Goal: Task Accomplishment & Management: Use online tool/utility

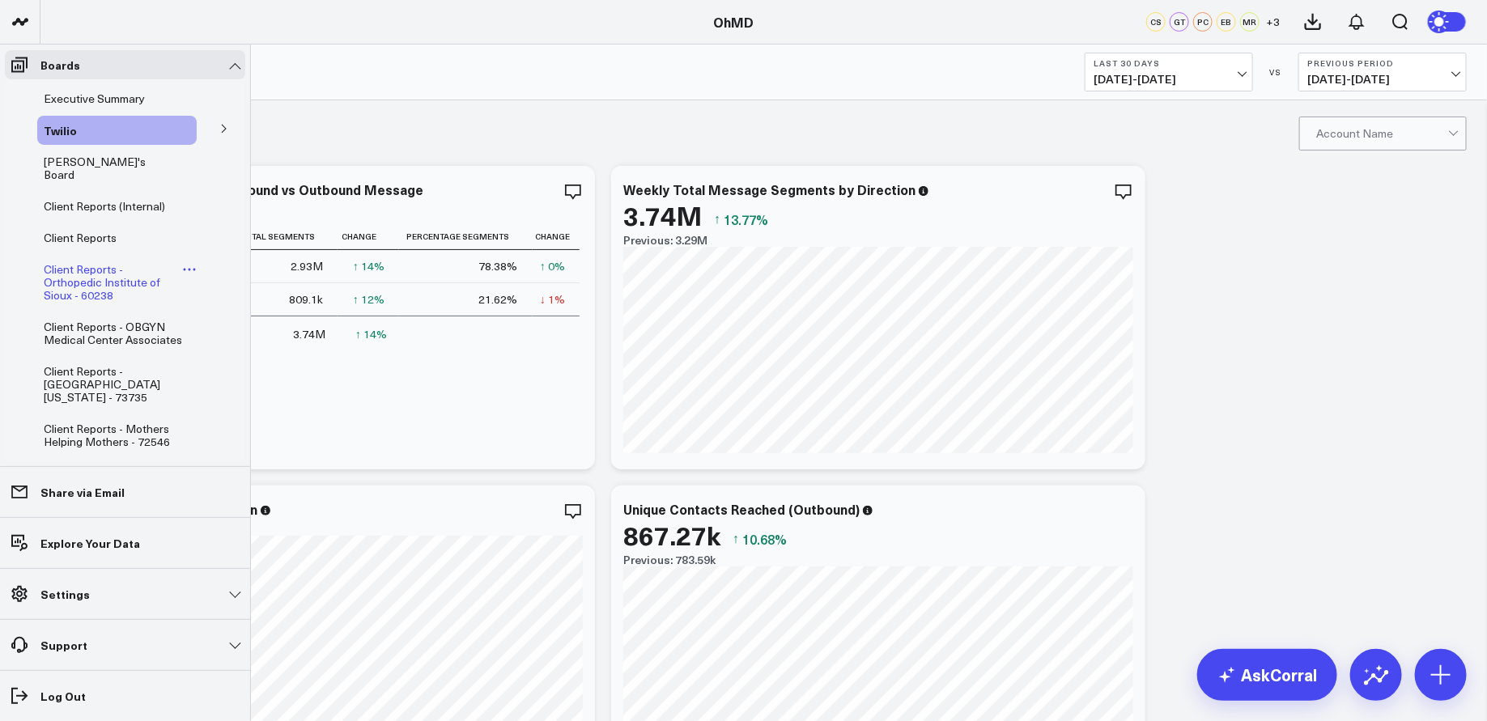
click at [91, 269] on span "Client Reports - Orthopedic Institute of Sioux - 60238" at bounding box center [102, 281] width 117 height 41
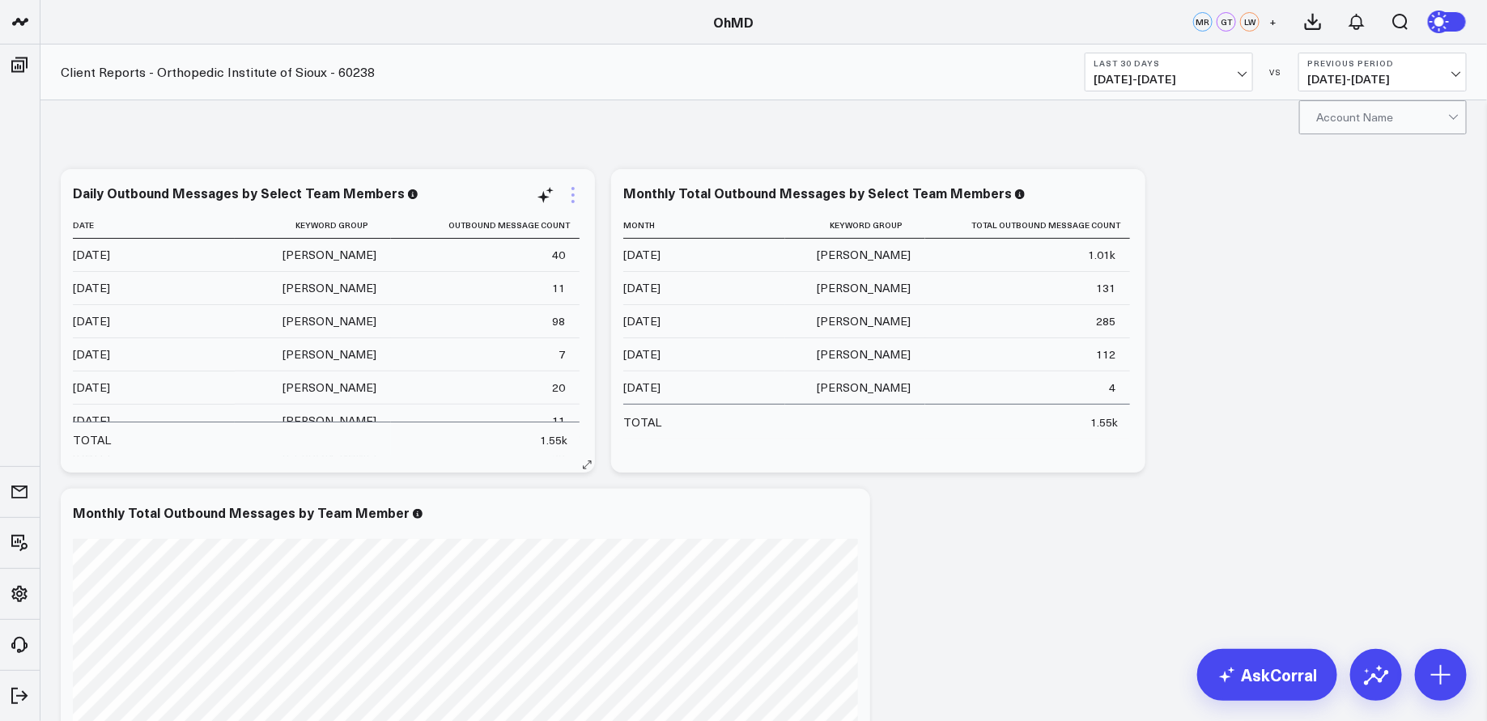
scroll to position [17, 0]
click at [570, 196] on icon at bounding box center [572, 194] width 19 height 19
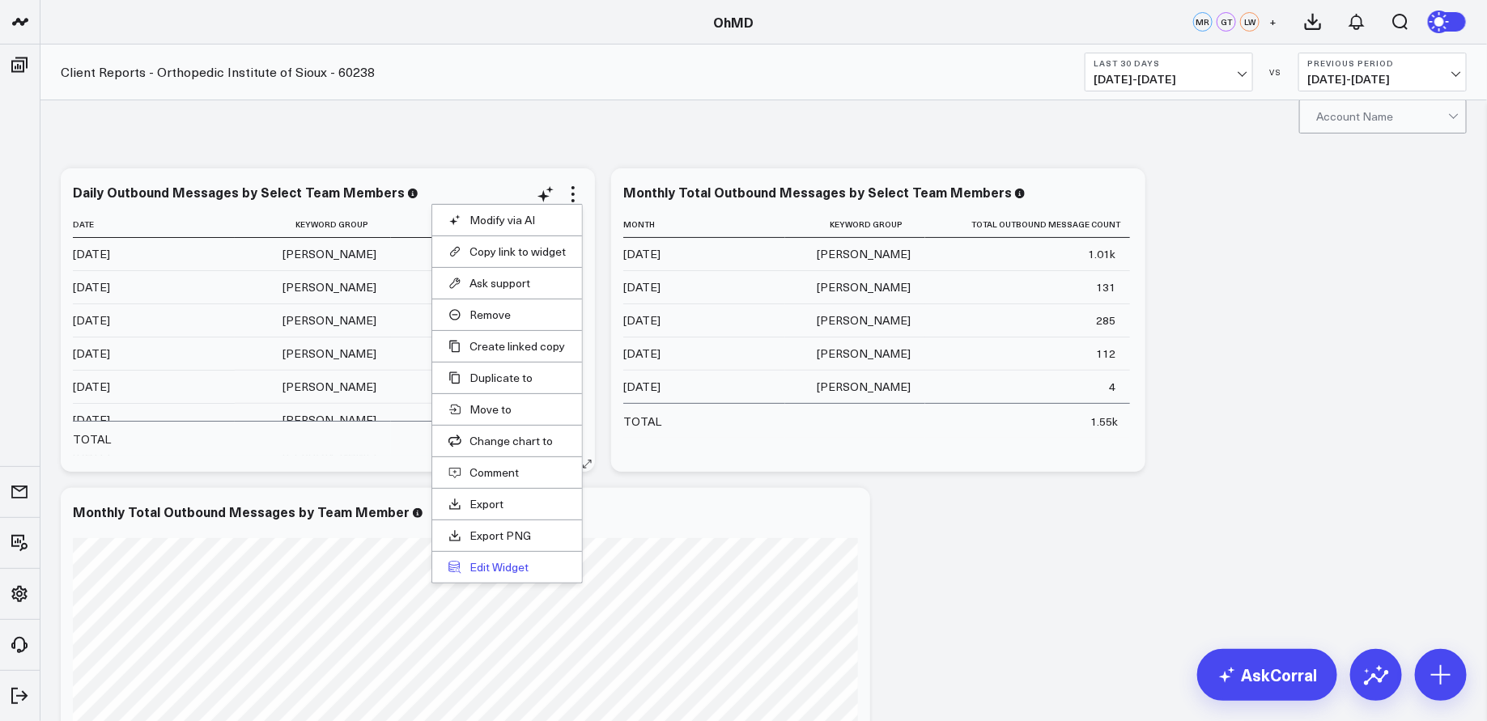
click at [520, 560] on button "Edit Widget" at bounding box center [506, 567] width 117 height 15
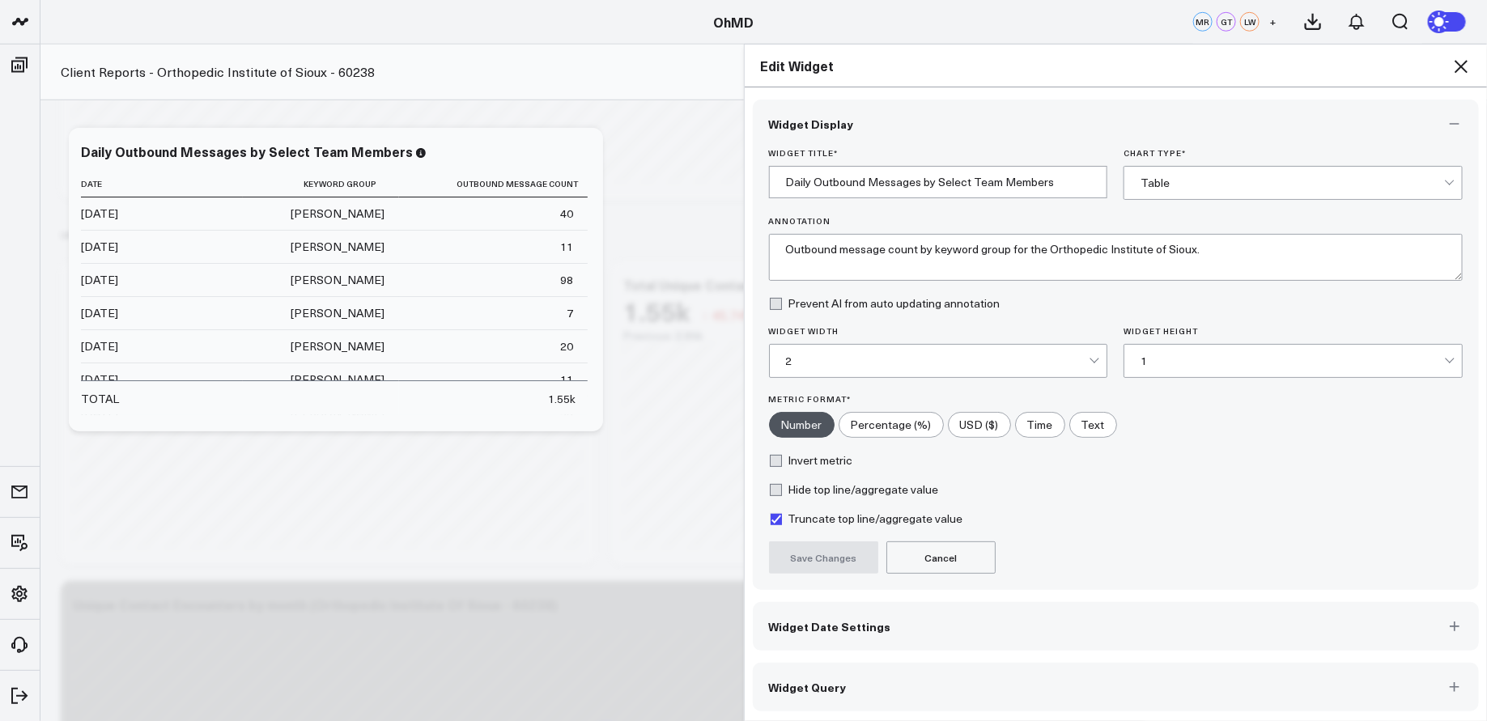
scroll to position [661, 0]
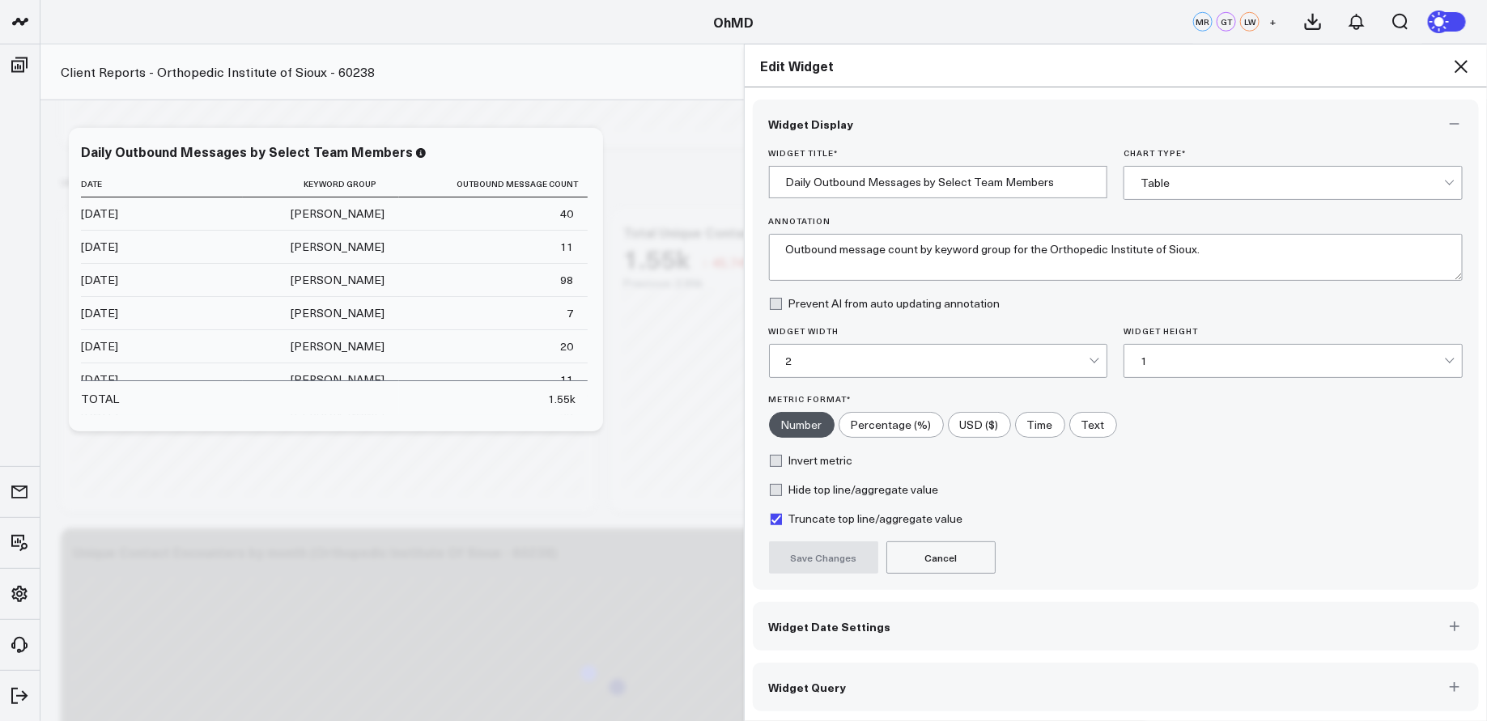
click at [1094, 678] on button "Widget Query" at bounding box center [1116, 687] width 727 height 49
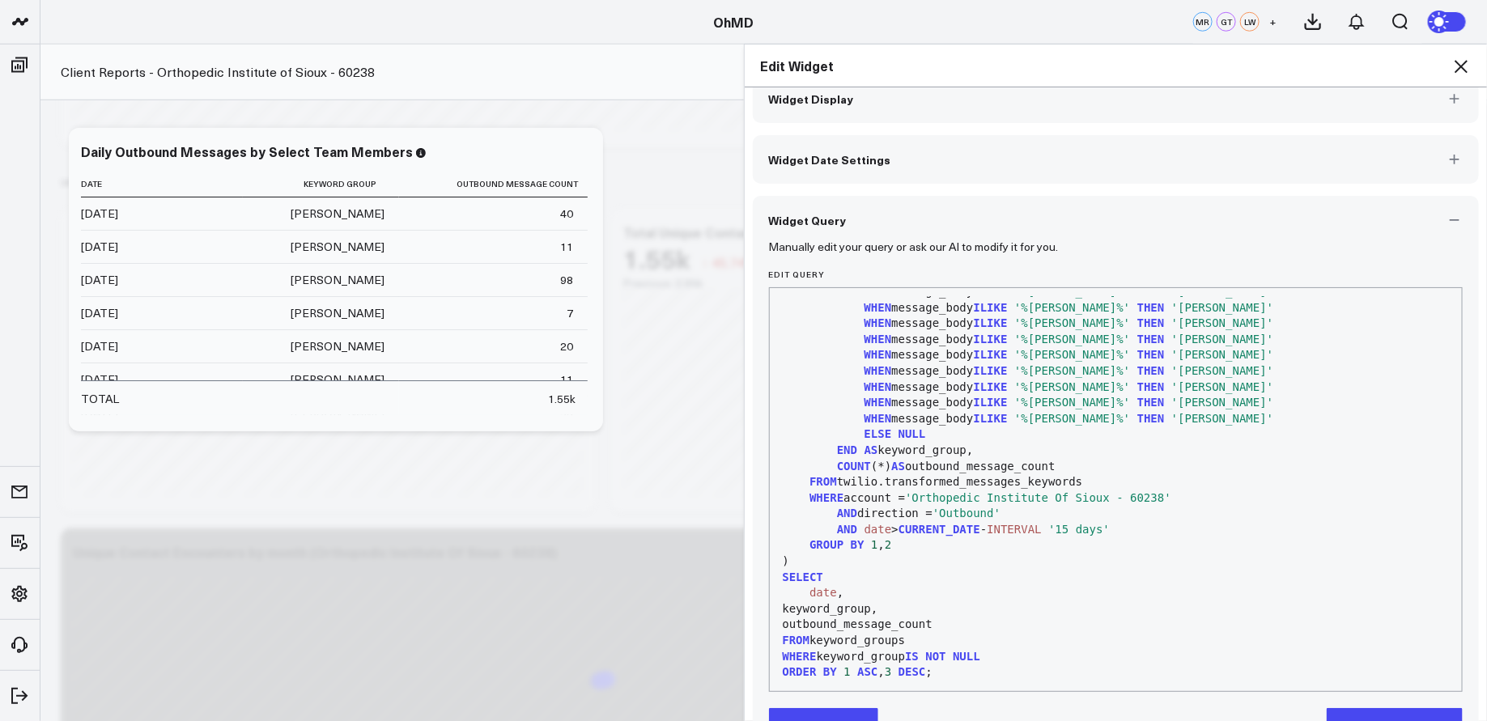
scroll to position [71, 0]
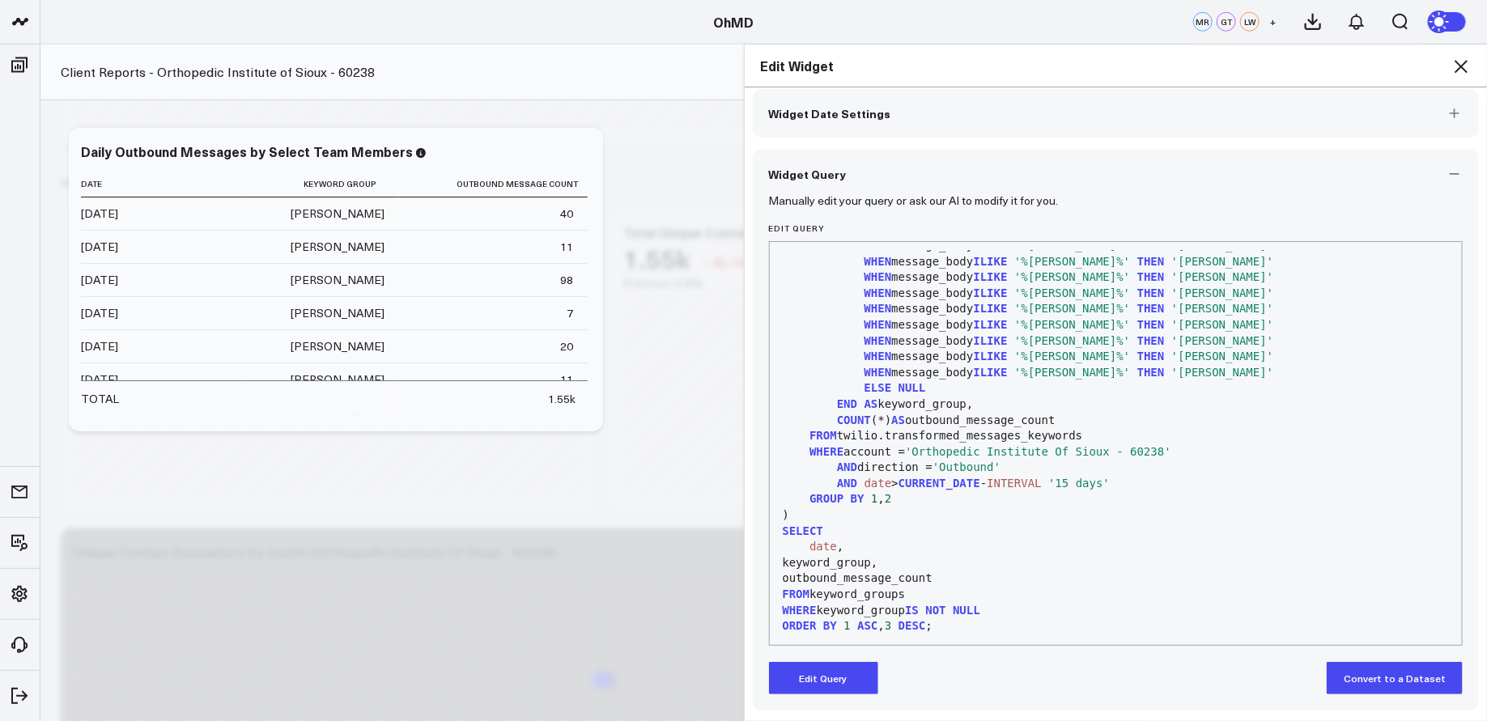
click at [821, 671] on button "Edit Query" at bounding box center [823, 678] width 109 height 32
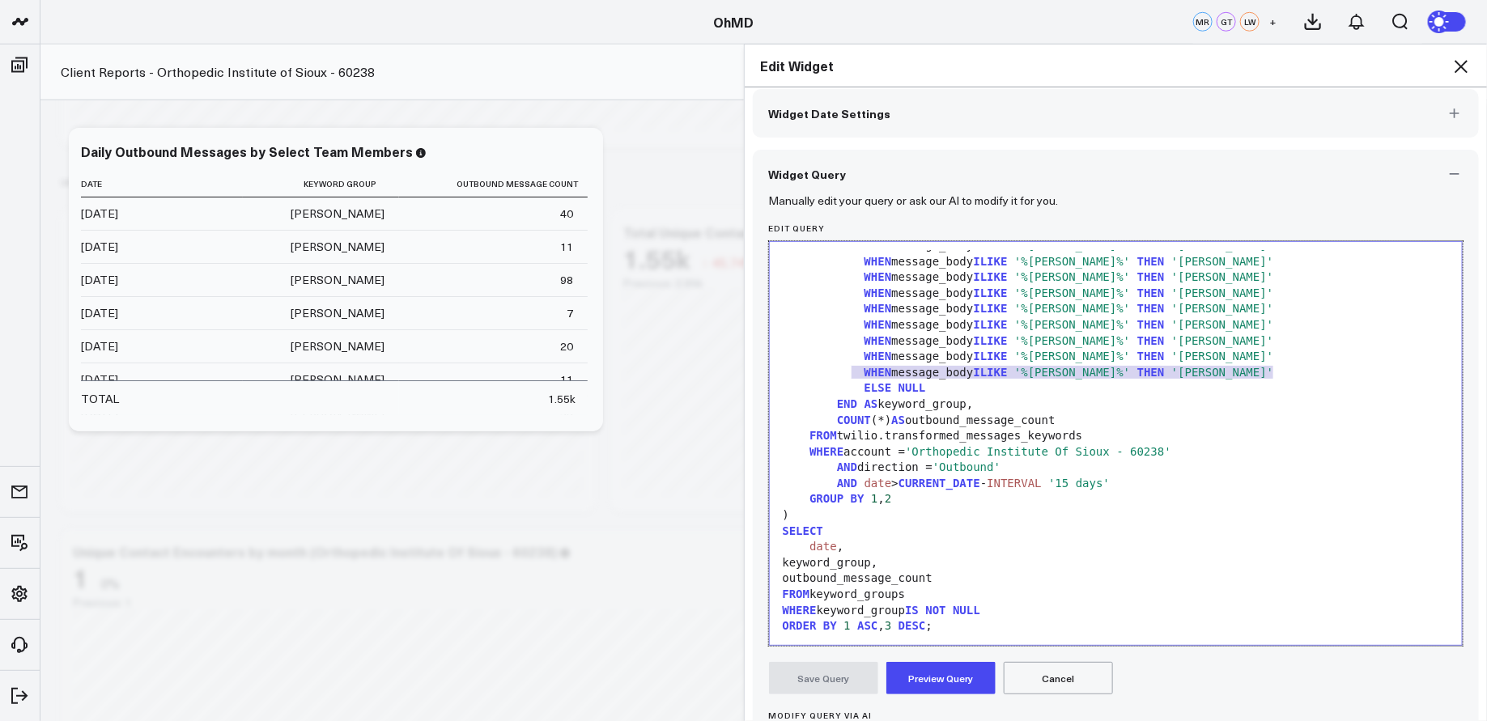
drag, startPoint x: 1290, startPoint y: 368, endPoint x: 848, endPoint y: 367, distance: 442.0
click at [848, 367] on div "WHEN message_body [PERSON_NAME] '%MacKenzie W.%' THEN 'MacKenzie W.'" at bounding box center [1116, 373] width 677 height 16
click at [866, 367] on span "WHEN" at bounding box center [879, 372] width 28 height 13
drag, startPoint x: 863, startPoint y: 368, endPoint x: 1274, endPoint y: 370, distance: 411.2
click at [1274, 370] on div "WHEN message_body [PERSON_NAME] '%MacKenzie W.%' THEN 'MacKenzie W.'" at bounding box center [1116, 373] width 677 height 16
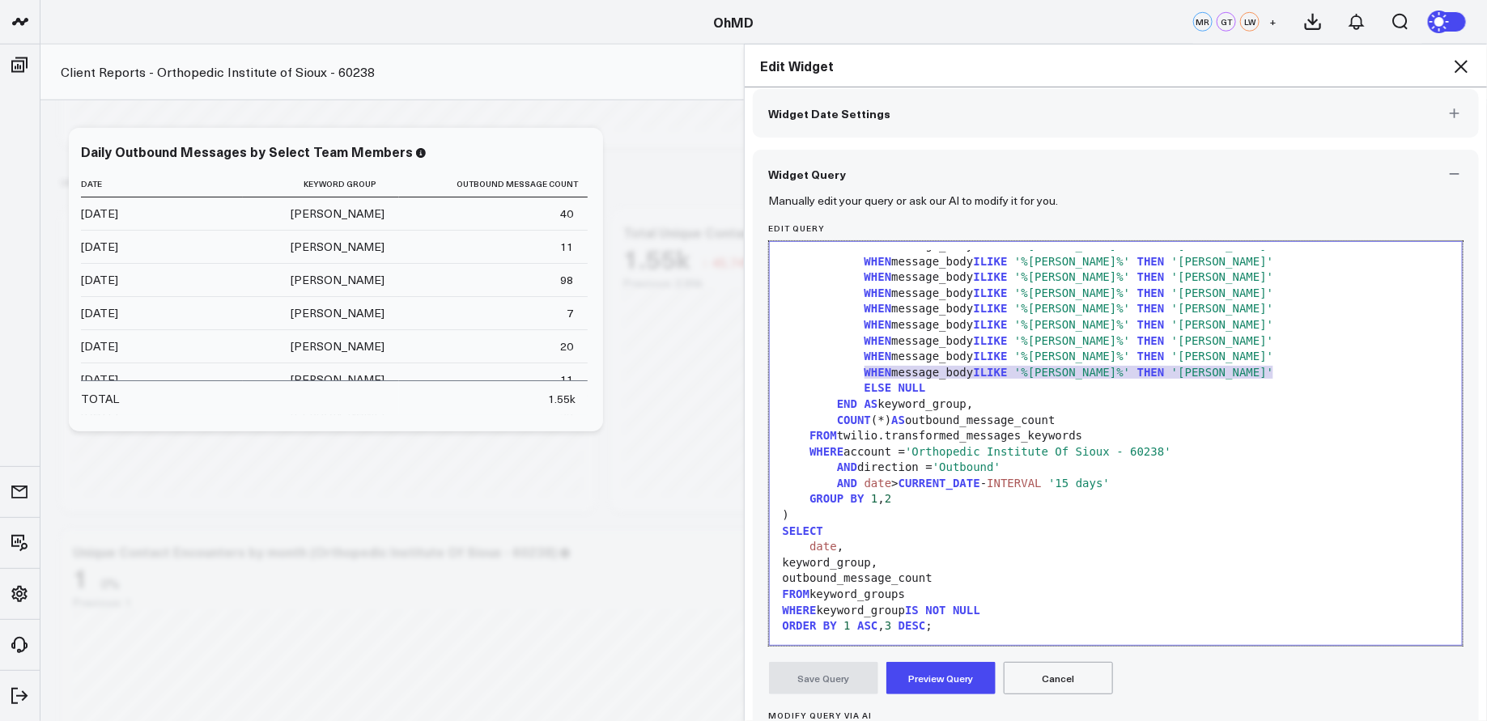
copy div "WHEN message_body [PERSON_NAME] '%MacKenzie W.%' THEN 'MacKenzie W.'"
click at [1297, 373] on div "WHEN message_body [PERSON_NAME] '%MacKenzie W.%' THEN 'MacKenzie W.'" at bounding box center [1116, 373] width 677 height 16
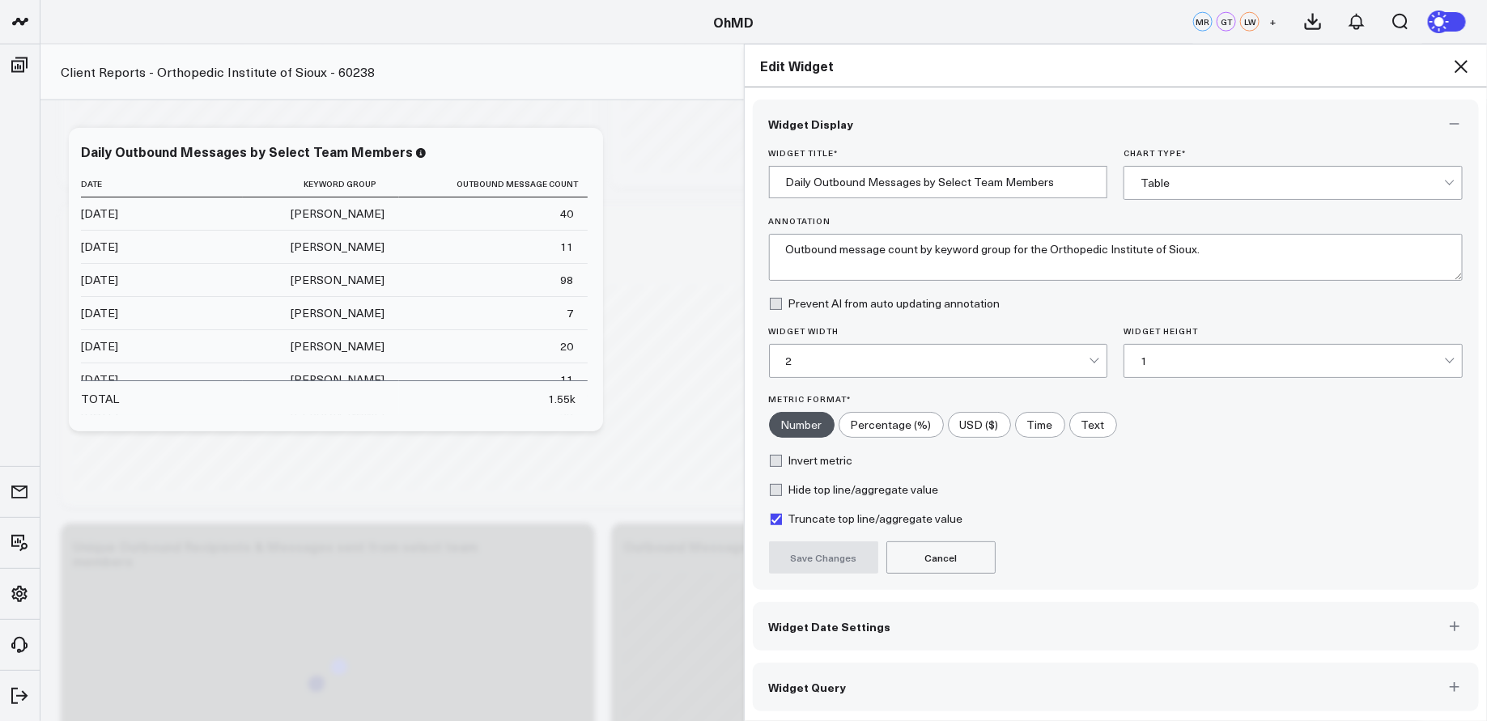
scroll to position [988, 0]
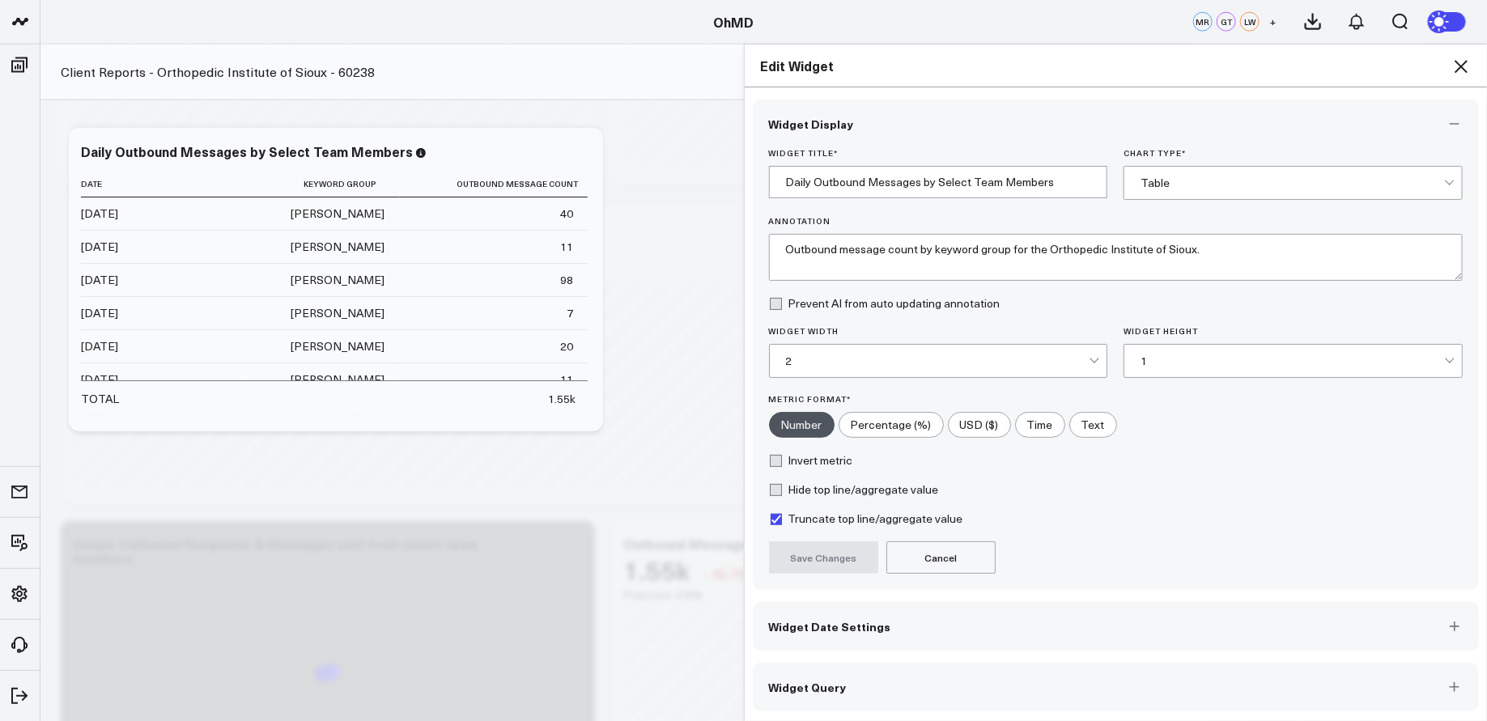
click at [1154, 692] on button "Widget Query" at bounding box center [1116, 687] width 727 height 49
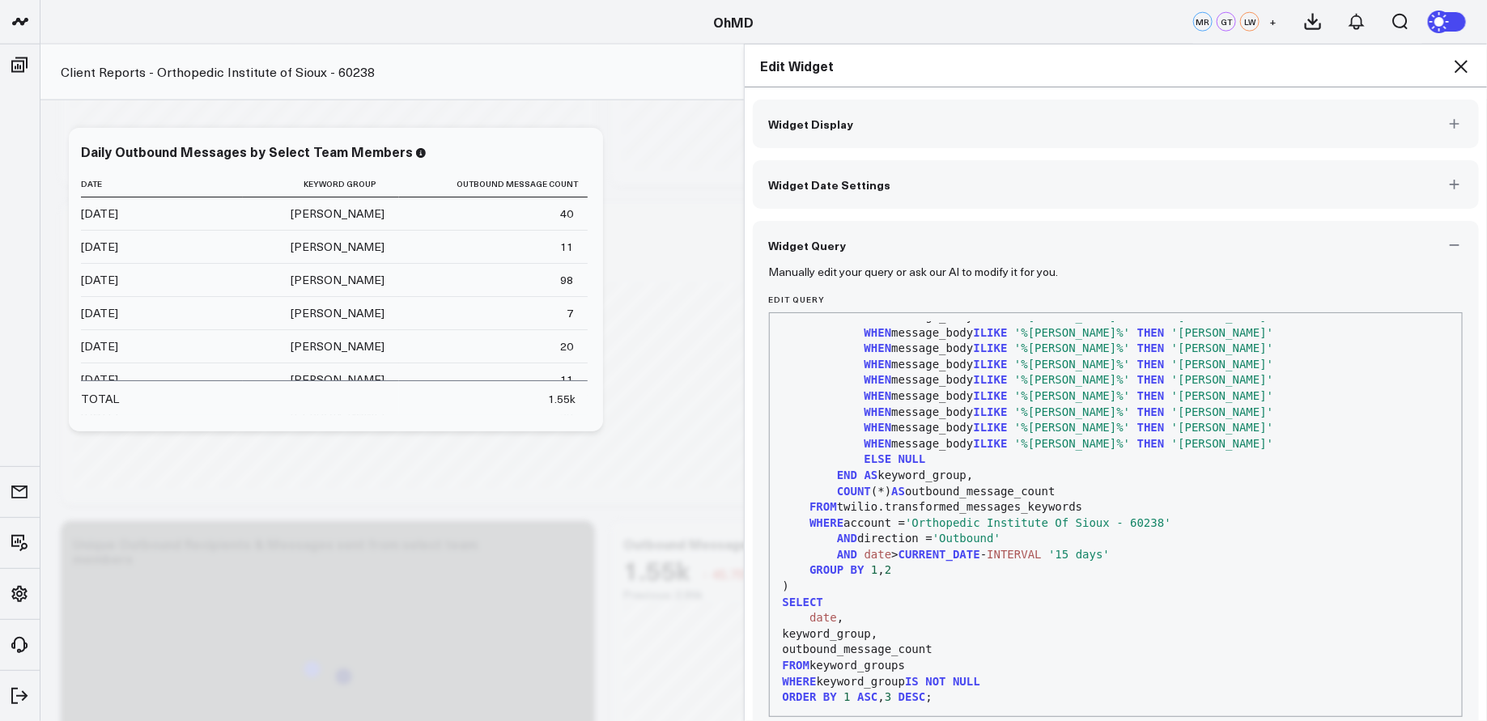
scroll to position [71, 0]
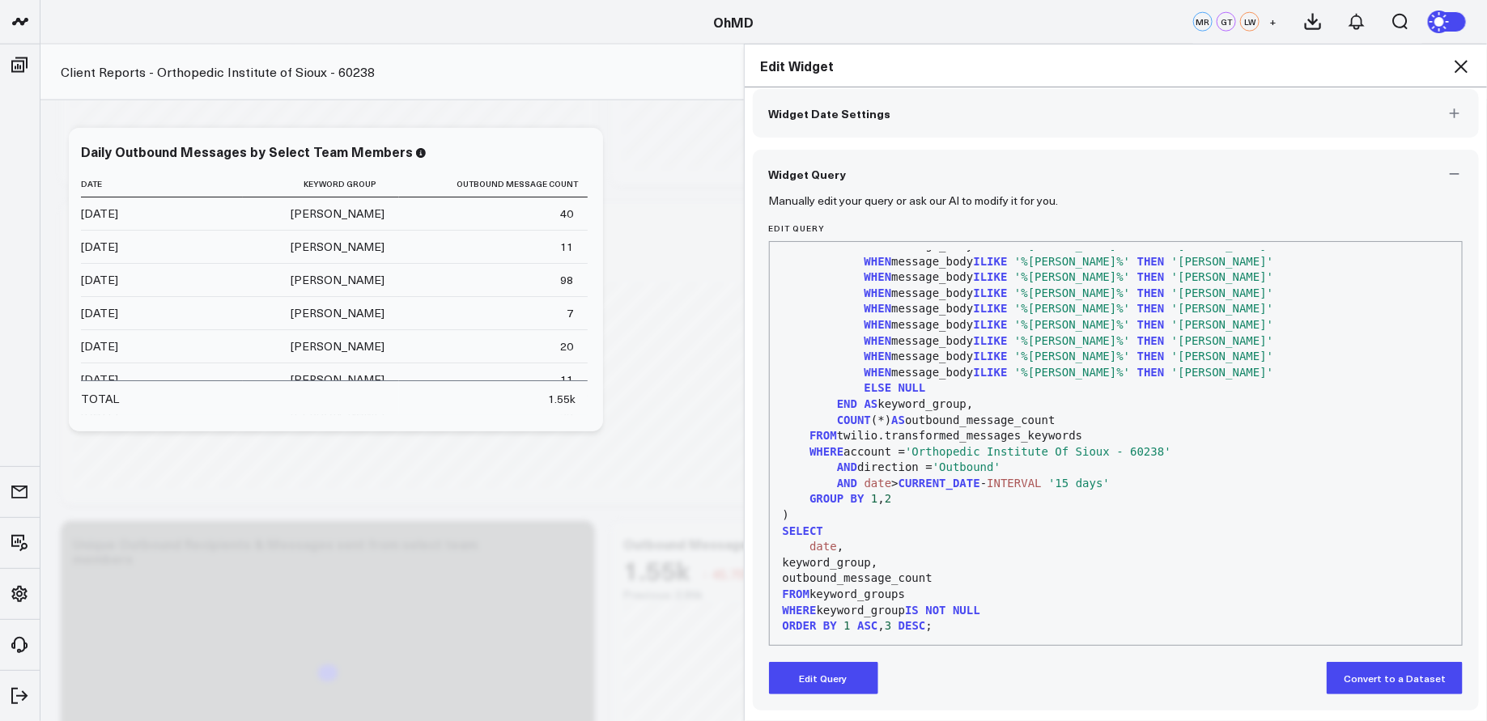
click at [830, 691] on button "Edit Query" at bounding box center [823, 678] width 109 height 32
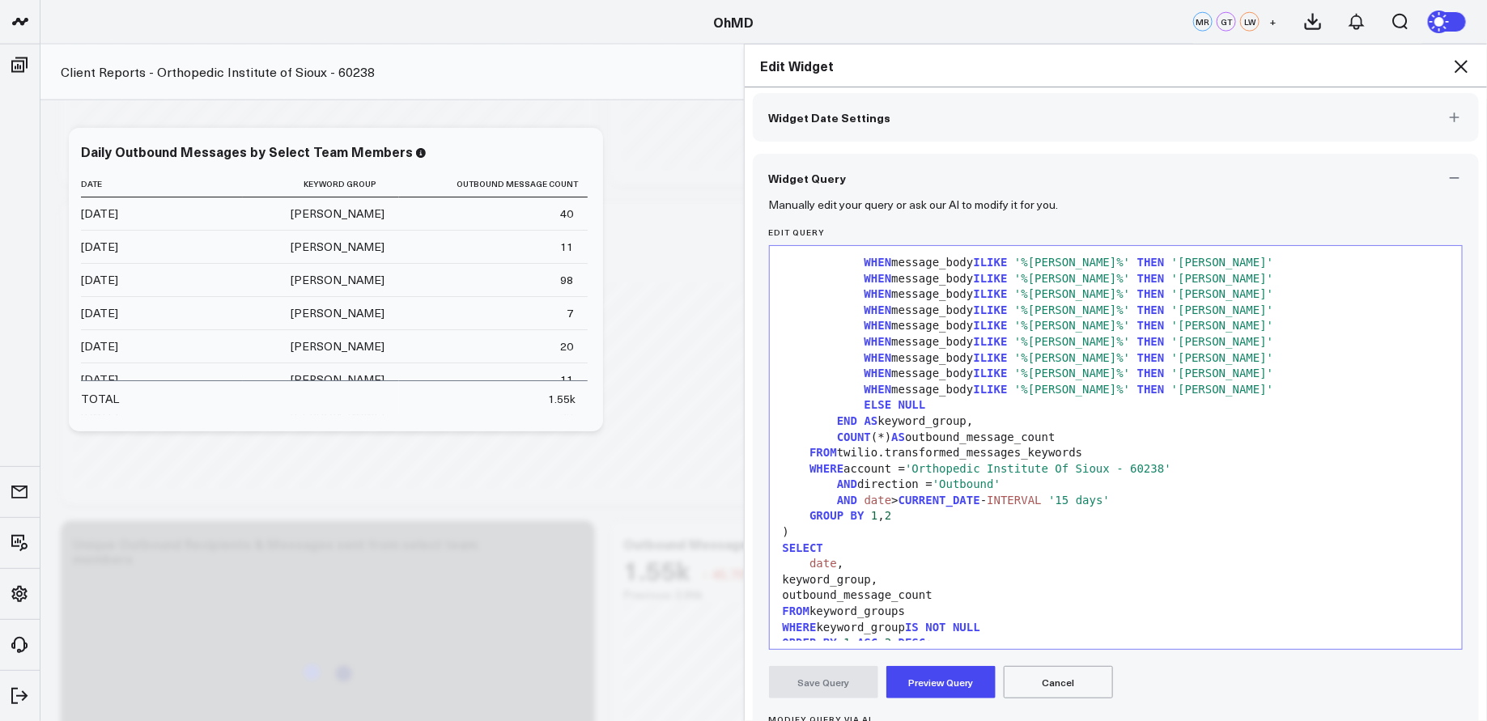
scroll to position [81, 0]
drag, startPoint x: 1283, startPoint y: 391, endPoint x: 866, endPoint y: 389, distance: 416.9
click at [866, 389] on div "WHEN message_body [PERSON_NAME] '%MacKenzie W.%' THEN 'MacKenzie W.'" at bounding box center [1116, 391] width 677 height 16
copy div "WHEN message_body [PERSON_NAME] '%MacKenzie W.%' THEN 'MacKenzie W.'"
click at [1290, 393] on div "WHEN message_body [PERSON_NAME] '%MacKenzie W.%' THEN 'MacKenzie W.'" at bounding box center [1116, 391] width 677 height 16
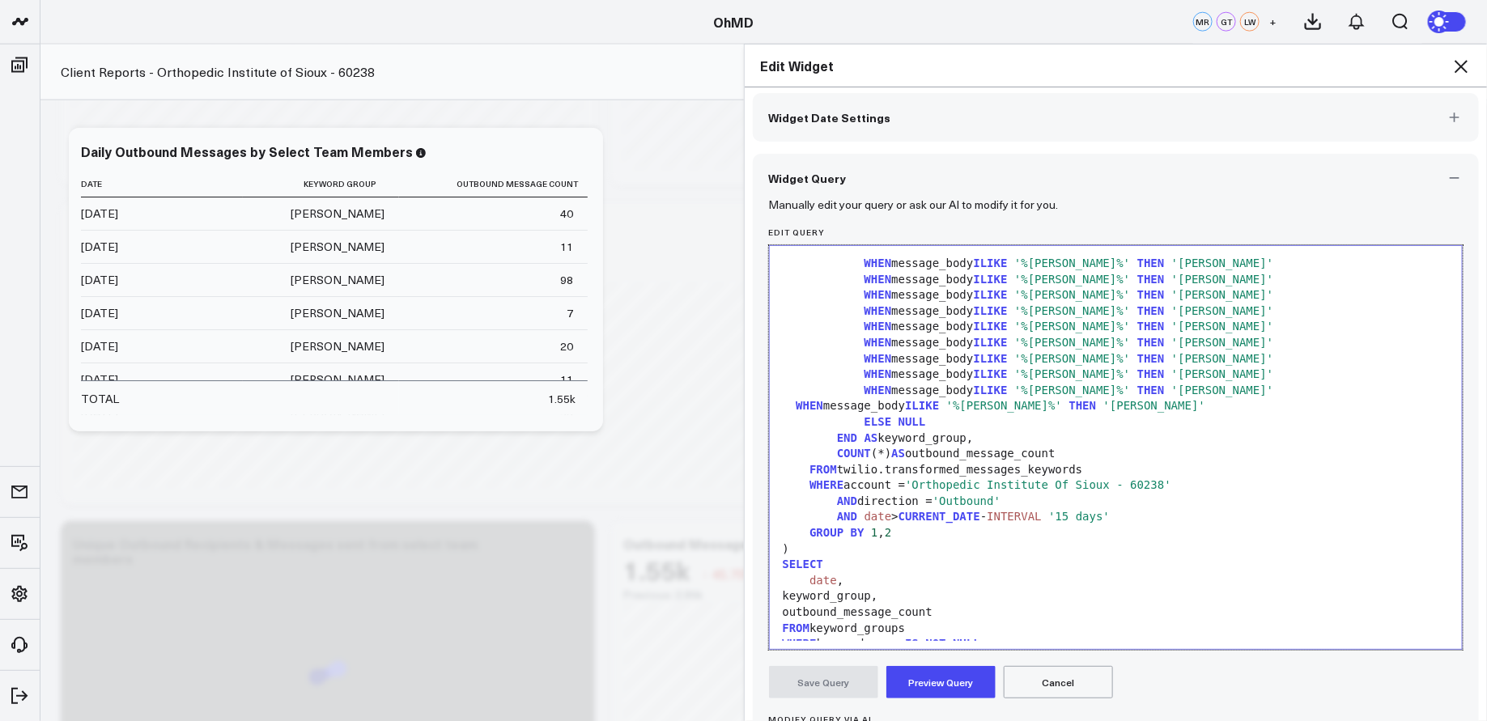
click at [788, 403] on div "WHEN message_body [PERSON_NAME] '%MacKenzie W.%' THEN 'MacKenzie W.'" at bounding box center [1116, 406] width 677 height 16
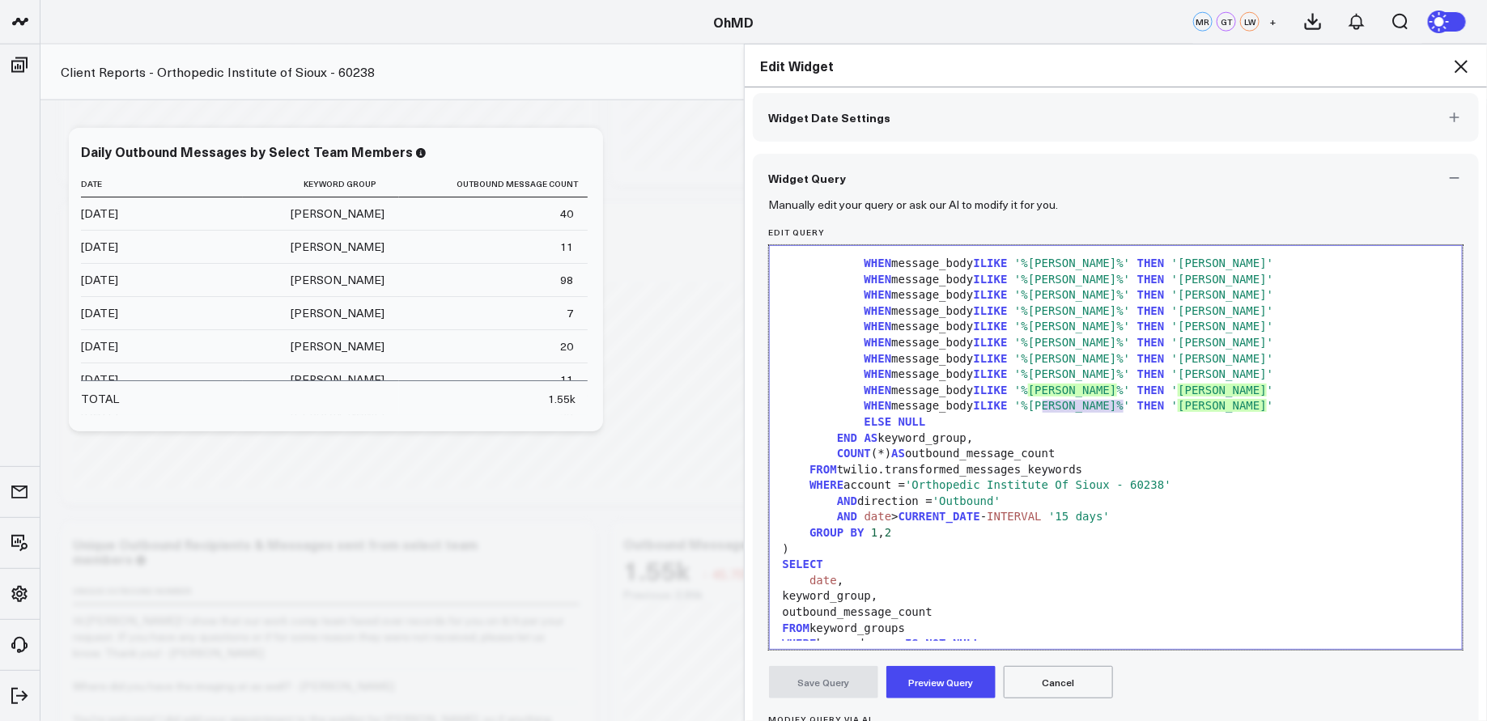
drag, startPoint x: 1124, startPoint y: 407, endPoint x: 1043, endPoint y: 406, distance: 81.0
click at [1043, 406] on span "'%[PERSON_NAME]%'" at bounding box center [1072, 405] width 116 height 13
drag, startPoint x: 1239, startPoint y: 409, endPoint x: 1159, endPoint y: 406, distance: 80.2
click at [1171, 406] on span "'[PERSON_NAME]'" at bounding box center [1222, 405] width 102 height 13
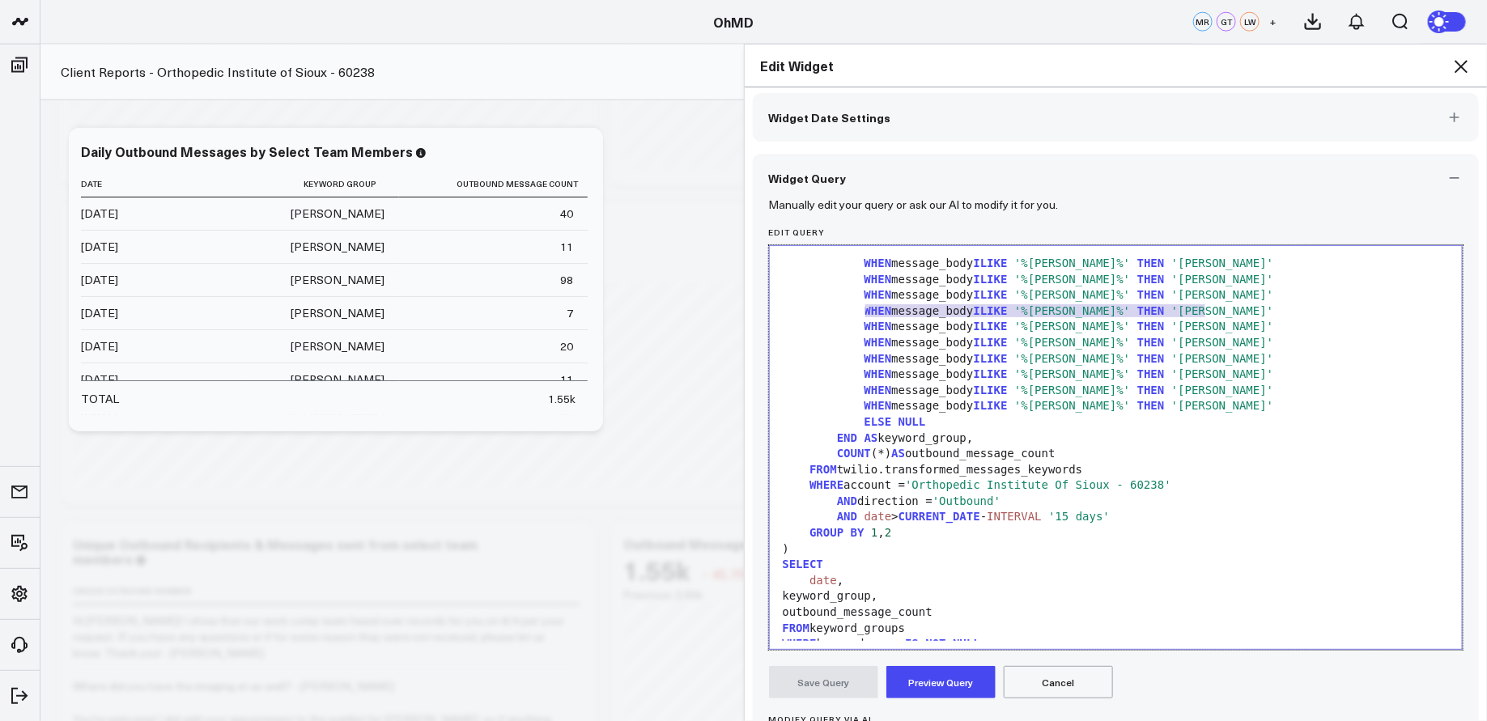
drag, startPoint x: 1210, startPoint y: 308, endPoint x: 861, endPoint y: 309, distance: 348.9
click at [861, 309] on div "WHEN message_body [PERSON_NAME] '%[PERSON_NAME]%' THEN '[PERSON_NAME]'" at bounding box center [1116, 312] width 677 height 16
click at [865, 325] on span "WHEN" at bounding box center [879, 326] width 28 height 13
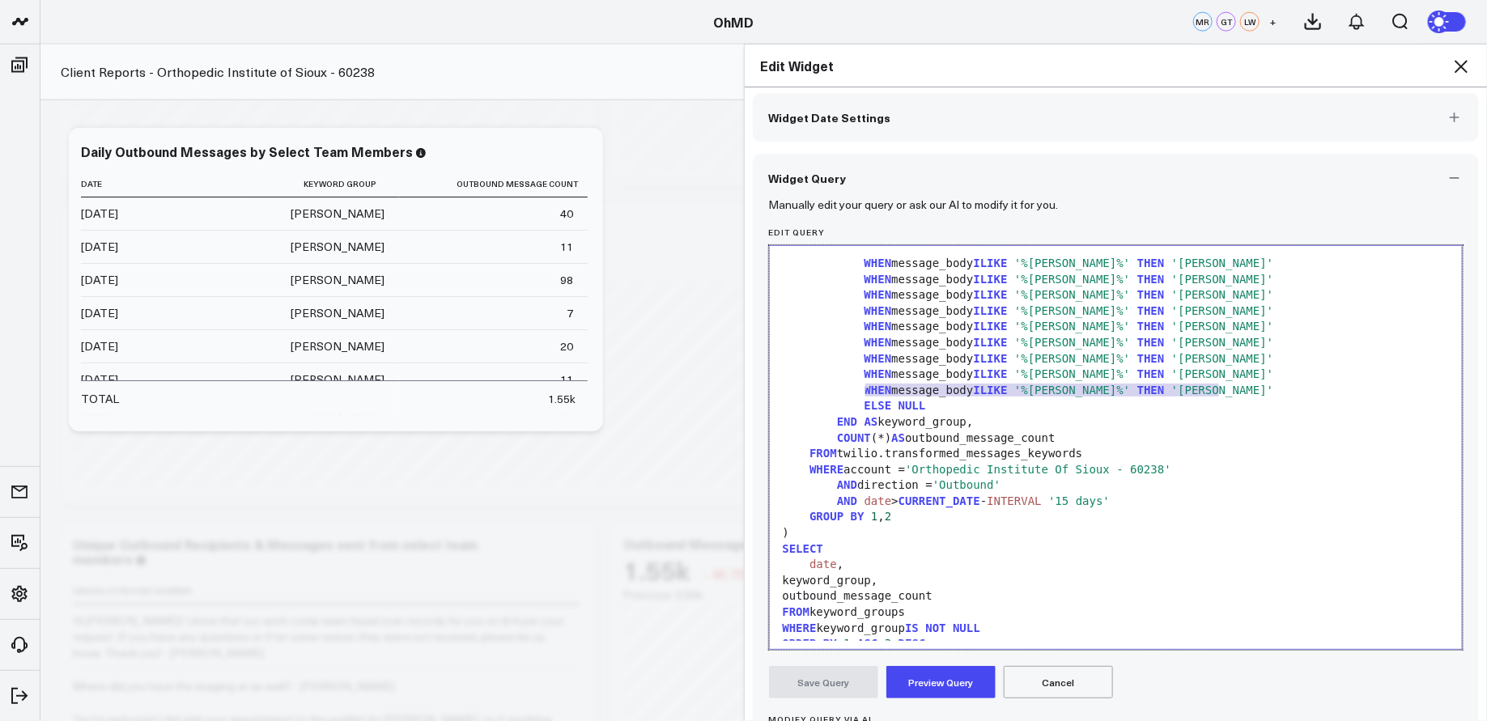
drag, startPoint x: 1221, startPoint y: 390, endPoint x: 866, endPoint y: 387, distance: 354.6
click at [866, 387] on div "WHEN message_body [PERSON_NAME] '%[PERSON_NAME]%' THEN '[PERSON_NAME]'" at bounding box center [1116, 391] width 677 height 16
copy div "WHEN message_body [PERSON_NAME] '%[PERSON_NAME]%' THEN '[PERSON_NAME]'"
click at [1248, 393] on div "WHEN message_body [PERSON_NAME] '%[PERSON_NAME]%' THEN '[PERSON_NAME]'" at bounding box center [1116, 391] width 677 height 16
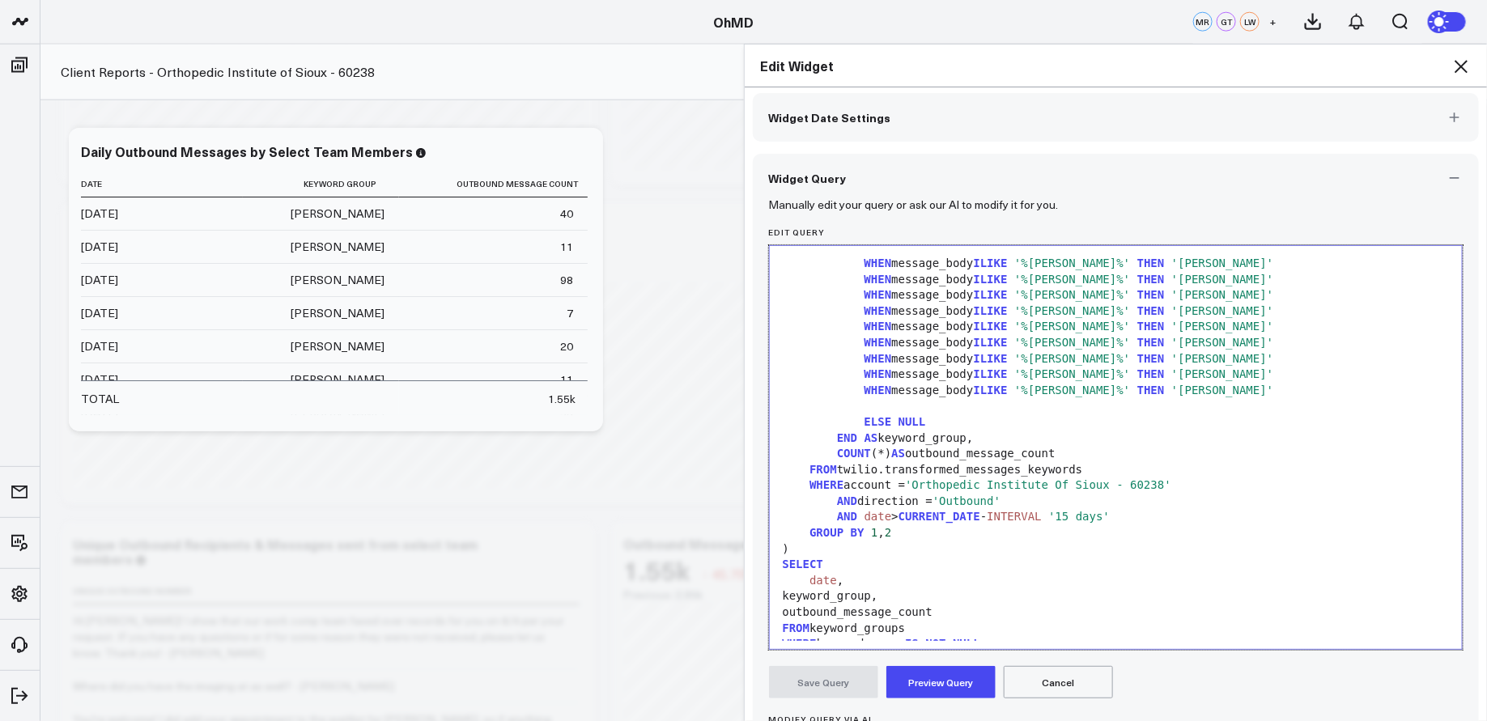
click at [891, 405] on div at bounding box center [1116, 406] width 677 height 16
click at [1171, 405] on div "WHEN message_body [PERSON_NAME] '%[PERSON_NAME]%' THEN '[PERSON_NAME]'" at bounding box center [1116, 406] width 677 height 16
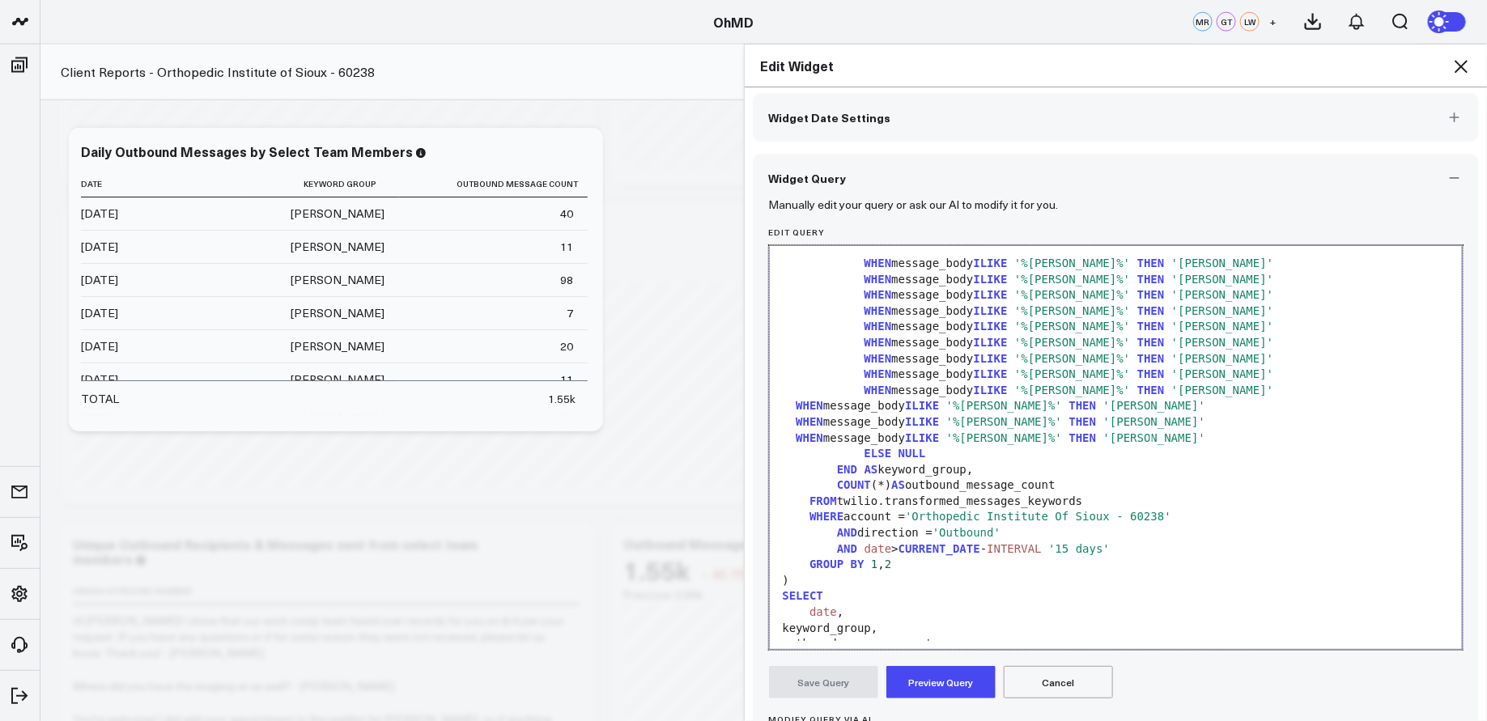
click at [793, 403] on div "WHEN message_body [PERSON_NAME] '%[PERSON_NAME]%' THEN '[PERSON_NAME]'" at bounding box center [1116, 406] width 677 height 16
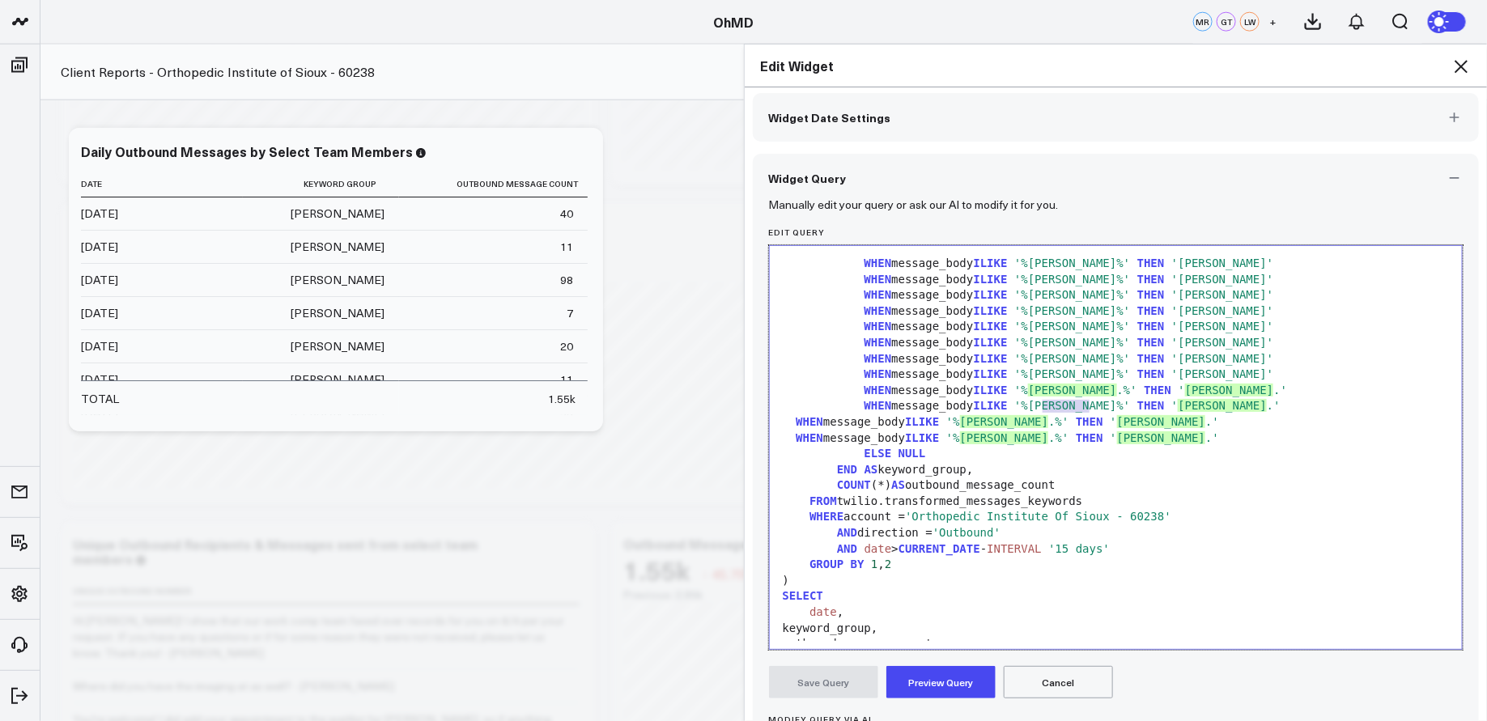
drag, startPoint x: 1086, startPoint y: 409, endPoint x: 1042, endPoint y: 410, distance: 44.5
click at [1042, 410] on span "'%[PERSON_NAME]%'" at bounding box center [1072, 405] width 116 height 13
drag, startPoint x: 1192, startPoint y: 406, endPoint x: 1149, endPoint y: 406, distance: 42.9
click at [1171, 406] on span "'[PERSON_NAME]'" at bounding box center [1222, 405] width 102 height 13
drag, startPoint x: 1020, startPoint y: 423, endPoint x: 974, endPoint y: 425, distance: 46.2
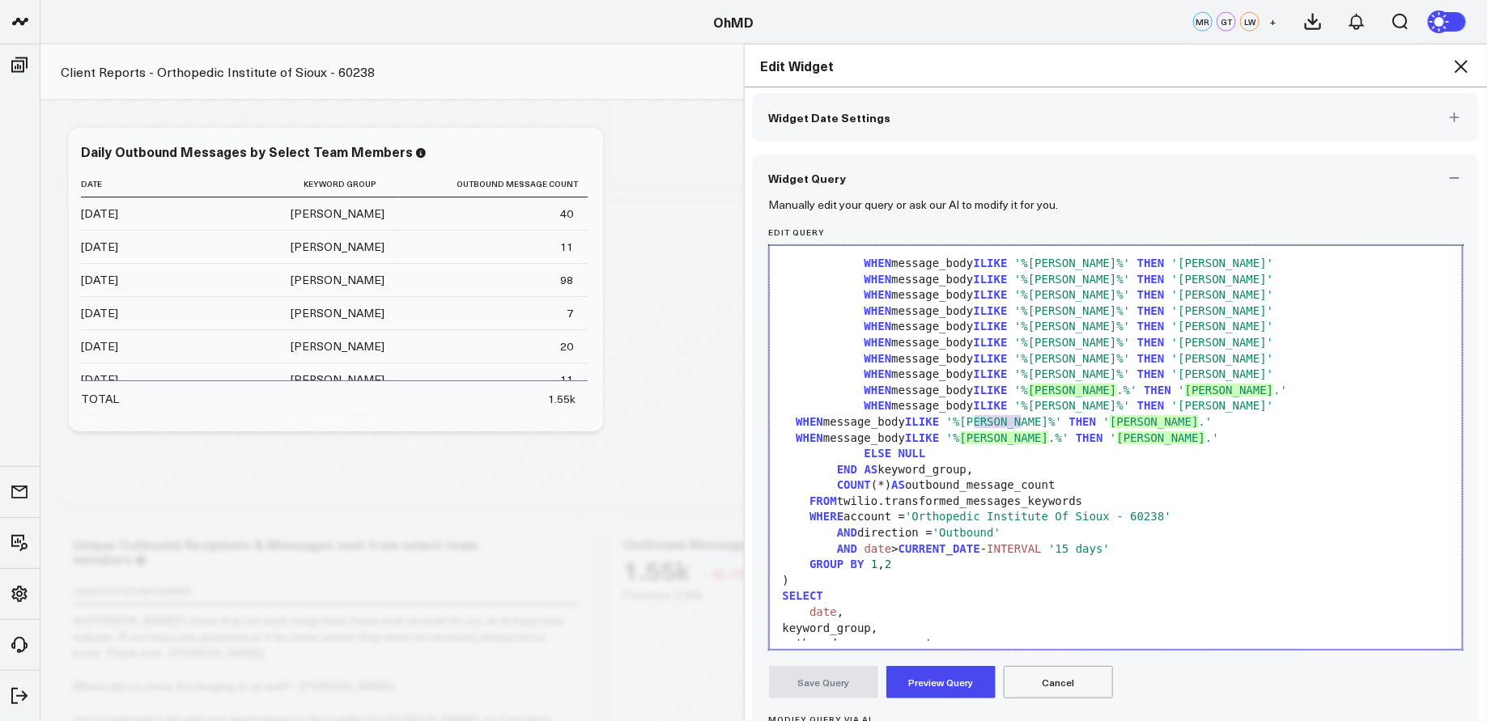
click at [974, 425] on span "'%[PERSON_NAME]%'" at bounding box center [1004, 421] width 116 height 13
drag, startPoint x: 1129, startPoint y: 423, endPoint x: 1080, endPoint y: 423, distance: 49.4
click at [1103, 423] on span "'[PERSON_NAME]'" at bounding box center [1154, 421] width 102 height 13
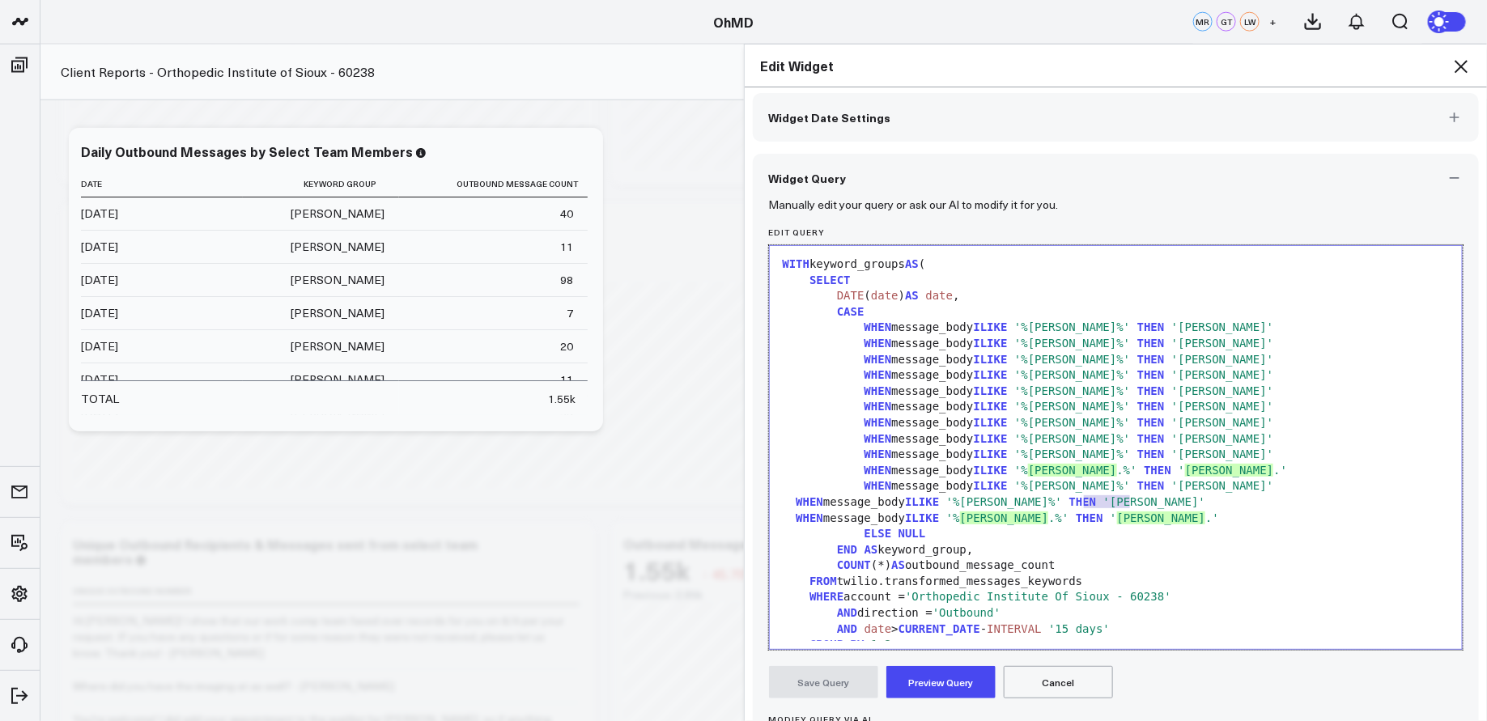
click at [793, 497] on div "WHEN message_body [PERSON_NAME] '%[PERSON_NAME]%' THEN '[PERSON_NAME]'" at bounding box center [1116, 503] width 677 height 16
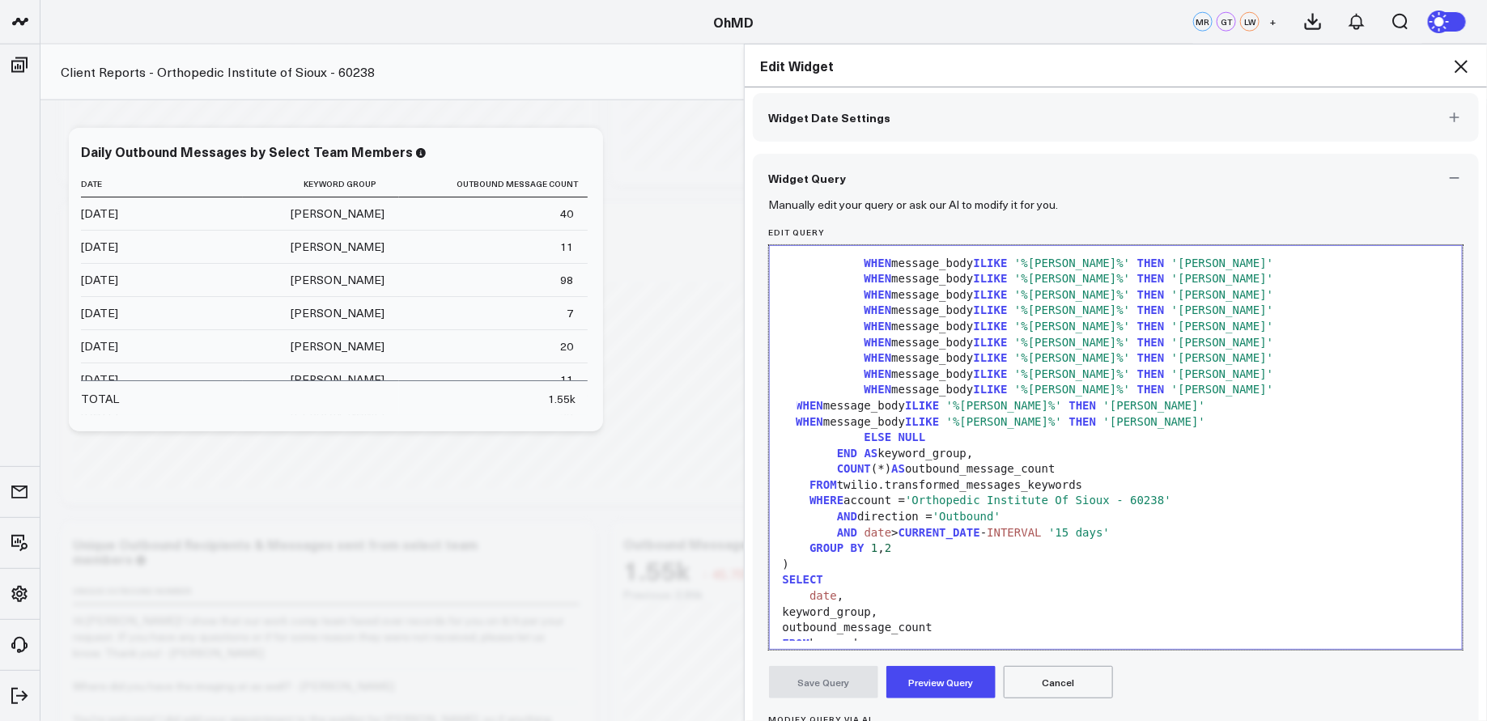
scroll to position [142, 0]
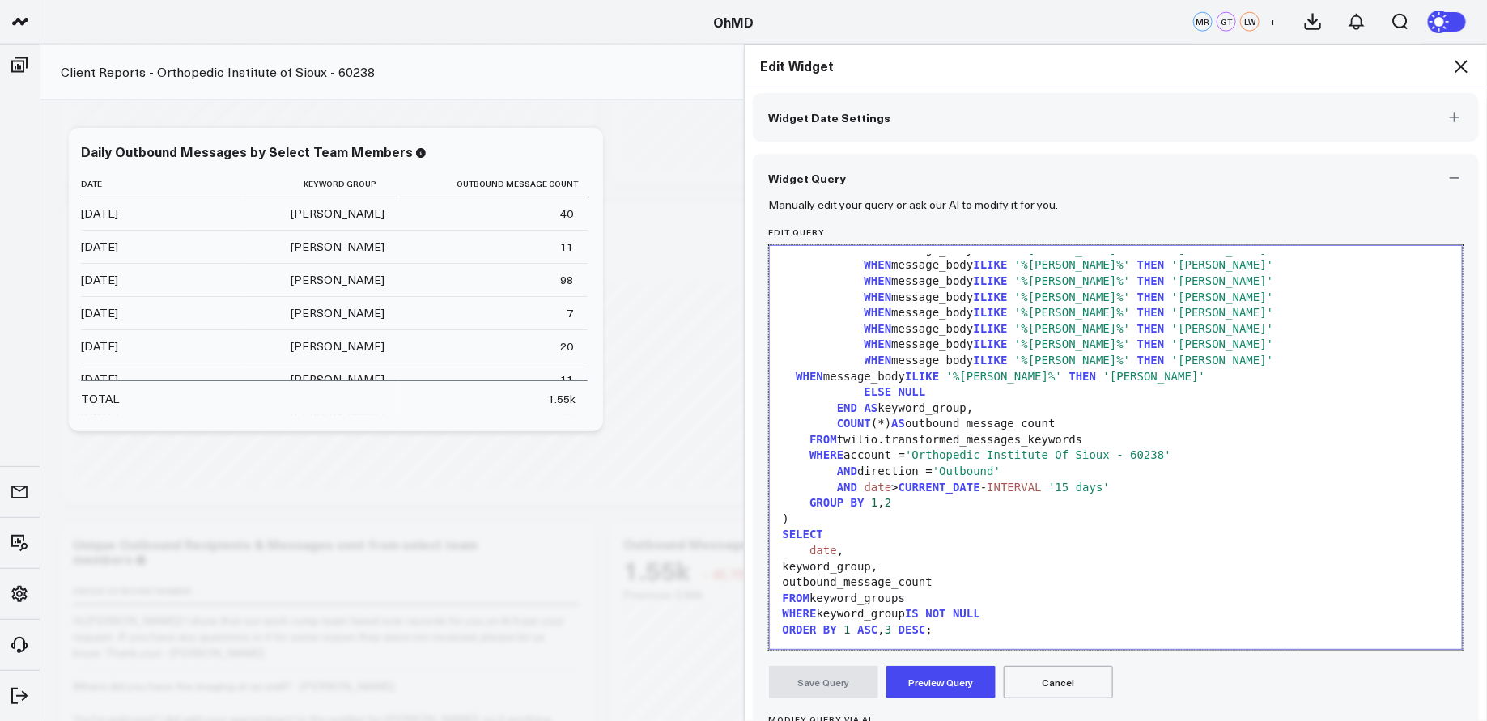
click at [793, 374] on div "WHEN message_body [PERSON_NAME] '%[PERSON_NAME]%' THEN '[PERSON_NAME]'" at bounding box center [1116, 377] width 677 height 16
drag, startPoint x: 1081, startPoint y: 363, endPoint x: 1043, endPoint y: 364, distance: 37.2
click at [1043, 364] on span "'%[PERSON_NAME]%'" at bounding box center [1072, 360] width 116 height 13
drag, startPoint x: 1233, startPoint y: 358, endPoint x: 1188, endPoint y: 360, distance: 45.4
click at [1188, 360] on span "'[PERSON_NAME]'" at bounding box center [1222, 360] width 102 height 13
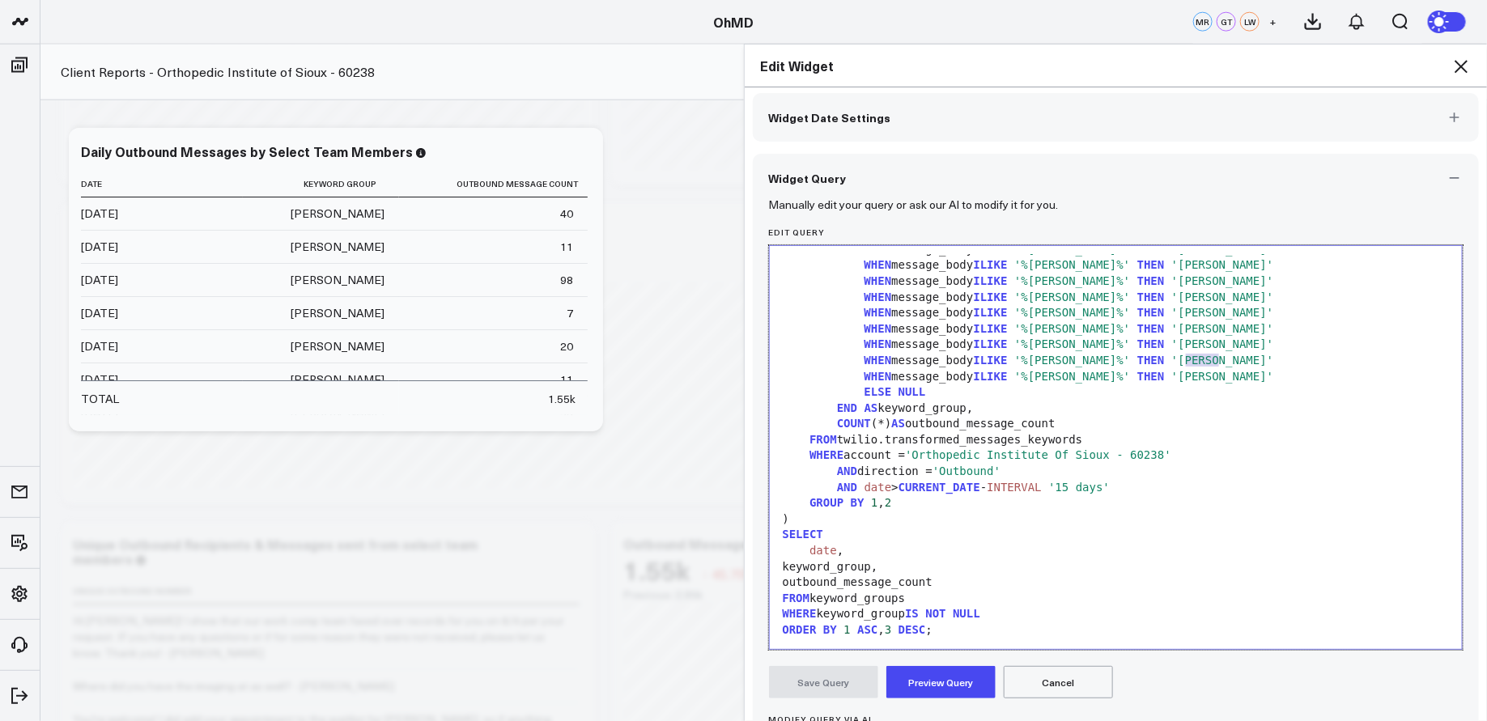
drag, startPoint x: 1221, startPoint y: 357, endPoint x: 1183, endPoint y: 359, distance: 37.3
click at [1183, 359] on span "'[PERSON_NAME]'" at bounding box center [1222, 360] width 102 height 13
drag, startPoint x: 1089, startPoint y: 375, endPoint x: 1044, endPoint y: 375, distance: 44.5
click at [1044, 375] on span "'%[PERSON_NAME]%'" at bounding box center [1072, 376] width 116 height 13
drag, startPoint x: 1194, startPoint y: 374, endPoint x: 1145, endPoint y: 376, distance: 49.4
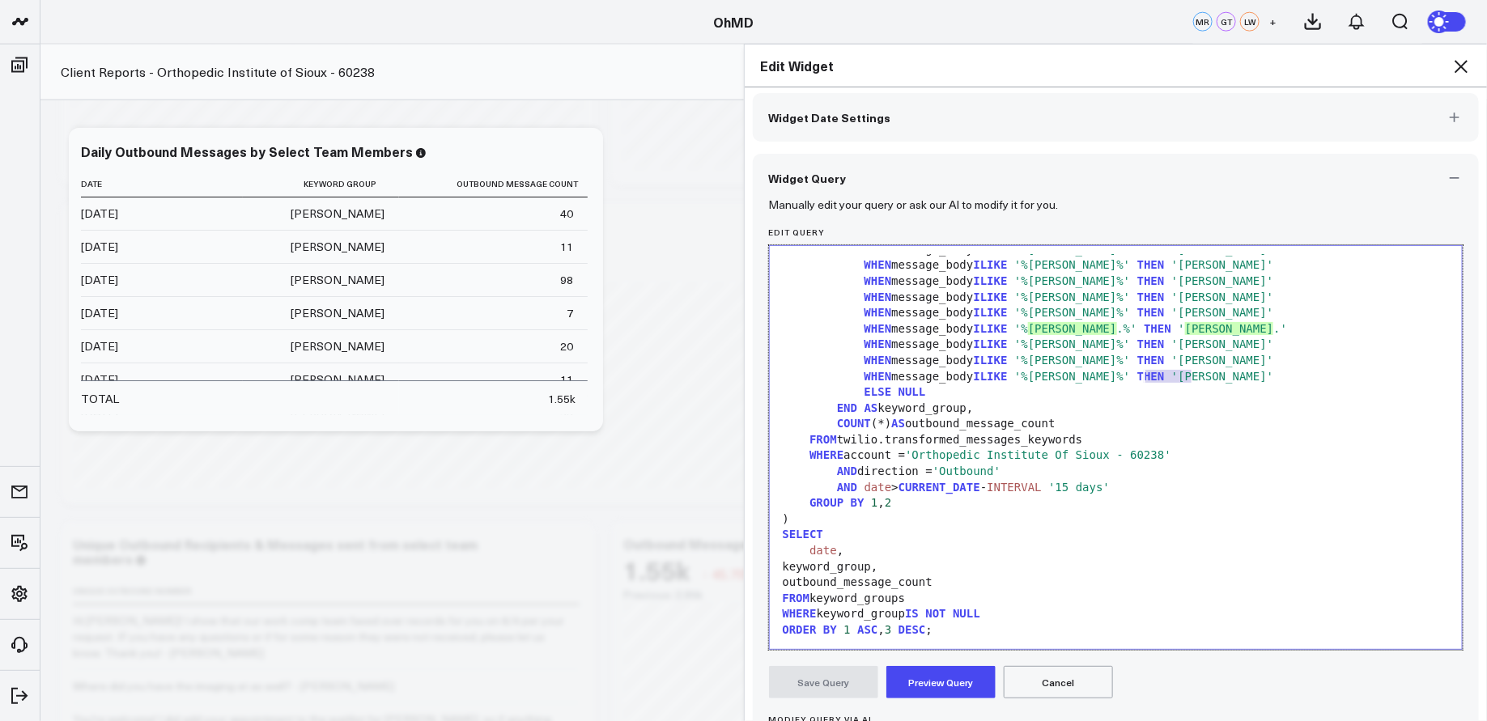
click at [1171, 376] on span "'[PERSON_NAME]'" at bounding box center [1222, 376] width 102 height 13
click at [1307, 330] on div "WHEN message_body [PERSON_NAME] '%[PERSON_NAME]%' THEN '[PERSON_NAME]'" at bounding box center [1116, 329] width 677 height 16
click at [946, 681] on button "Preview Query" at bounding box center [940, 682] width 109 height 32
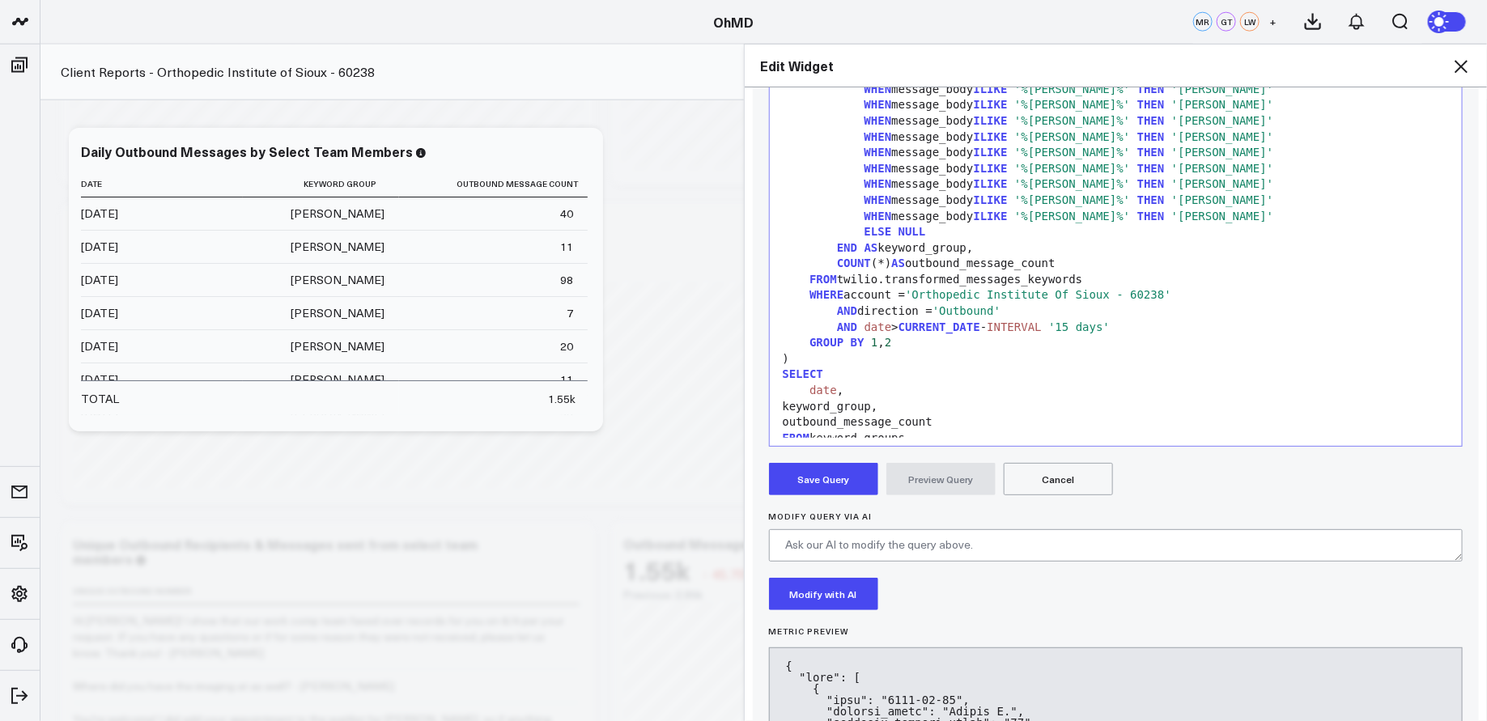
scroll to position [74, 0]
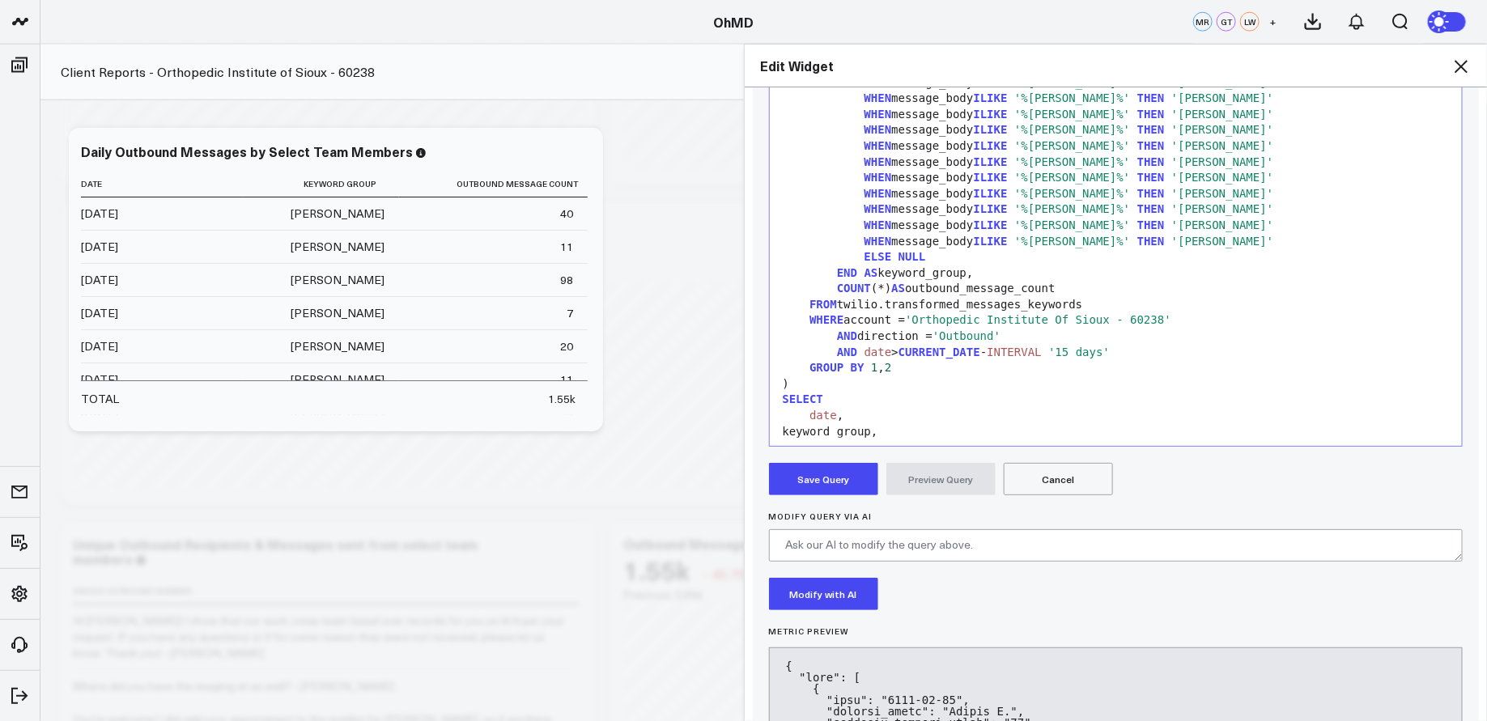
click at [830, 478] on button "Save Query" at bounding box center [823, 479] width 109 height 32
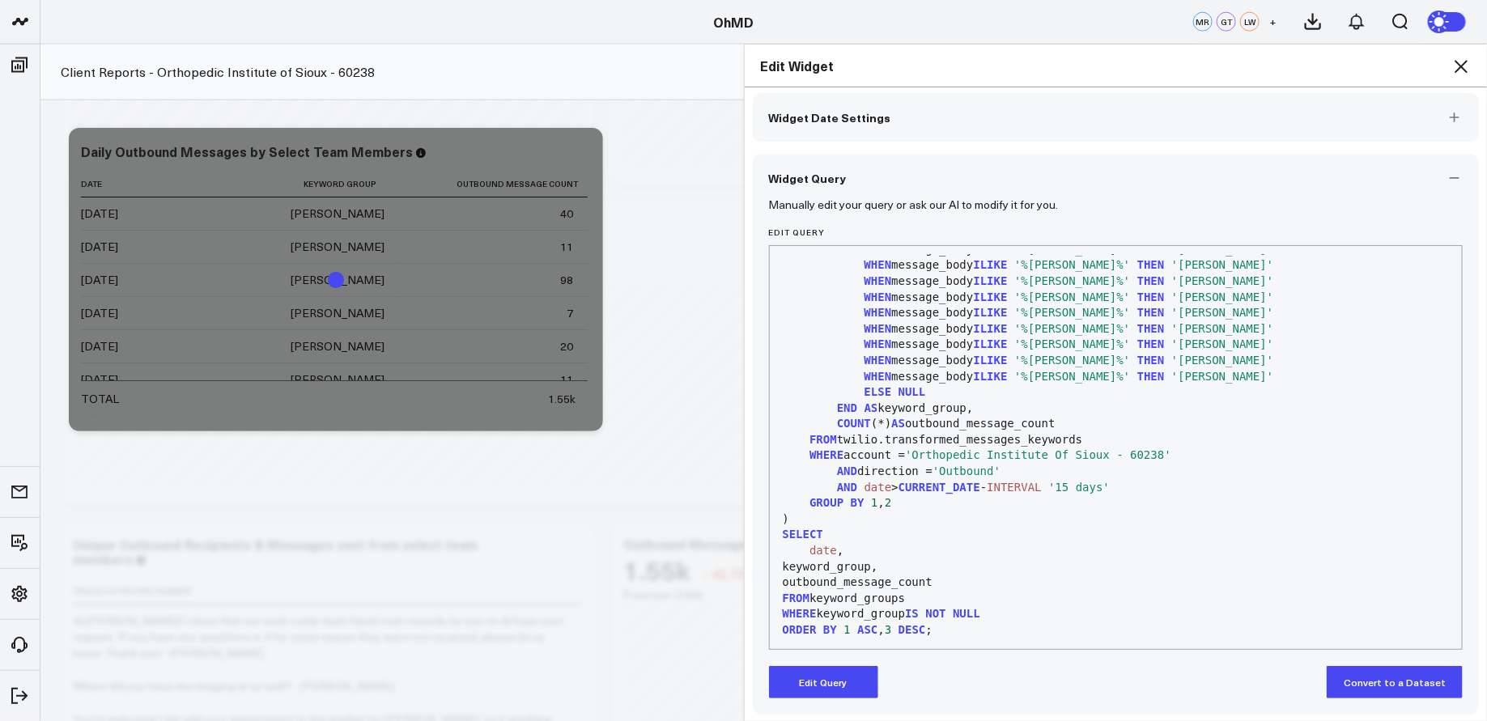
scroll to position [71, 0]
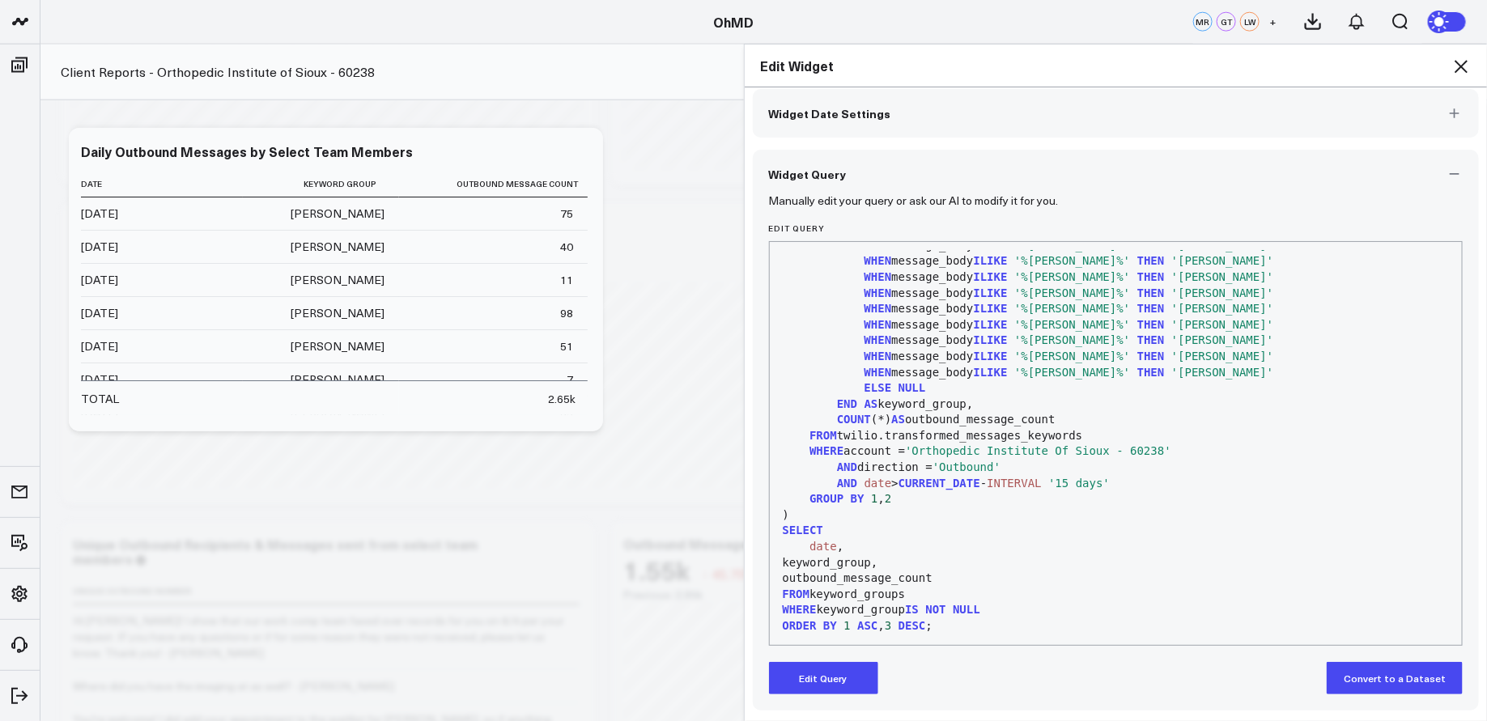
click at [1461, 62] on icon at bounding box center [1460, 66] width 19 height 19
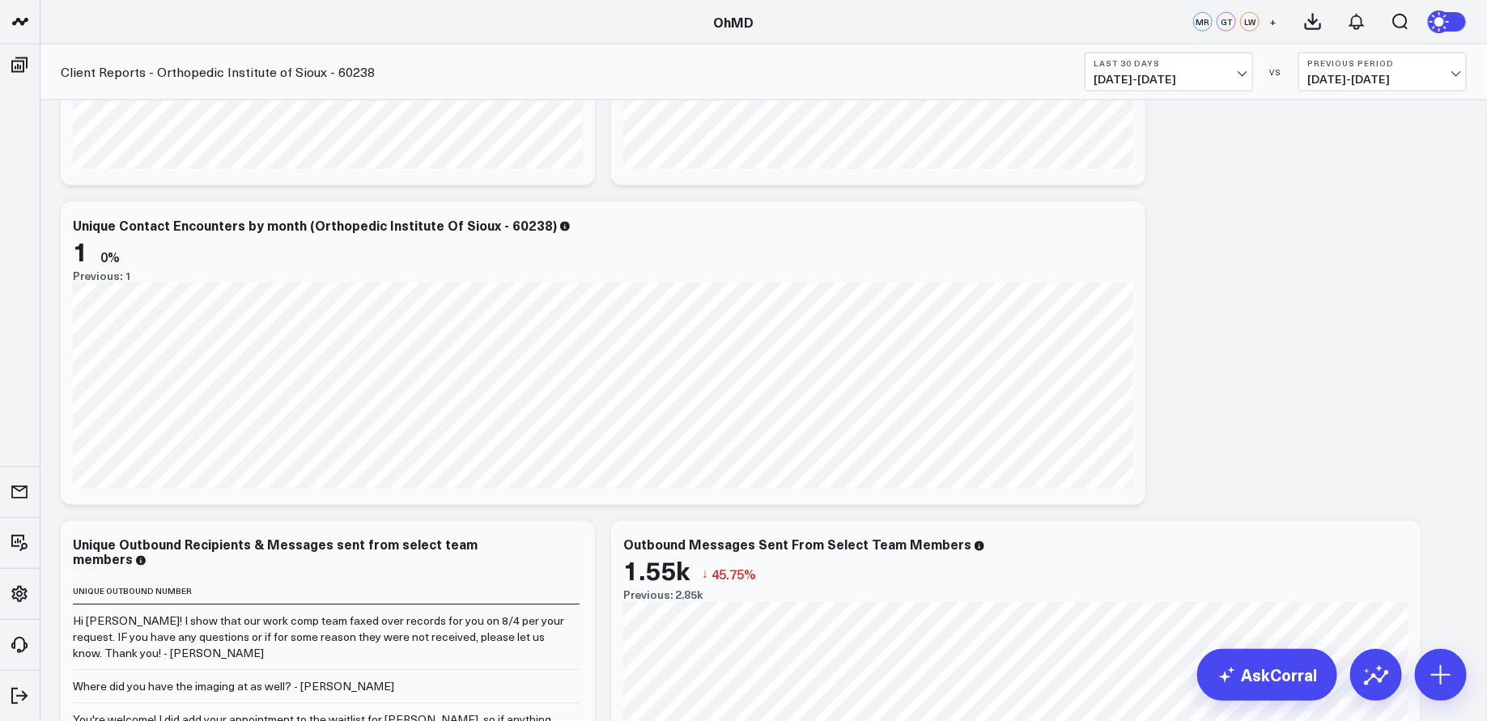
click at [1222, 70] on button "Last 30 Days [DATE] - [DATE]" at bounding box center [1169, 72] width 168 height 39
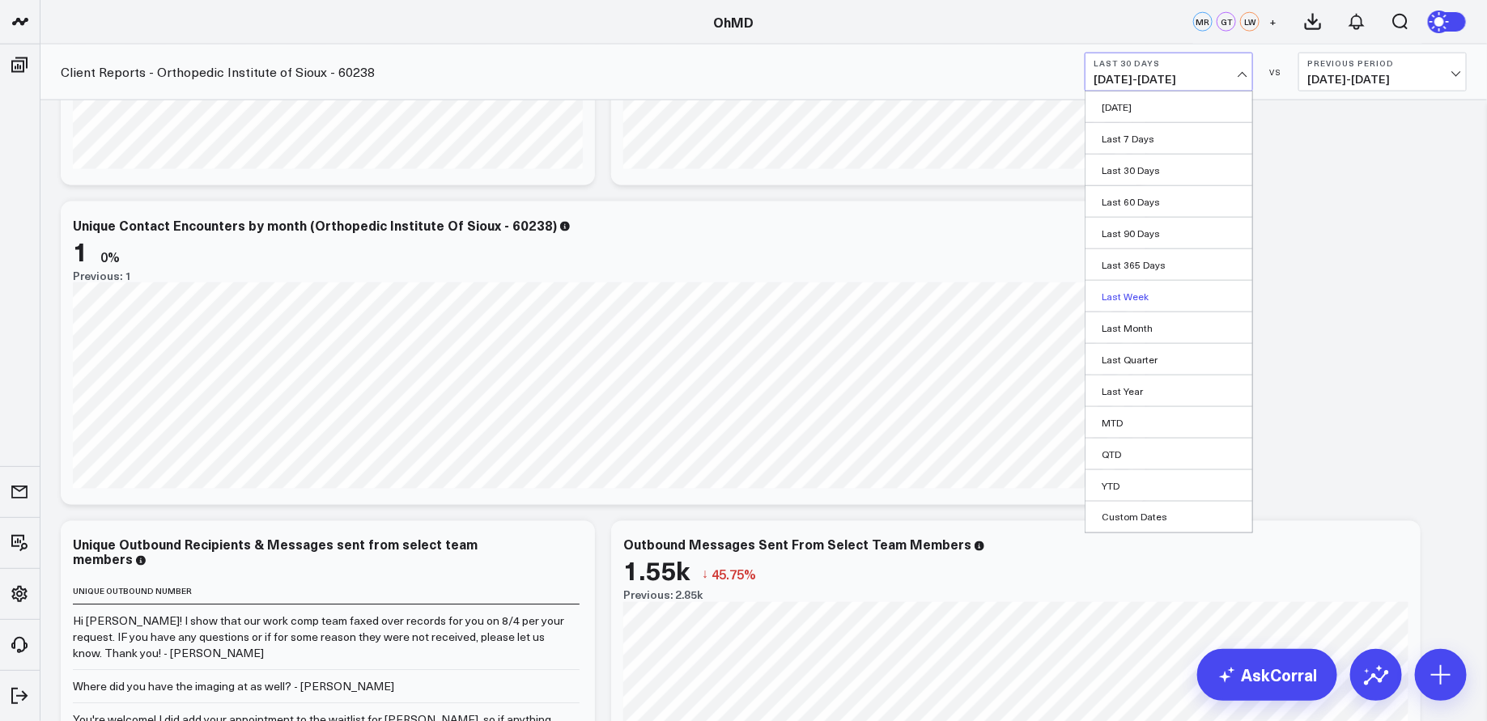
click at [1170, 295] on link "Last Week" at bounding box center [1169, 296] width 167 height 31
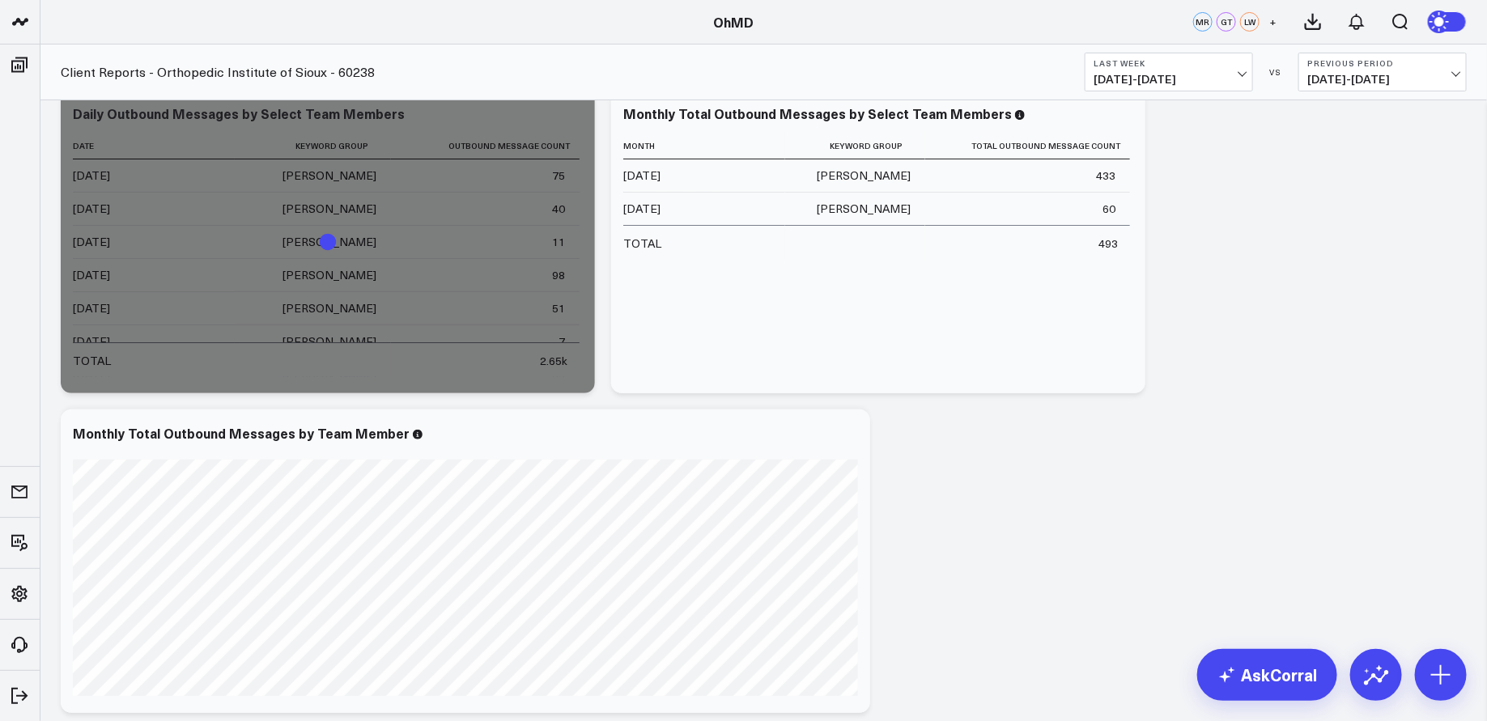
scroll to position [53, 0]
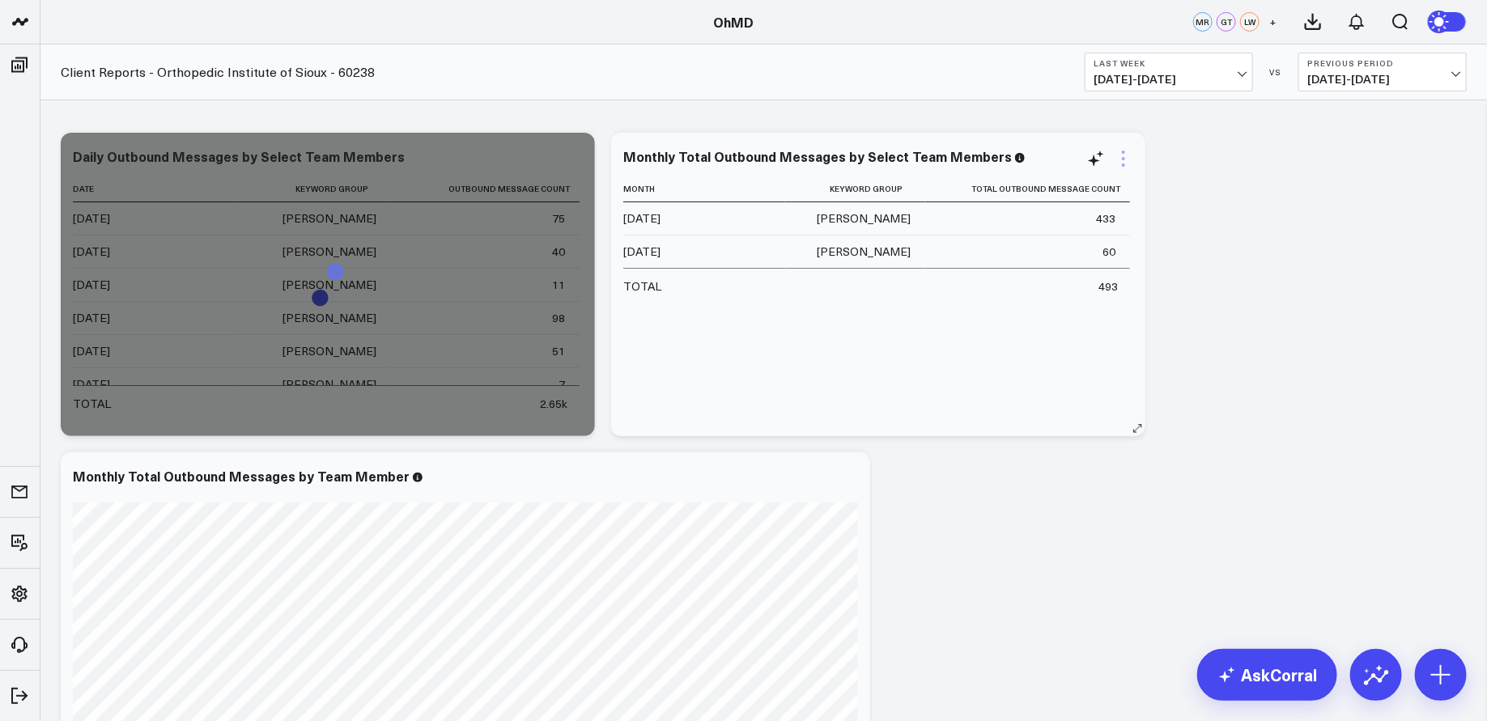
click at [1120, 155] on icon at bounding box center [1123, 158] width 19 height 19
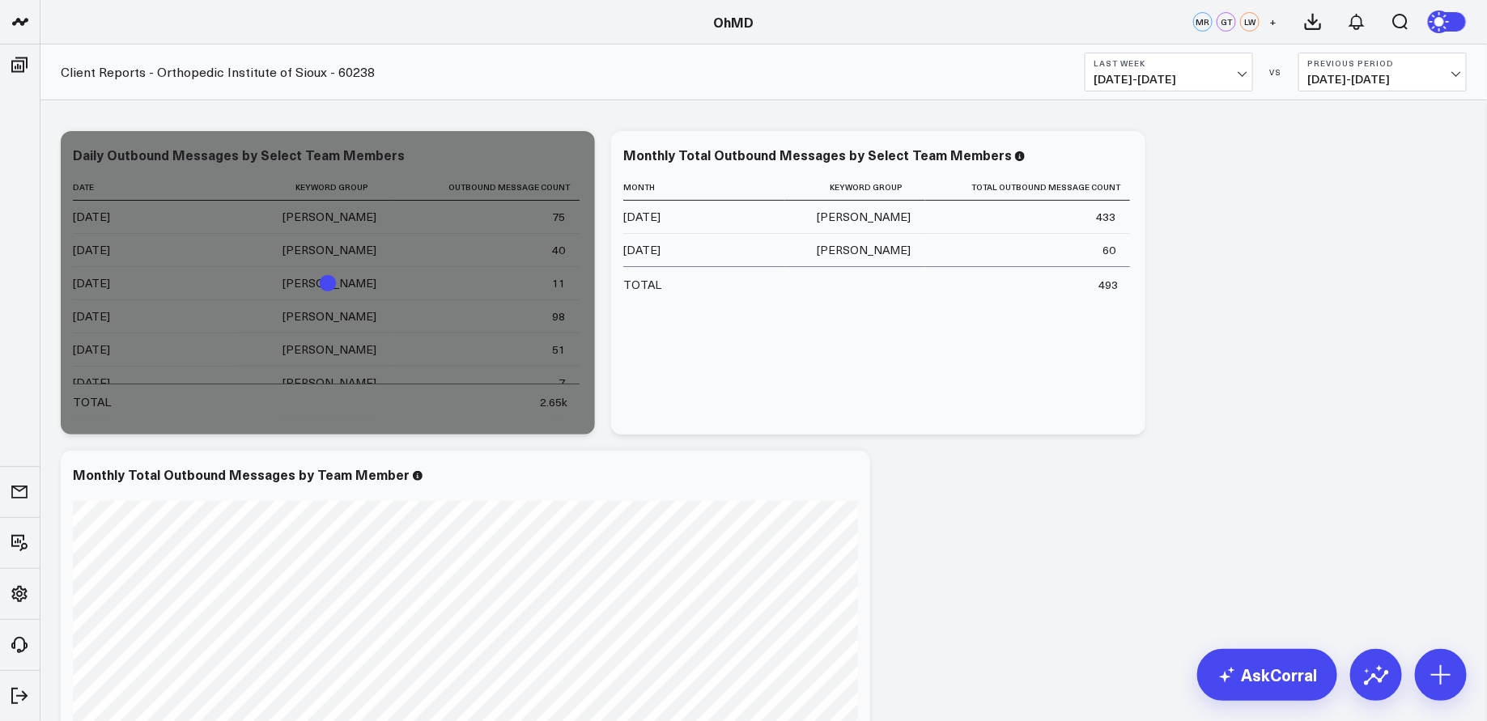
scroll to position [0, 0]
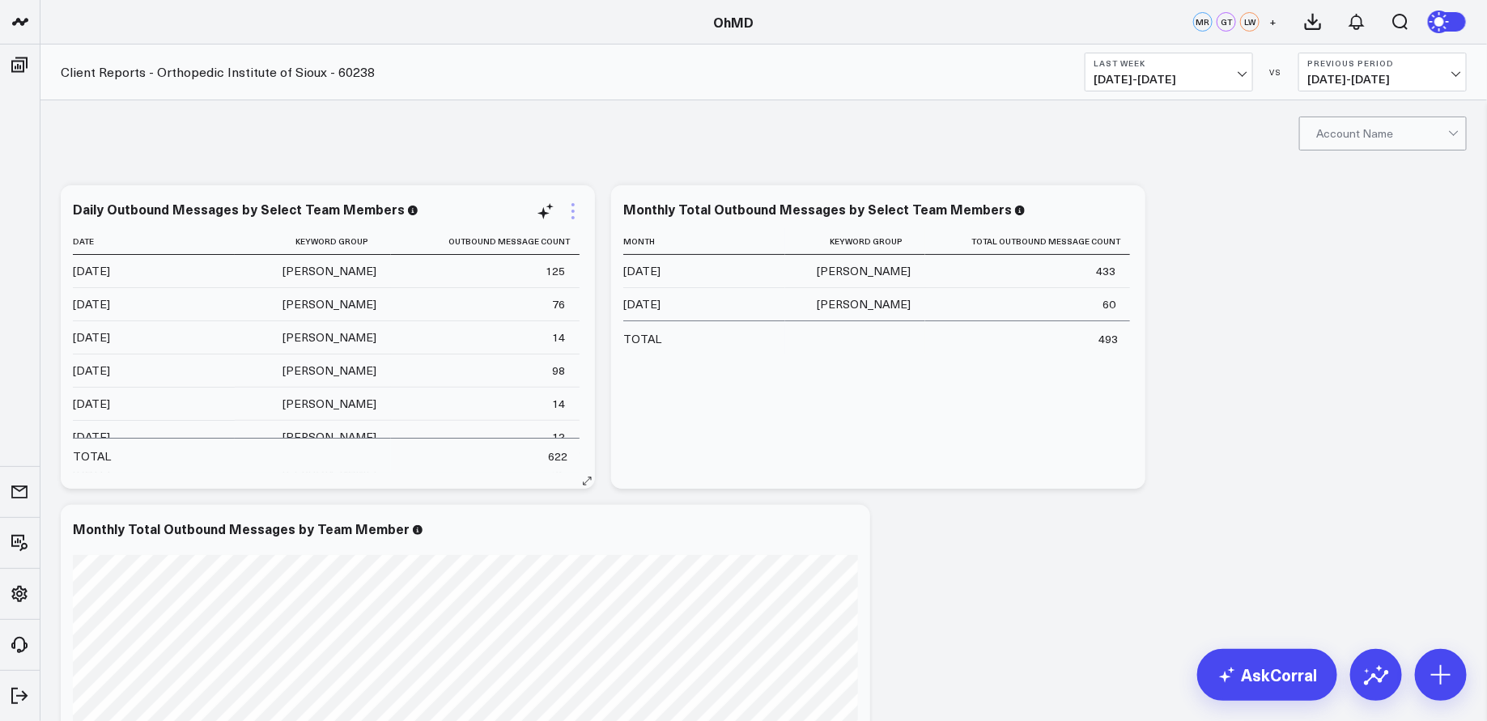
click at [570, 214] on icon at bounding box center [572, 211] width 19 height 19
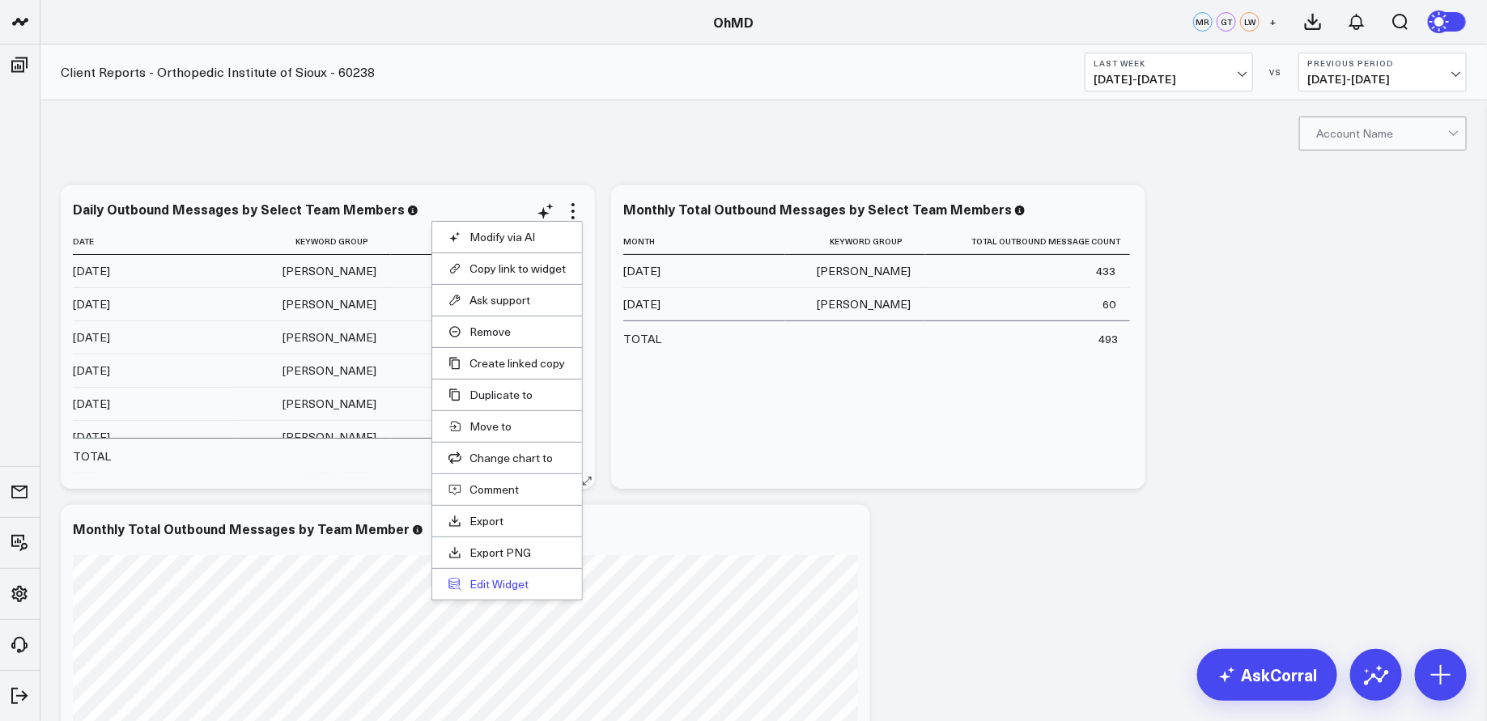
click at [504, 578] on button "Edit Widget" at bounding box center [506, 584] width 117 height 15
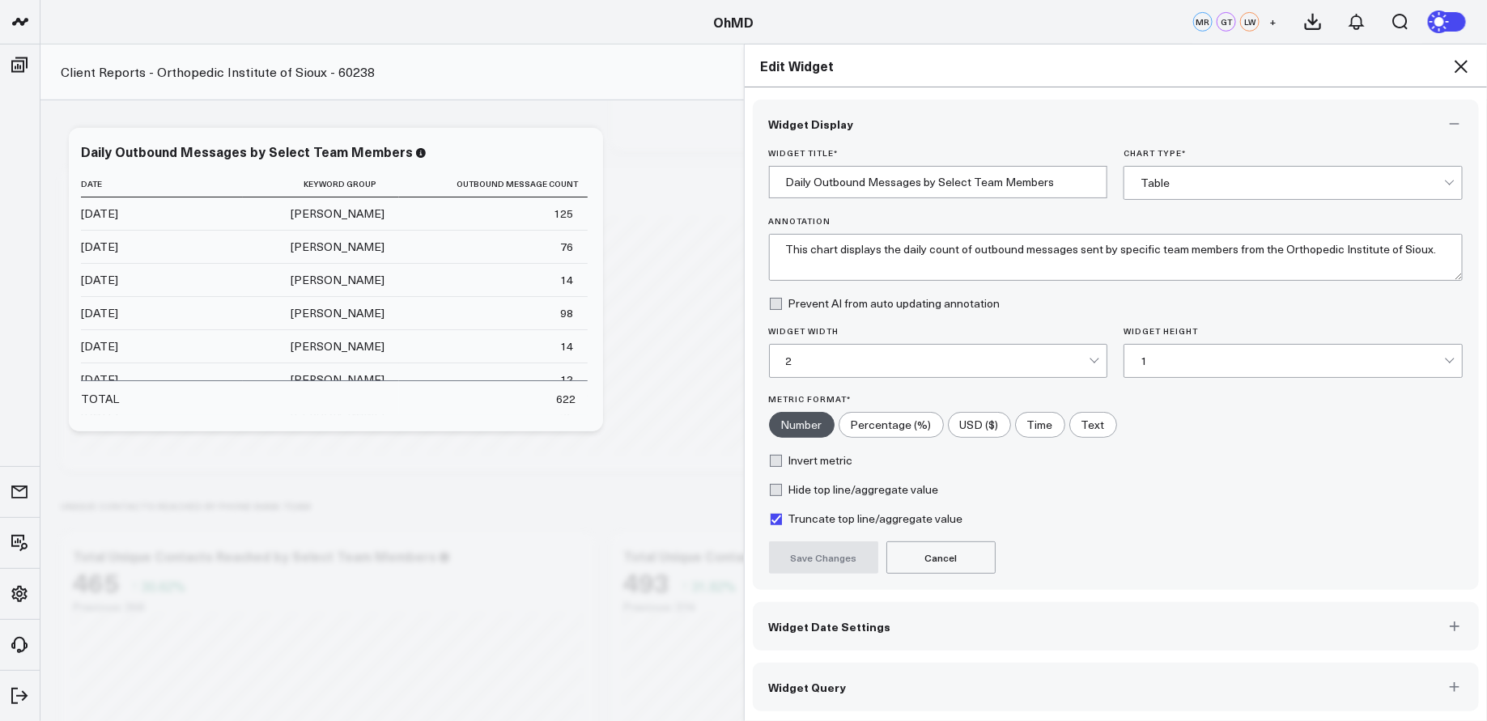
scroll to position [370, 0]
click at [1166, 679] on button "Widget Query" at bounding box center [1116, 687] width 727 height 49
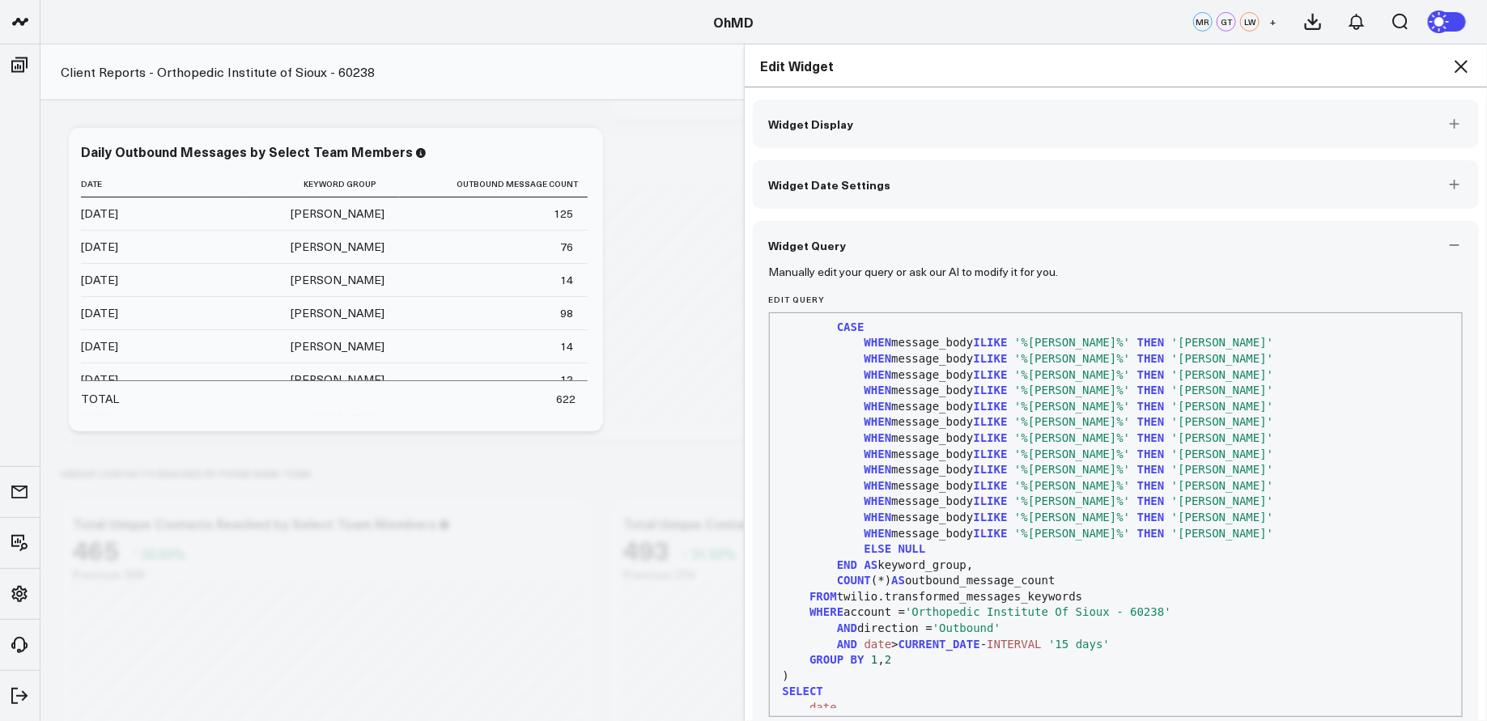
scroll to position [53, 0]
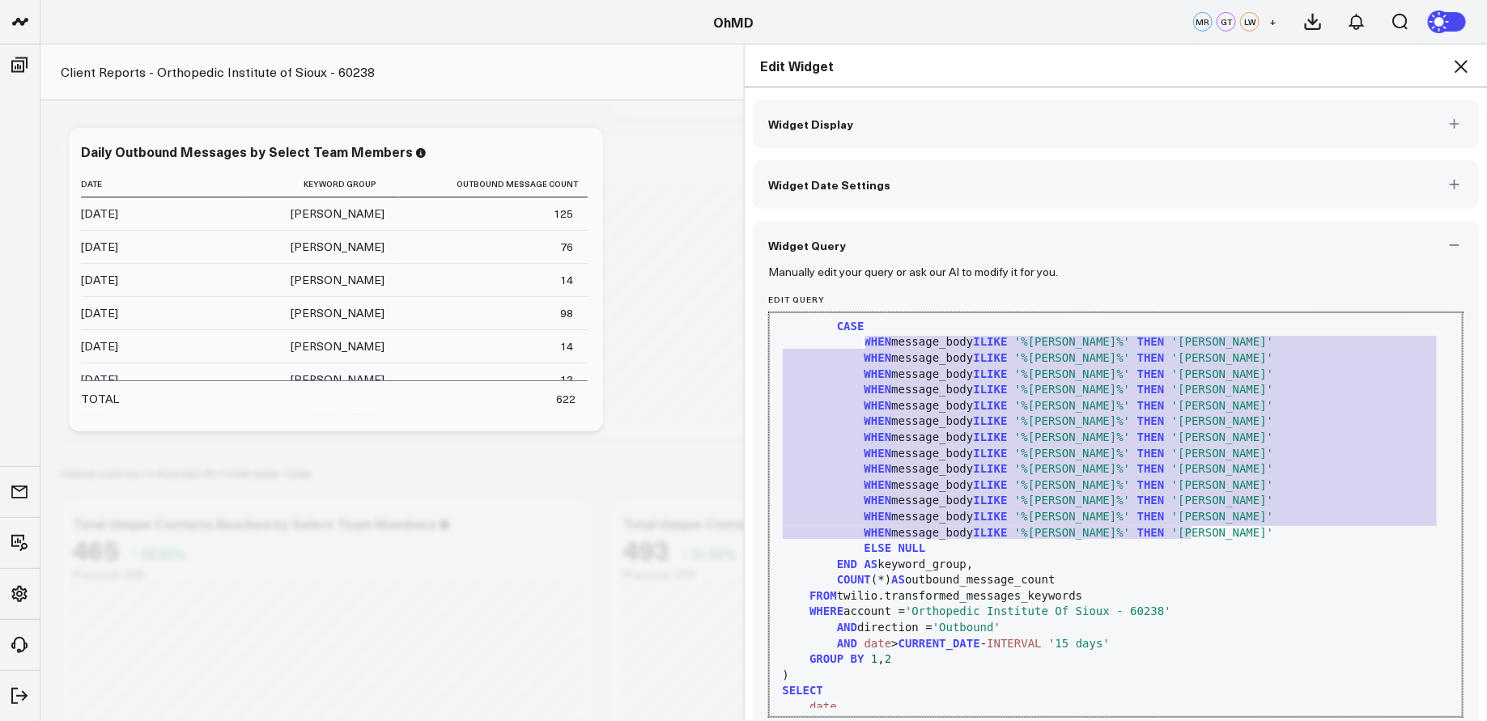
drag, startPoint x: 1197, startPoint y: 533, endPoint x: 862, endPoint y: 338, distance: 387.8
click at [862, 338] on div "WITH keyword_groups AS ( SELECT DATE ( date ) AS date , CASE WHEN message_body …" at bounding box center [1116, 533] width 677 height 530
copy div "WHEN message_body [PERSON_NAME] '%[PERSON_NAME]%' THEN '[PERSON_NAME]' WHEN mes…"
click at [1459, 64] on icon at bounding box center [1461, 66] width 13 height 13
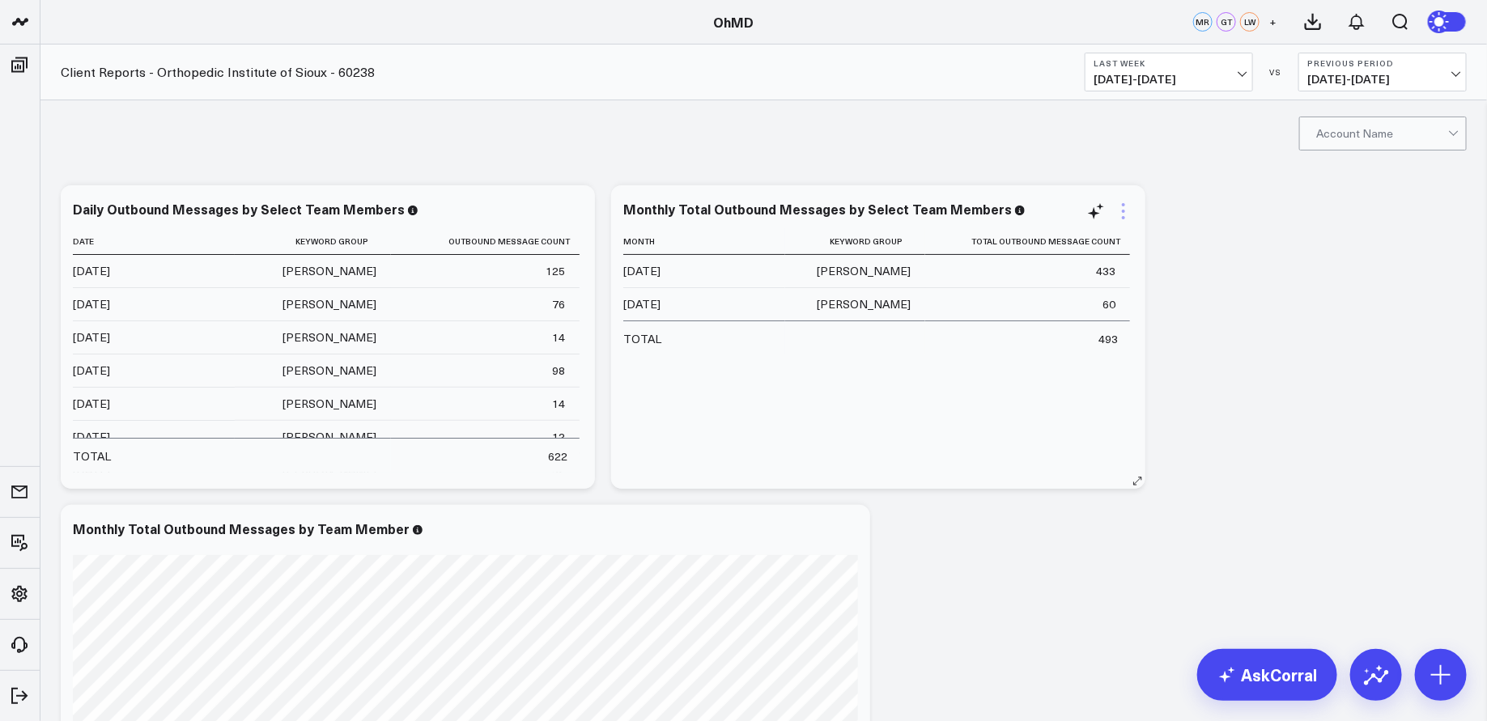
click at [1126, 206] on icon at bounding box center [1123, 211] width 19 height 19
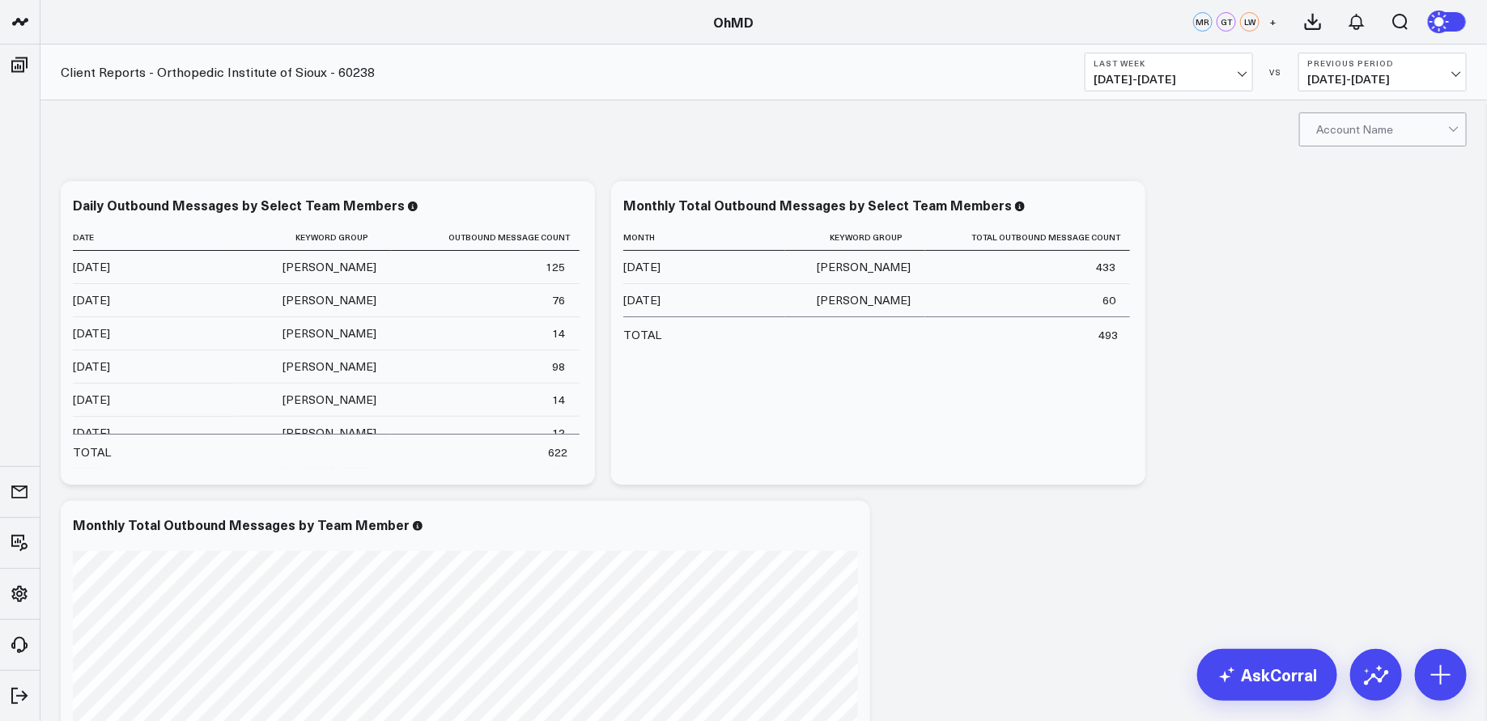
click at [1007, 134] on div "Account Name" at bounding box center [763, 128] width 1447 height 65
click at [1123, 209] on icon at bounding box center [1123, 207] width 19 height 19
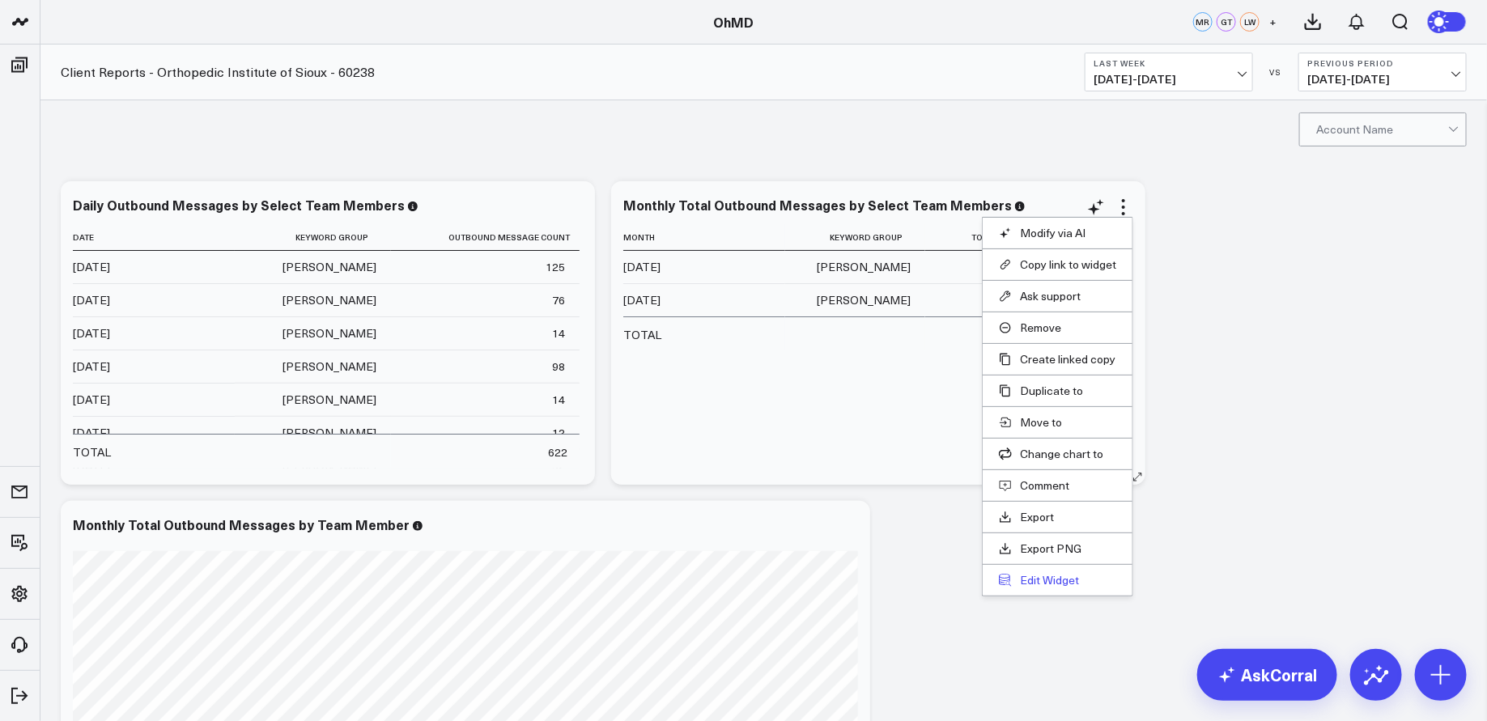
click at [1061, 575] on button "Edit Widget" at bounding box center [1057, 580] width 117 height 15
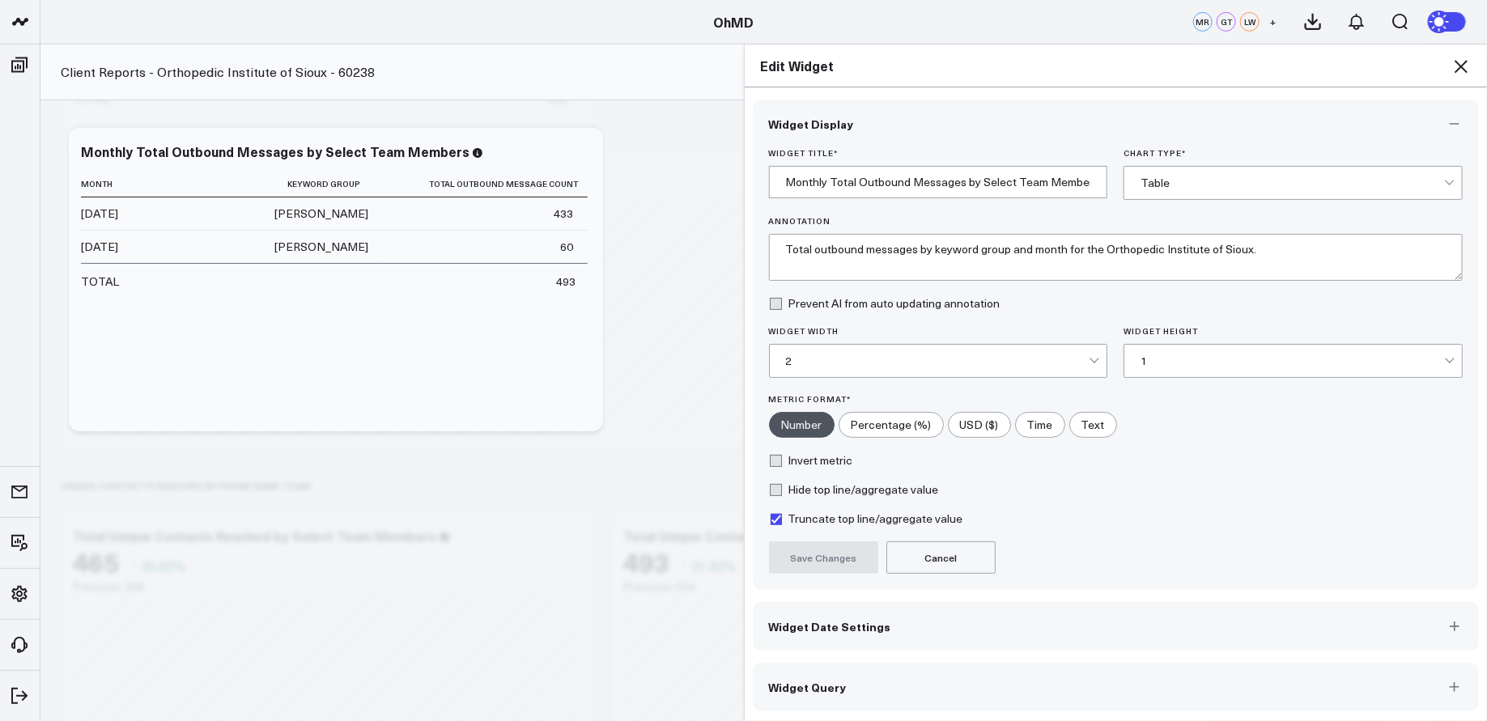
scroll to position [363, 0]
click at [1434, 681] on button "Widget Query" at bounding box center [1116, 687] width 727 height 49
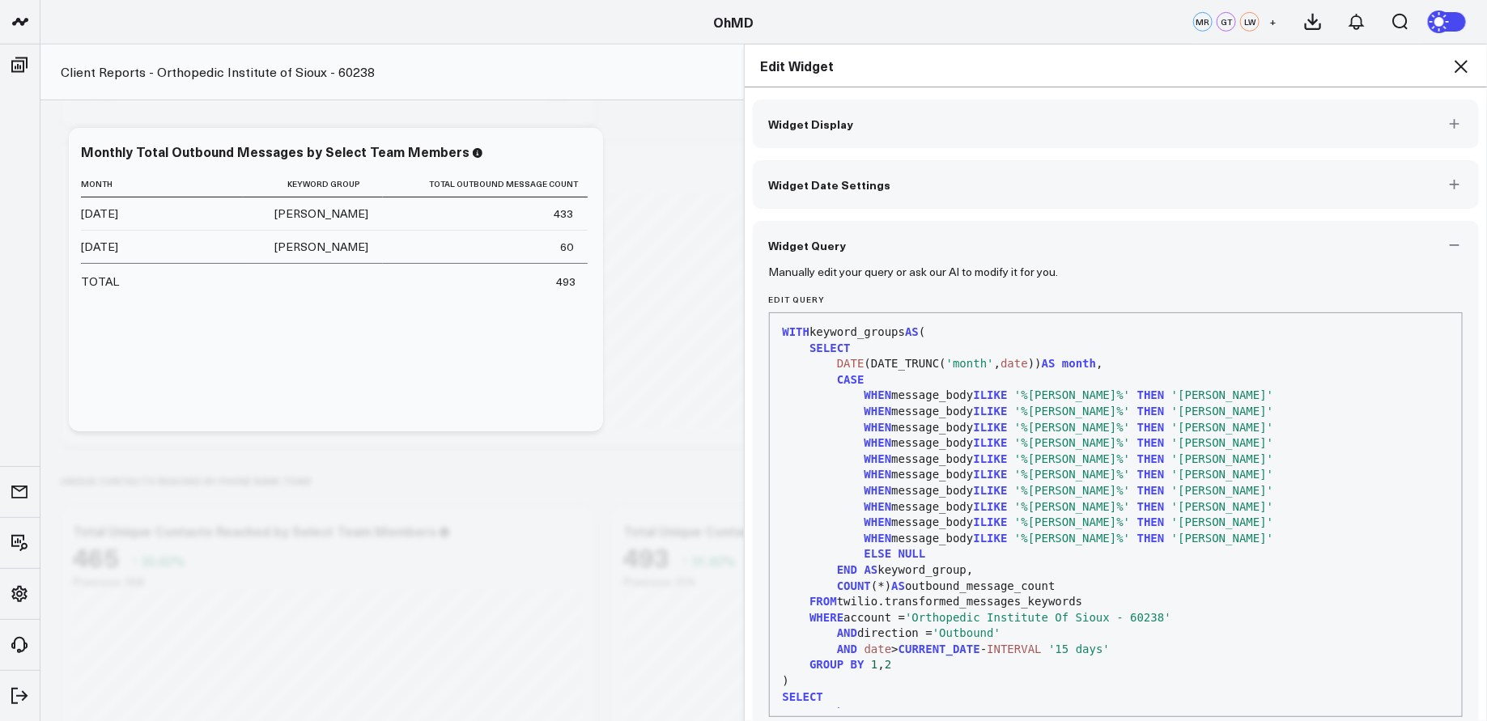
scroll to position [71, 0]
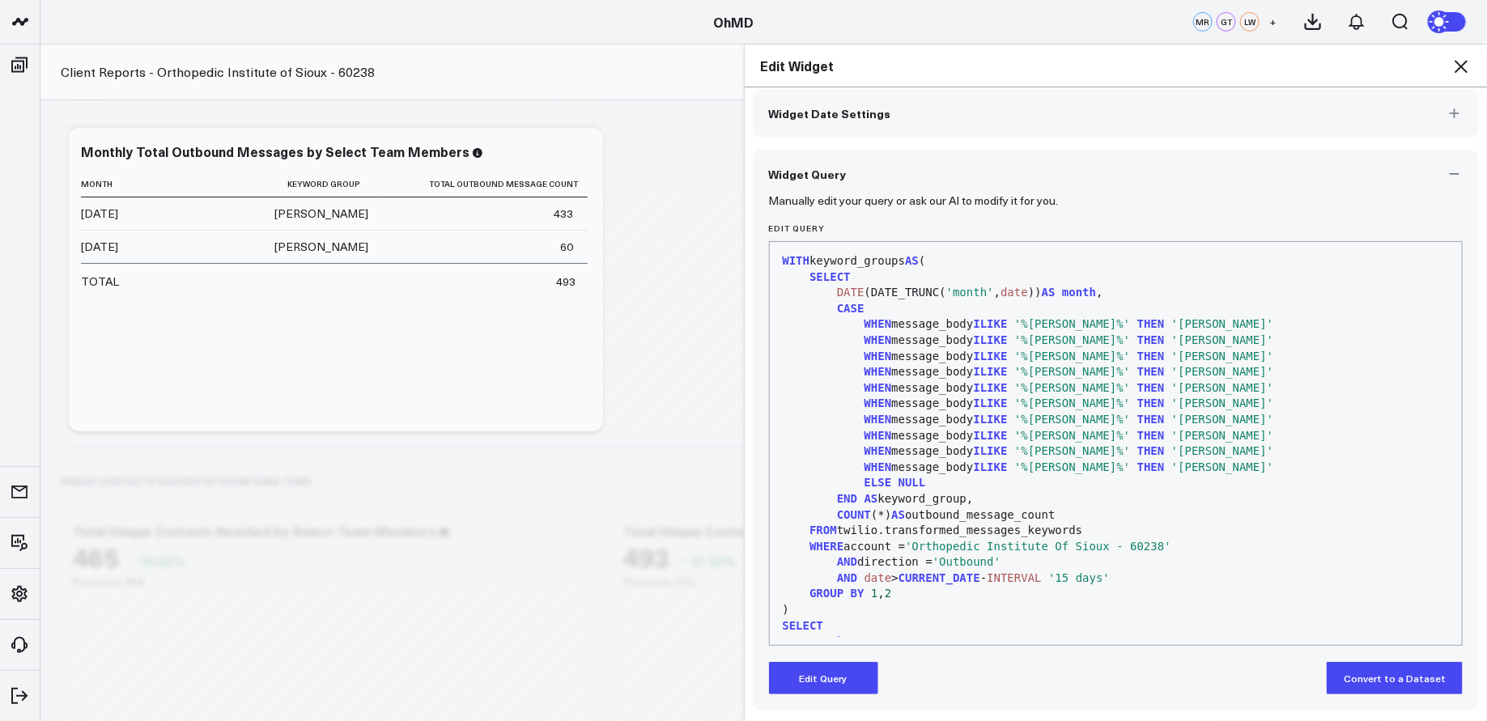
click at [819, 678] on button "Edit Query" at bounding box center [823, 678] width 109 height 32
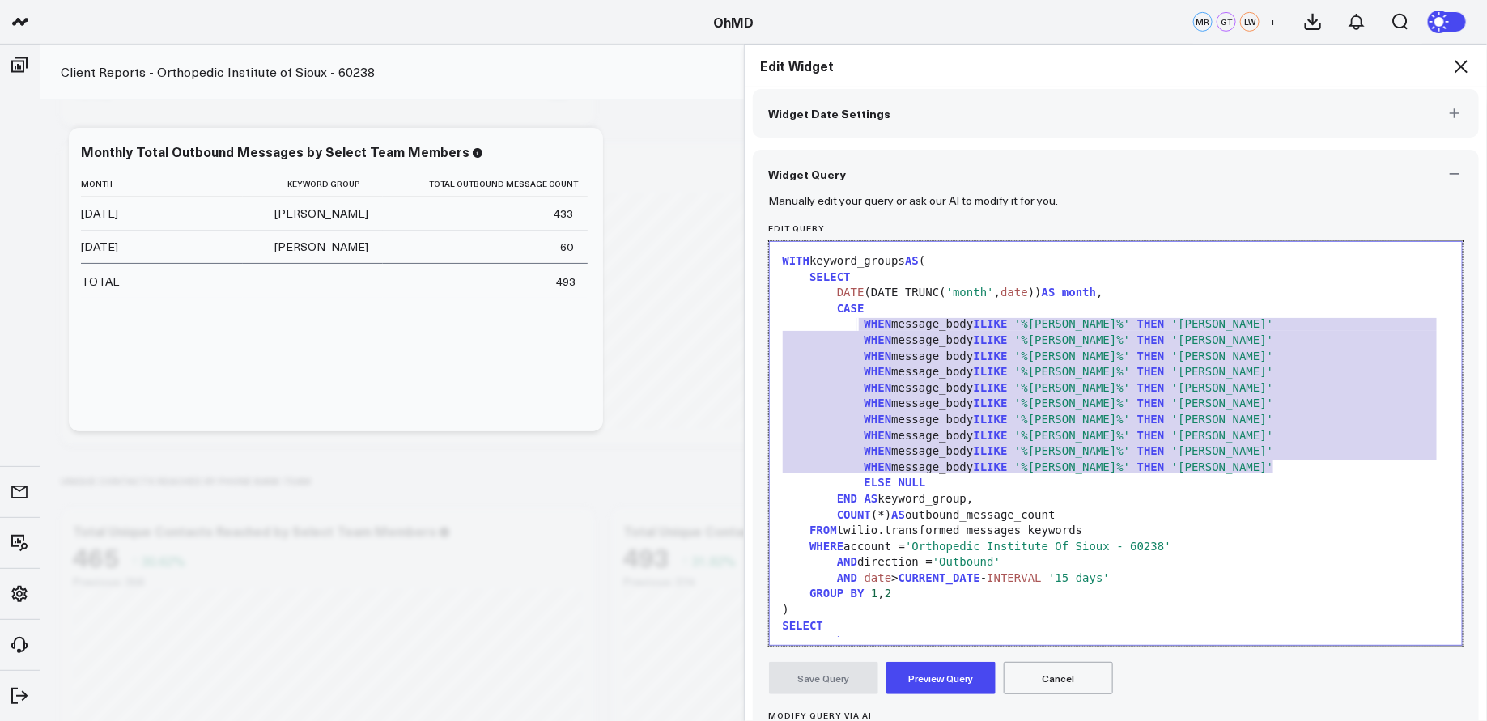
drag, startPoint x: 1290, startPoint y: 463, endPoint x: 858, endPoint y: 324, distance: 454.1
click at [858, 324] on div "WITH keyword_groups AS ( SELECT DATE (DATE_TRUNC( 'month' , date )) AS month , …" at bounding box center [1116, 499] width 677 height 498
click at [865, 321] on span "WHEN" at bounding box center [879, 323] width 28 height 13
drag, startPoint x: 864, startPoint y: 324, endPoint x: 1280, endPoint y: 463, distance: 438.8
click at [1280, 463] on div "WITH keyword_groups AS ( SELECT DATE (DATE_TRUNC( 'month' , date )) AS month , …" at bounding box center [1116, 499] width 677 height 498
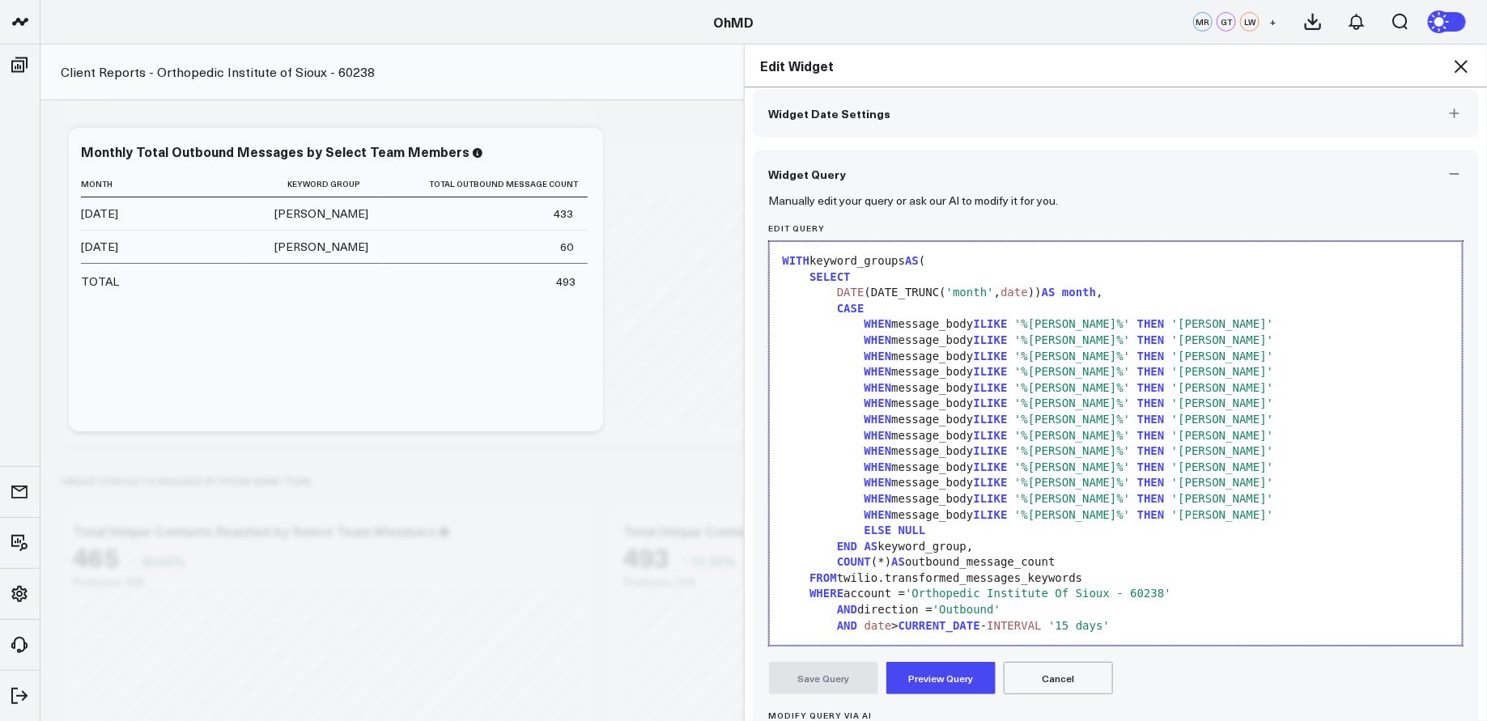
click at [935, 678] on button "Preview Query" at bounding box center [940, 678] width 109 height 32
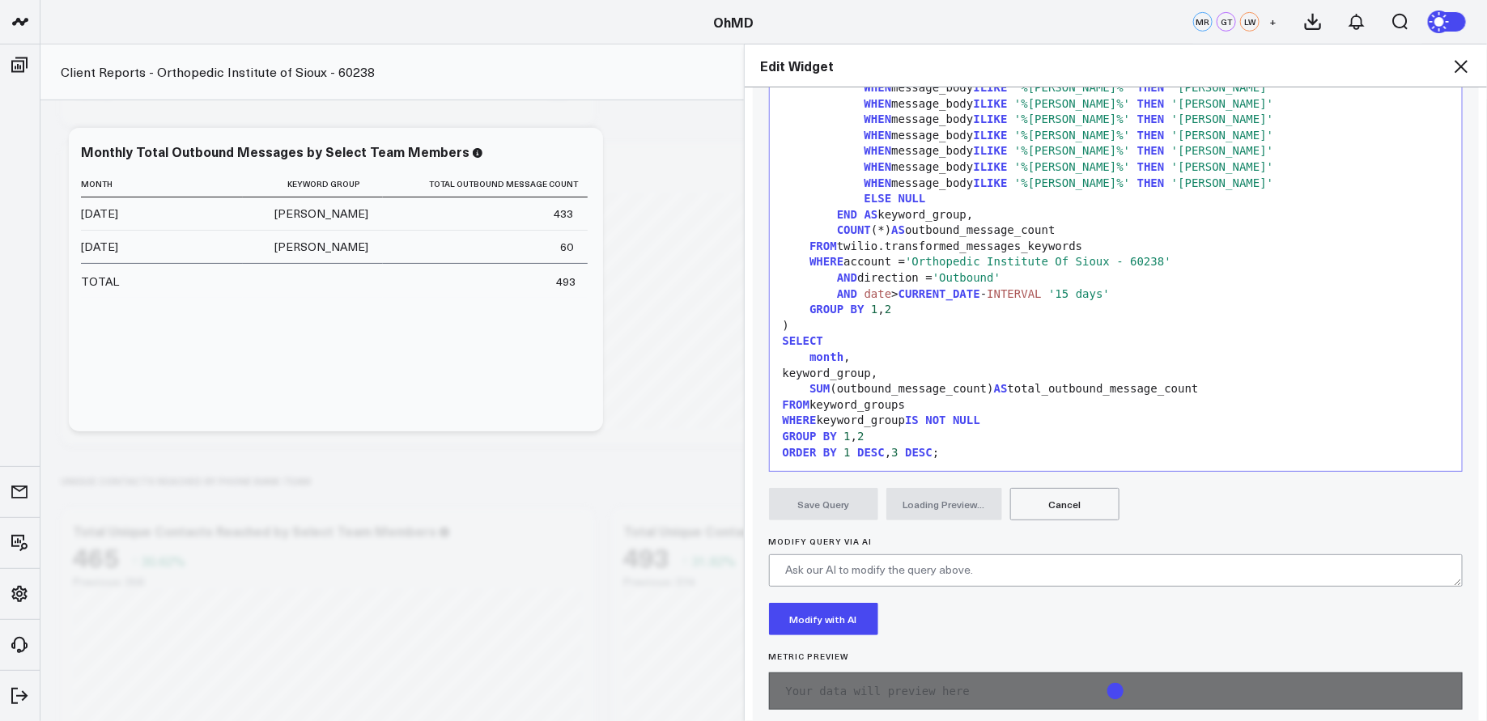
scroll to position [270, 0]
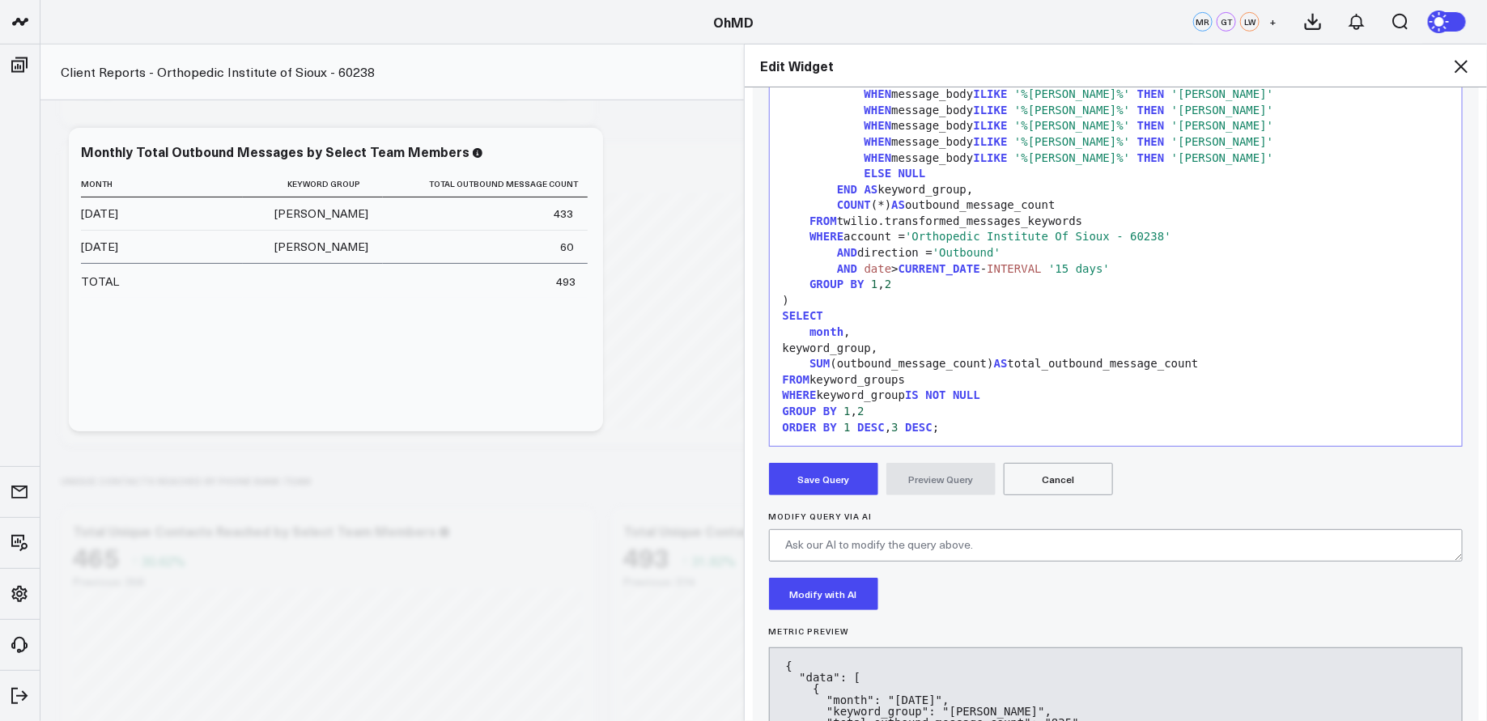
click at [832, 475] on button "Save Query" at bounding box center [823, 479] width 109 height 32
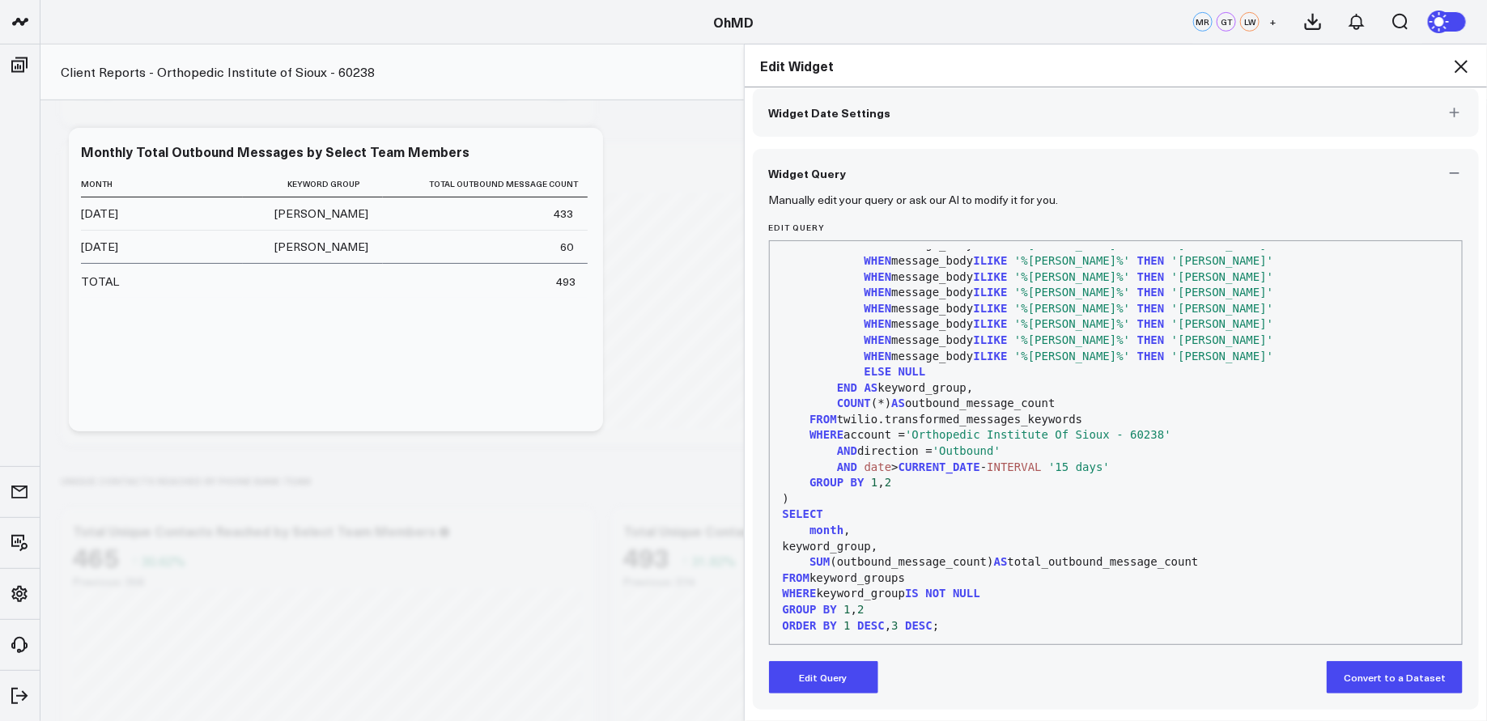
scroll to position [71, 0]
click at [1462, 60] on icon at bounding box center [1460, 66] width 19 height 19
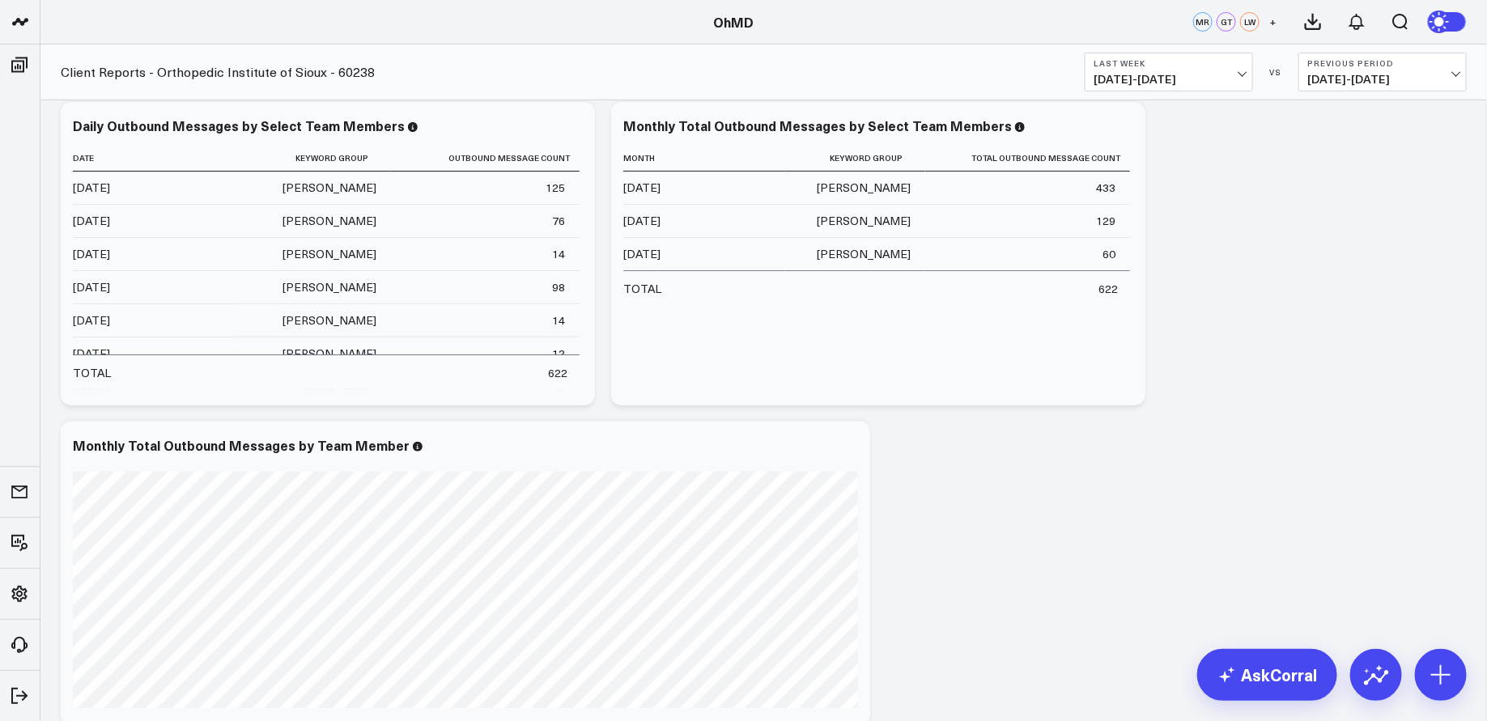
scroll to position [57, 0]
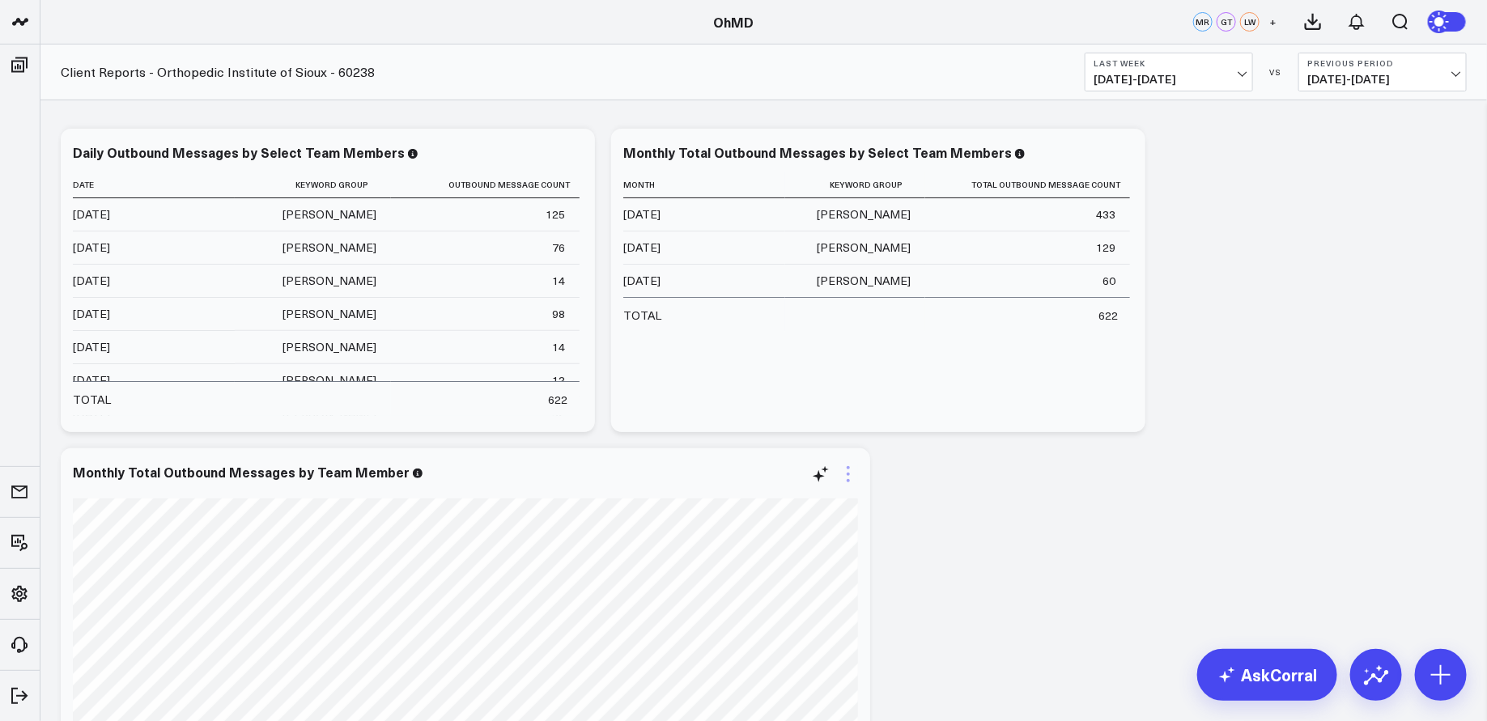
click at [850, 474] on icon at bounding box center [848, 474] width 19 height 19
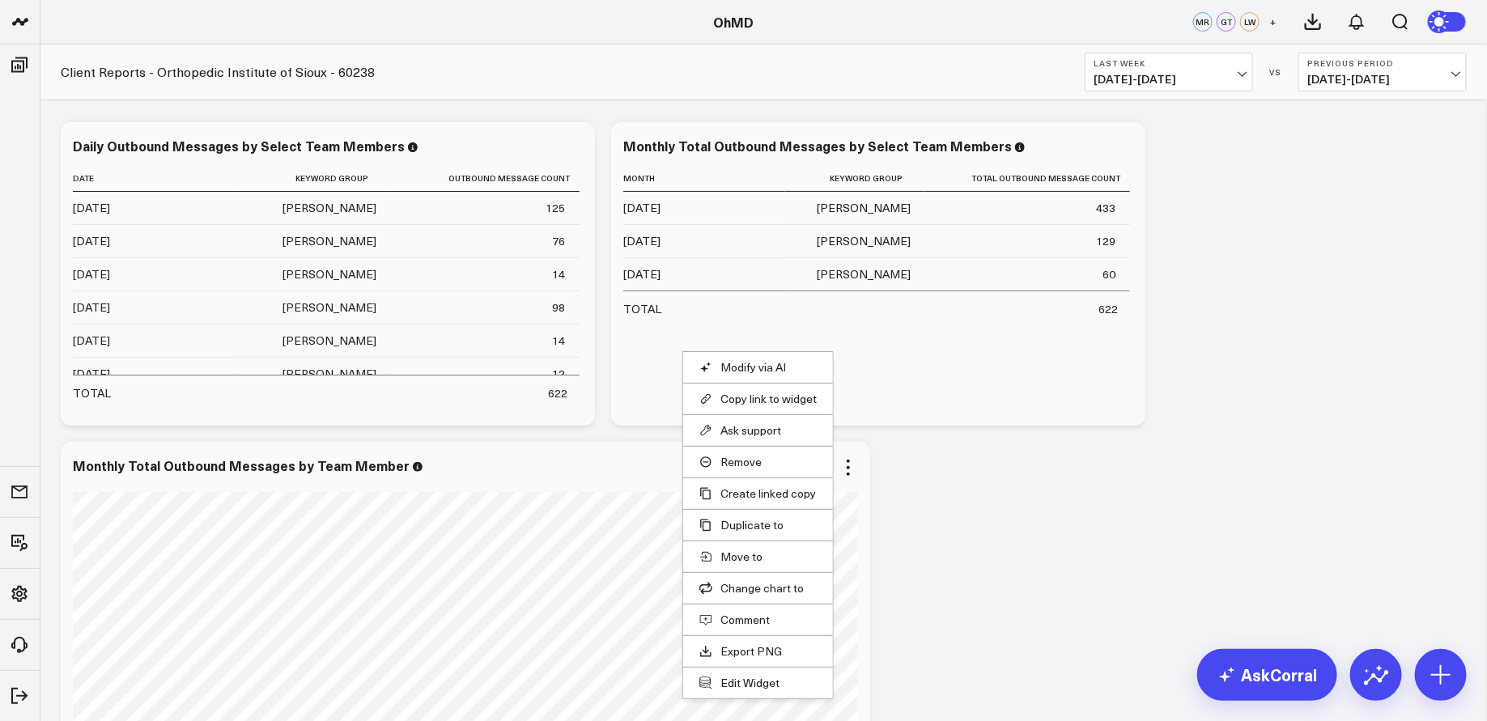
scroll to position [66, 0]
click at [754, 678] on button "Edit Widget" at bounding box center [757, 681] width 117 height 15
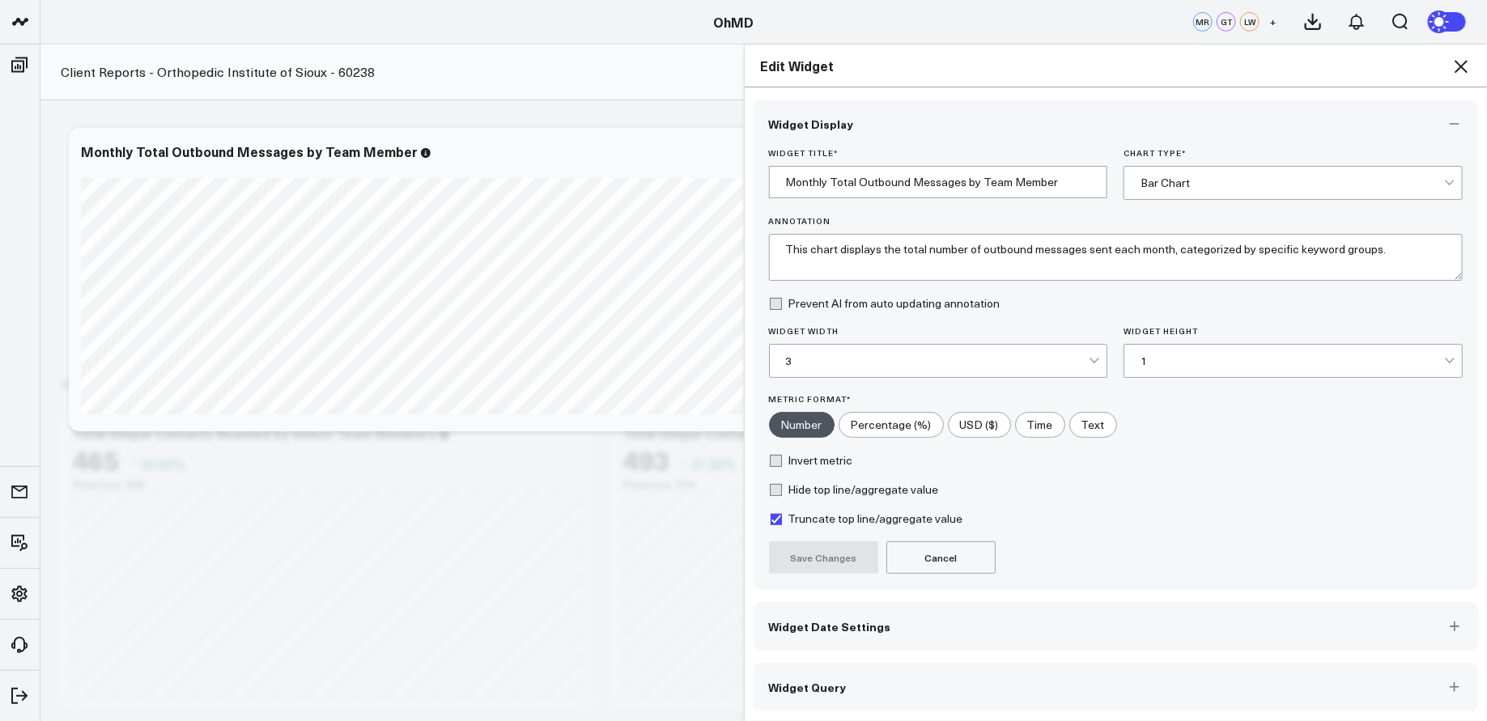
scroll to position [461, 0]
click at [1299, 694] on button "Widget Query" at bounding box center [1116, 687] width 727 height 49
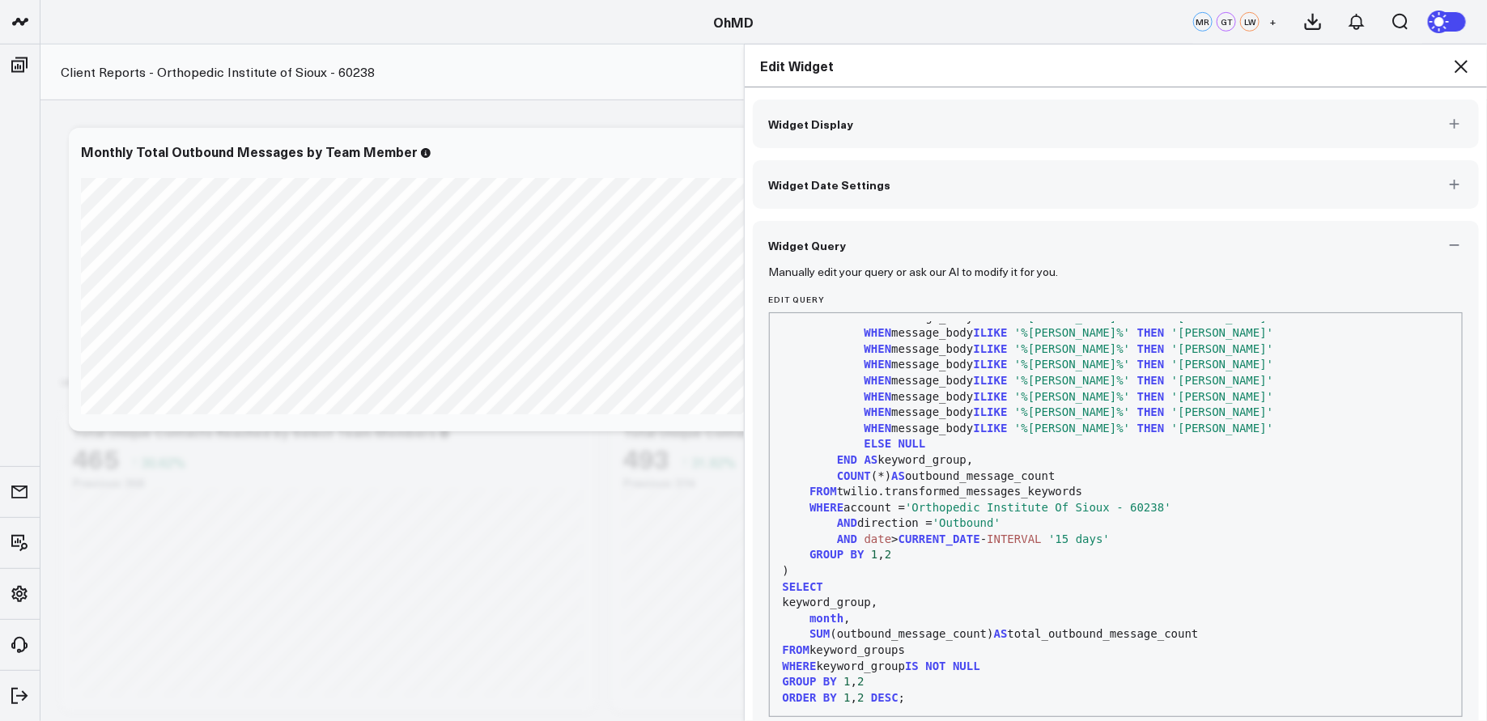
scroll to position [71, 0]
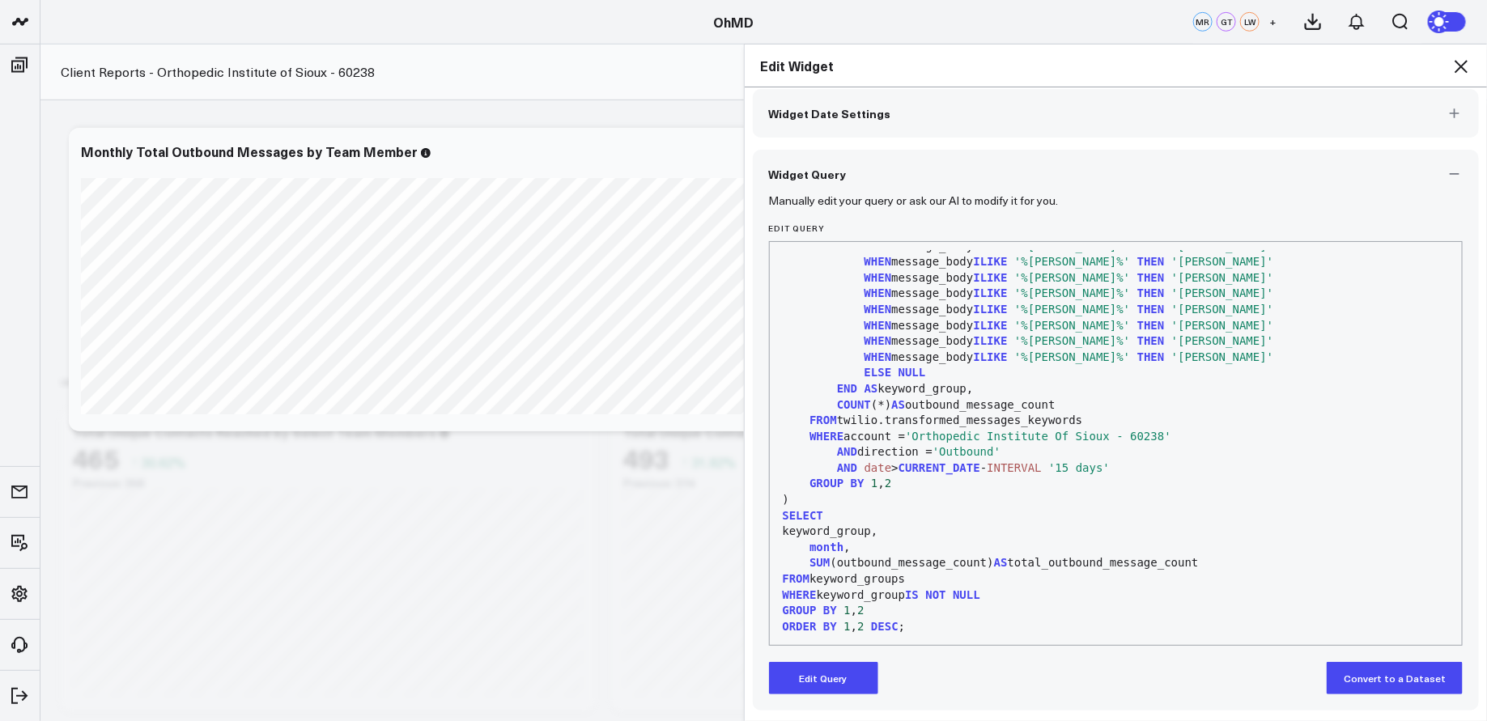
click at [860, 678] on button "Edit Query" at bounding box center [823, 678] width 109 height 32
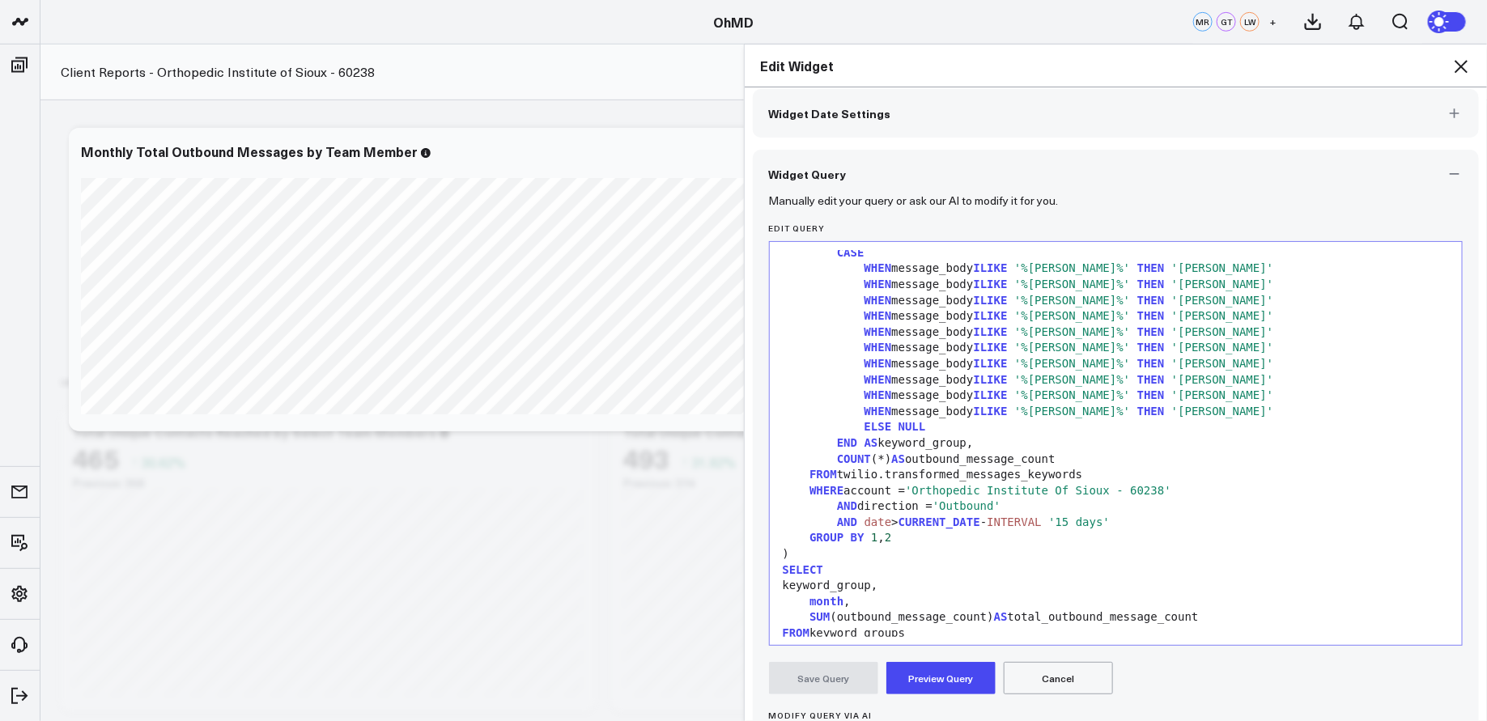
scroll to position [5, 0]
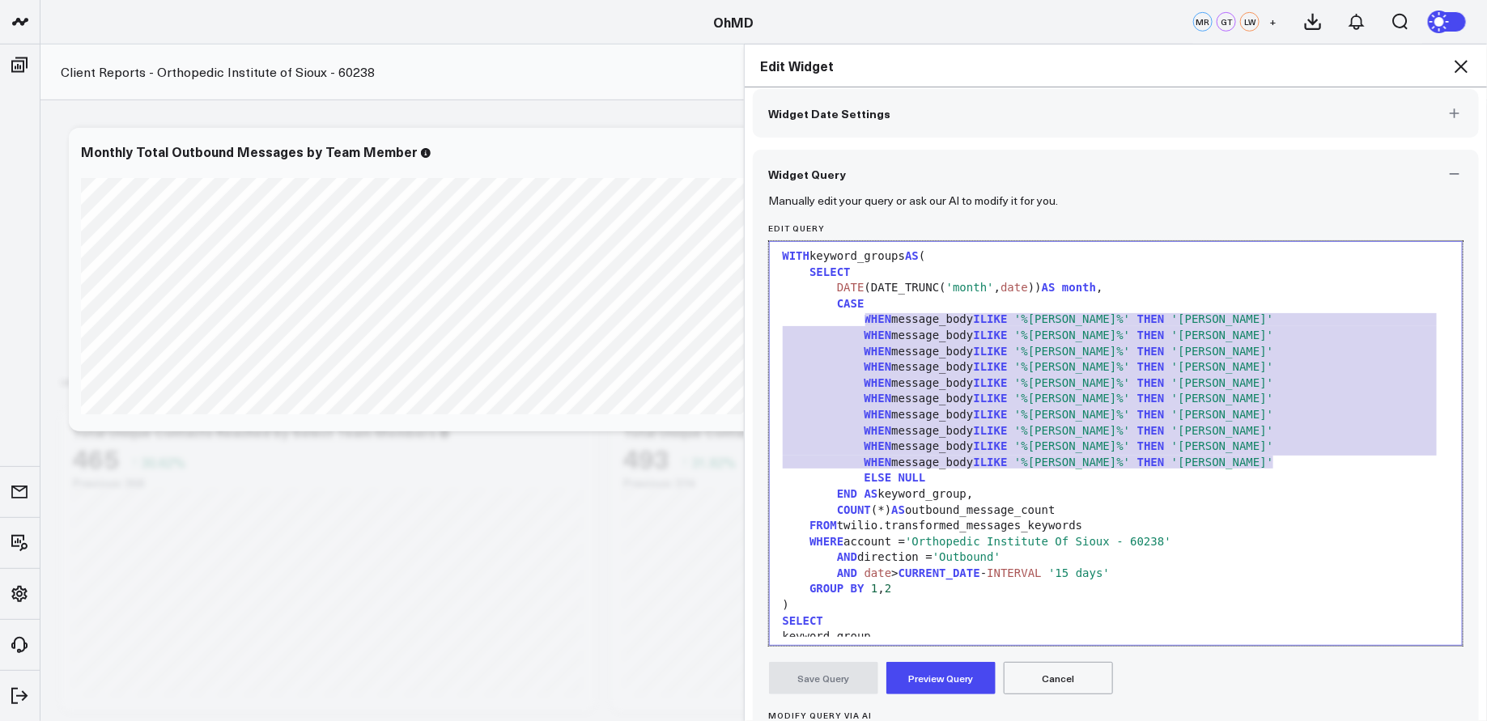
drag, startPoint x: 1281, startPoint y: 456, endPoint x: 862, endPoint y: 321, distance: 440.6
click at [862, 321] on div "WITH keyword_groups AS ( SELECT DATE (DATE_TRUNC( 'month' , date )) AS month , …" at bounding box center [1116, 494] width 677 height 498
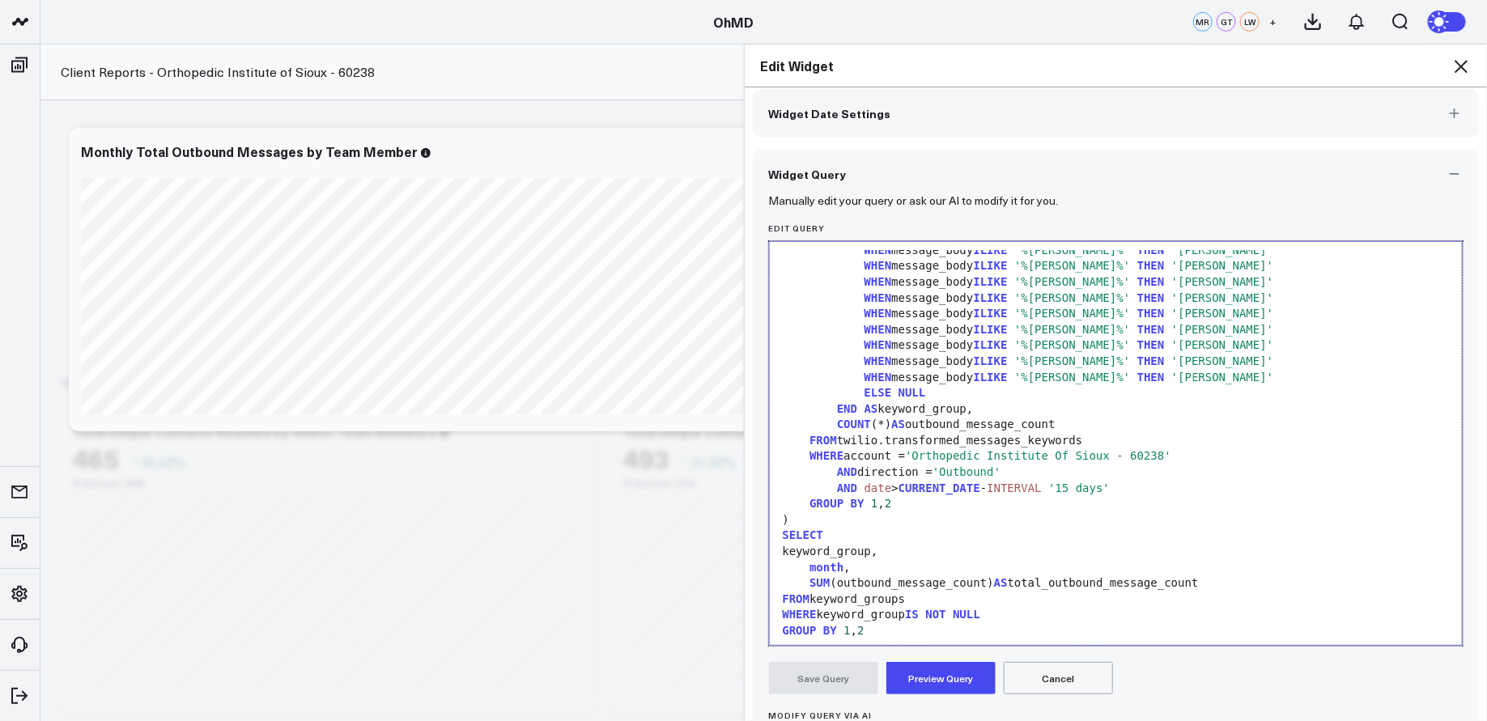
scroll to position [158, 0]
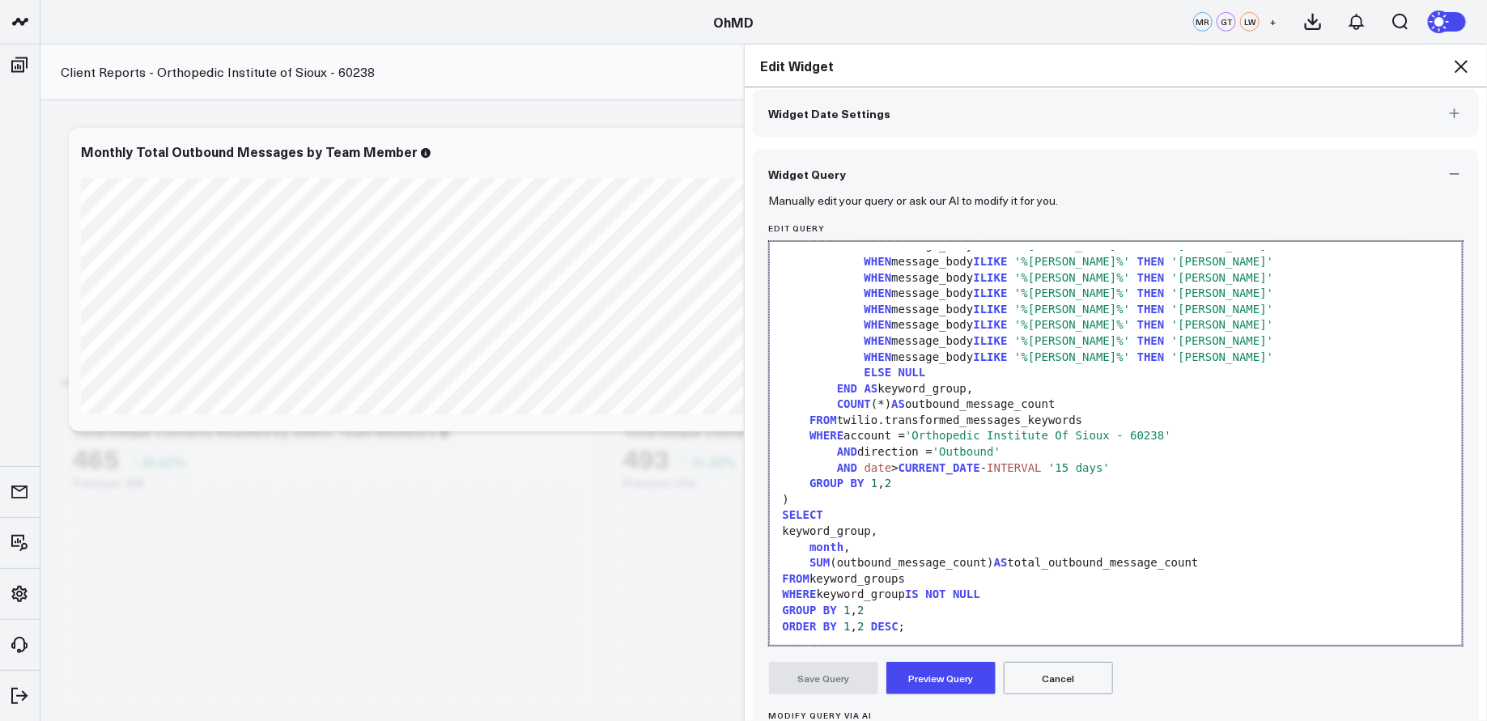
click at [952, 681] on button "Preview Query" at bounding box center [940, 678] width 109 height 32
click at [851, 669] on button "Save Query" at bounding box center [823, 678] width 109 height 32
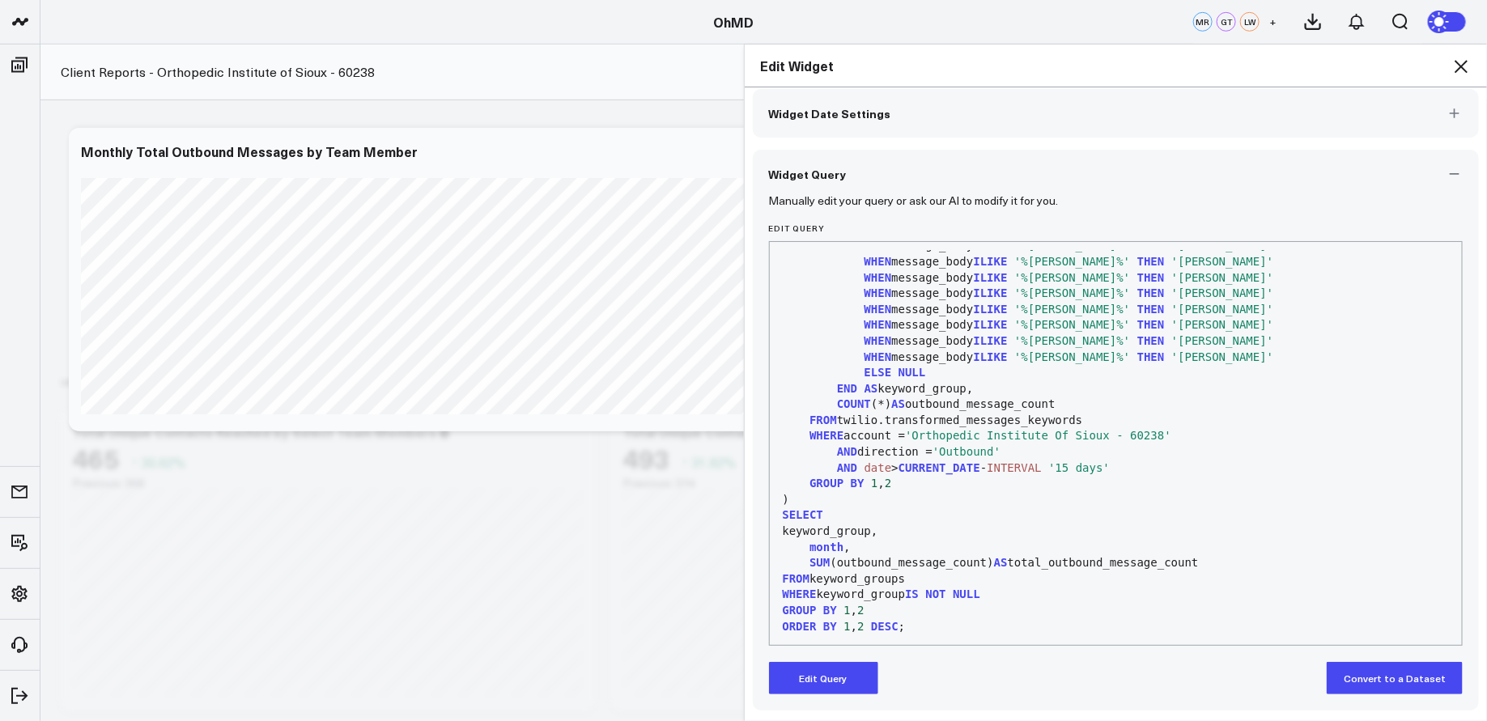
click at [1464, 61] on icon at bounding box center [1460, 66] width 19 height 19
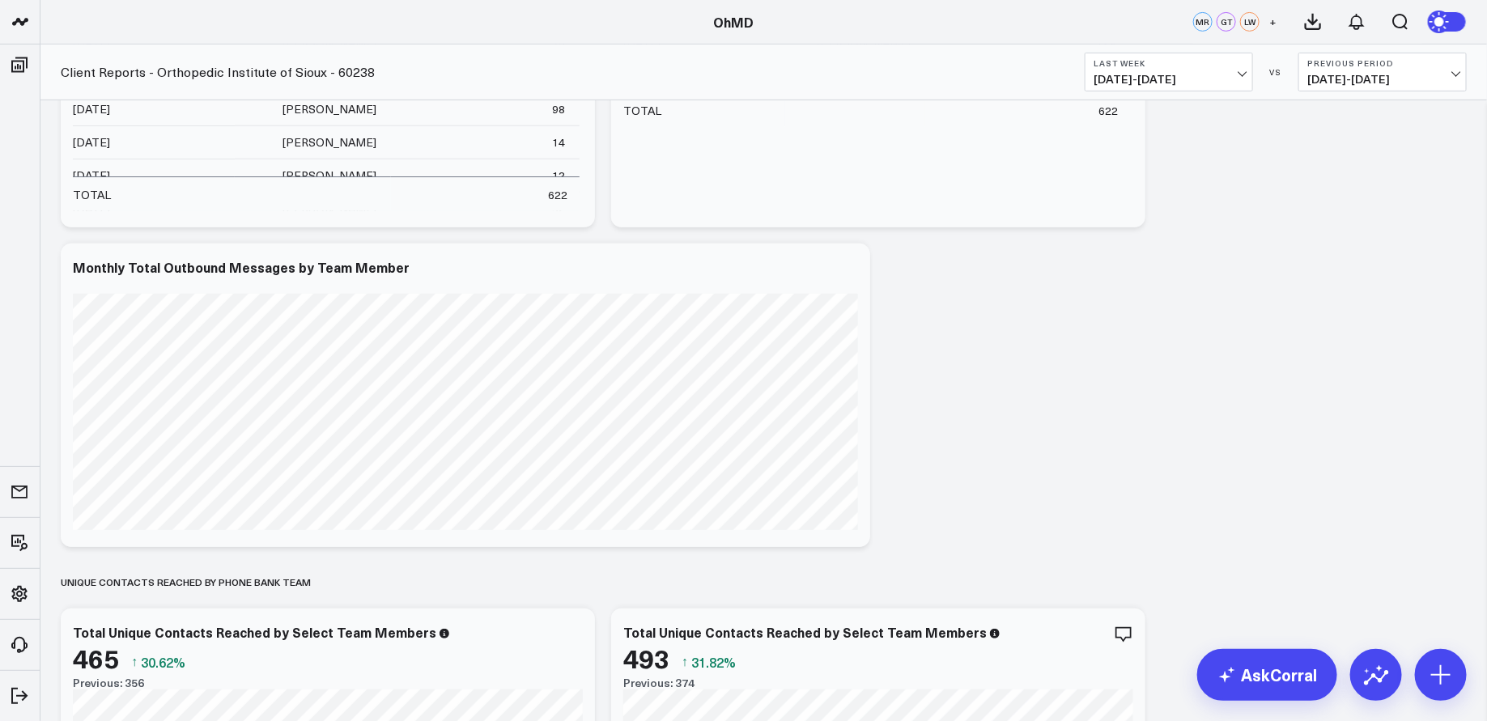
scroll to position [253, 0]
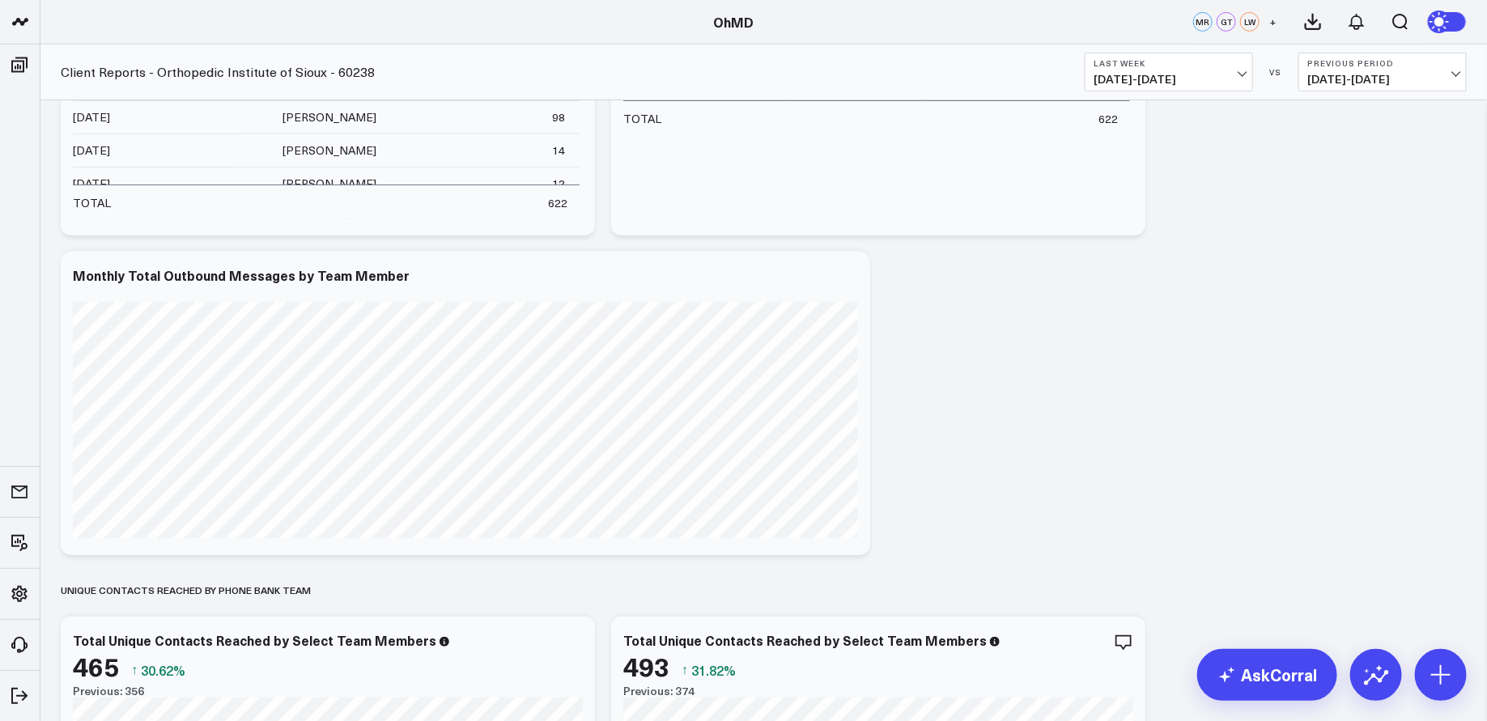
click at [1232, 74] on span "[DATE] - [DATE]" at bounding box center [1169, 79] width 151 height 13
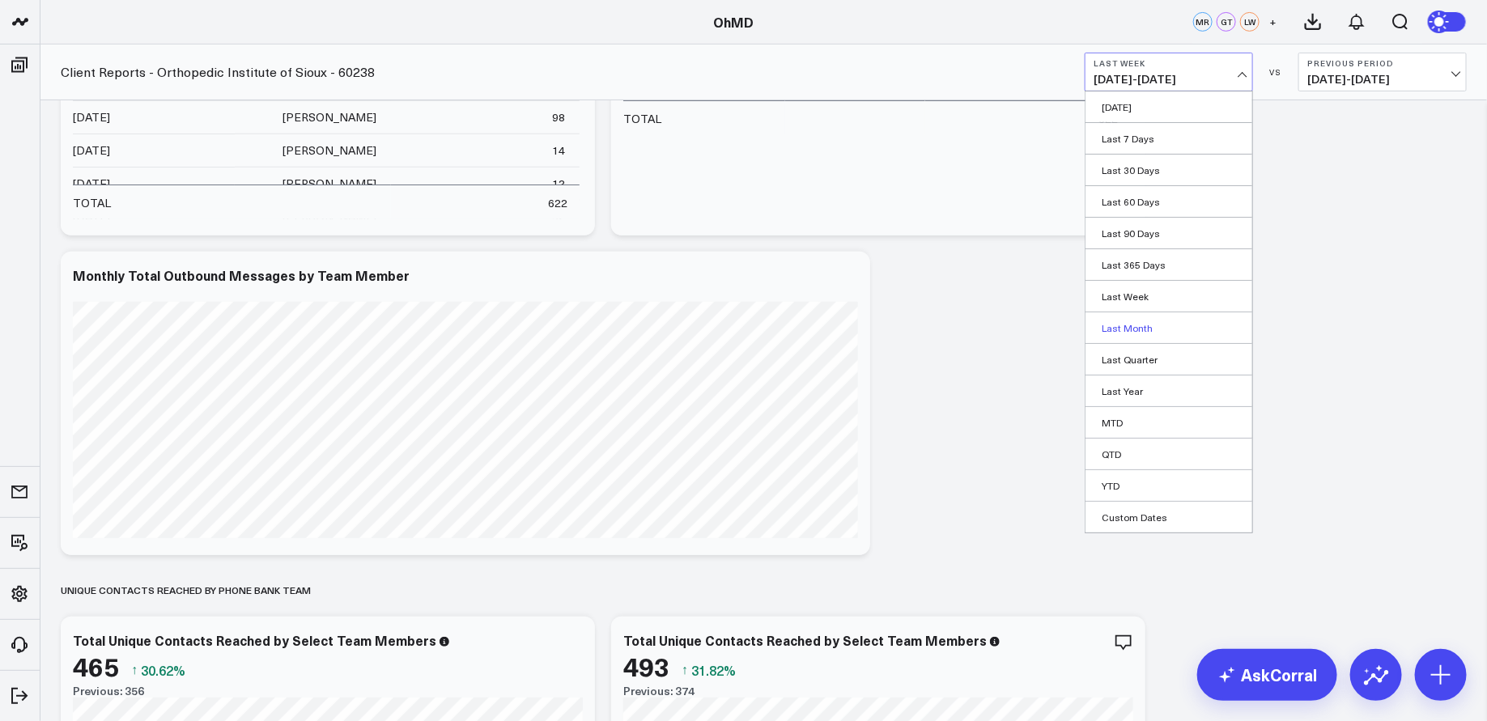
click at [1154, 321] on link "Last Month" at bounding box center [1169, 327] width 167 height 31
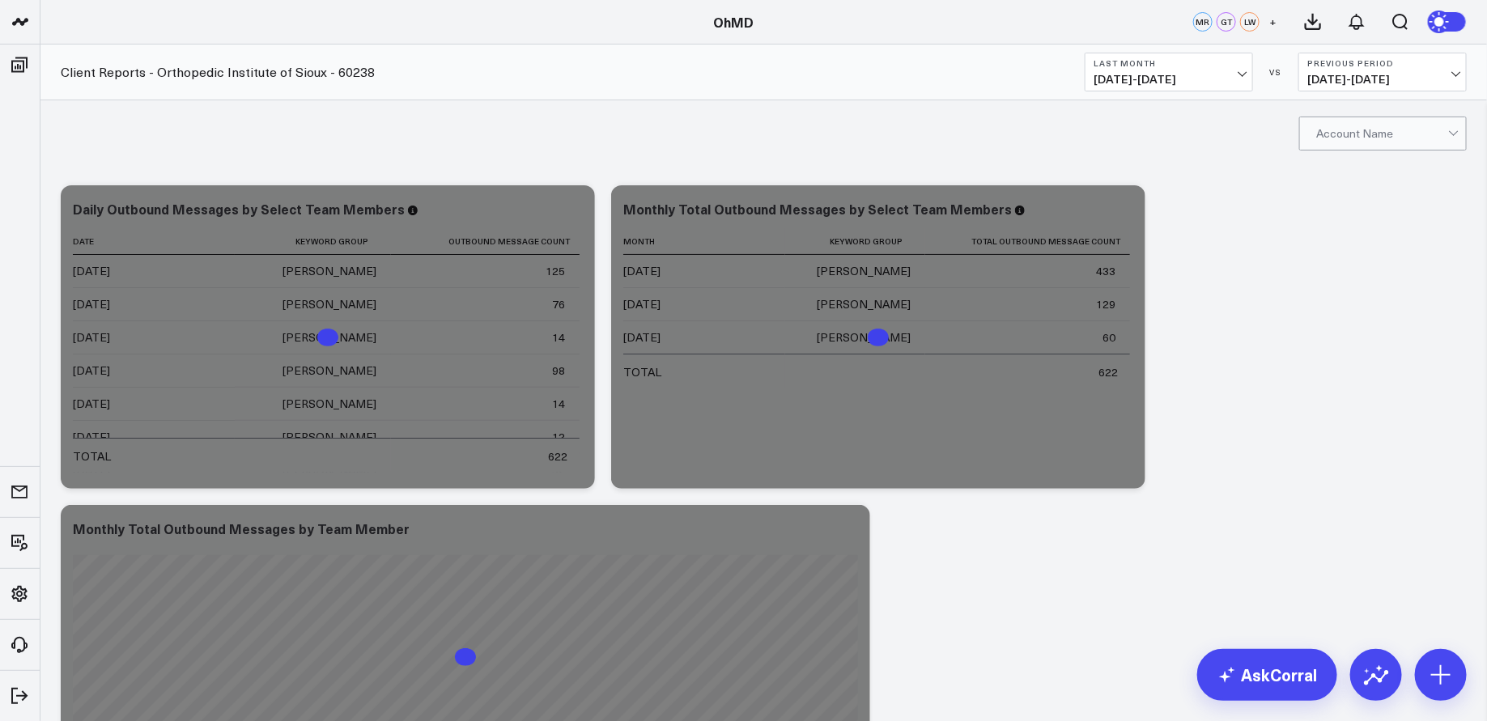
click at [1451, 131] on div at bounding box center [1453, 131] width 9 height 9
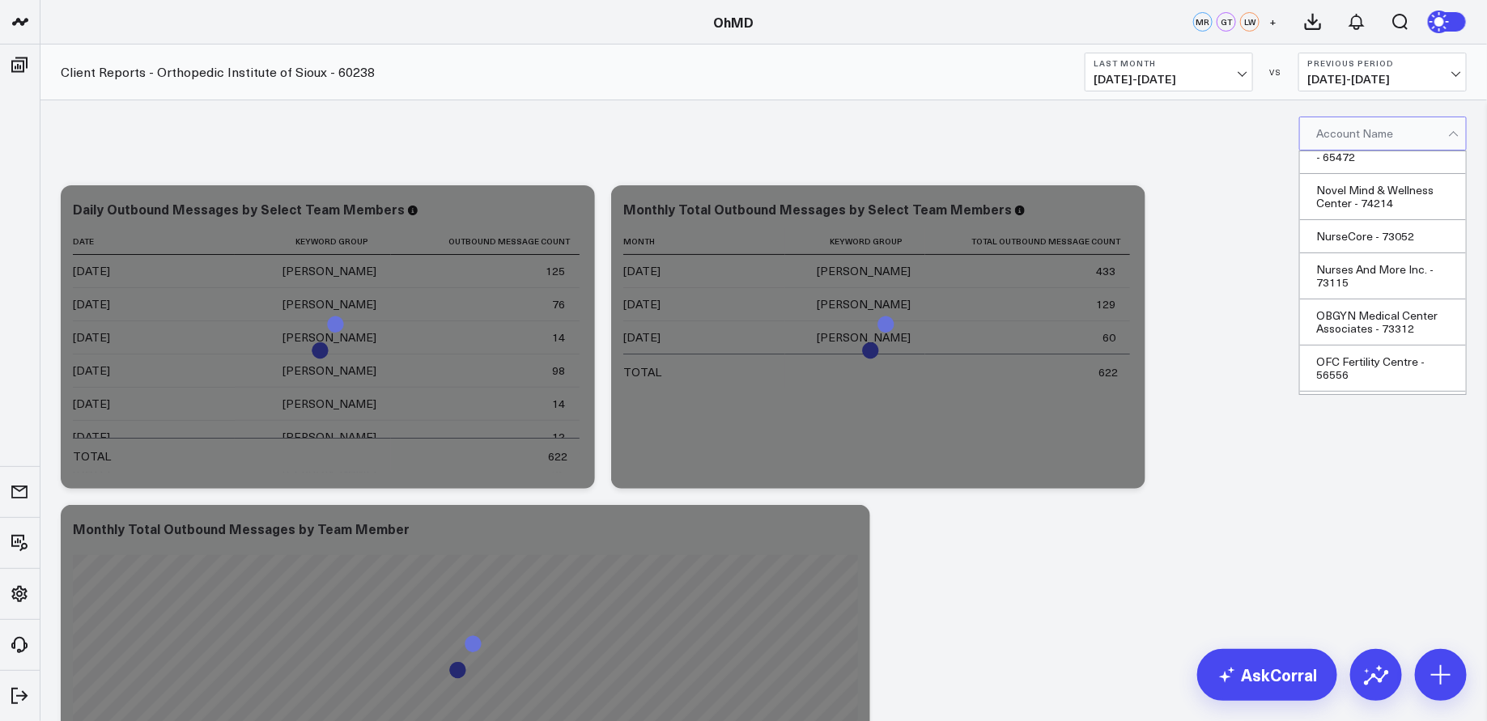
scroll to position [32013, 0]
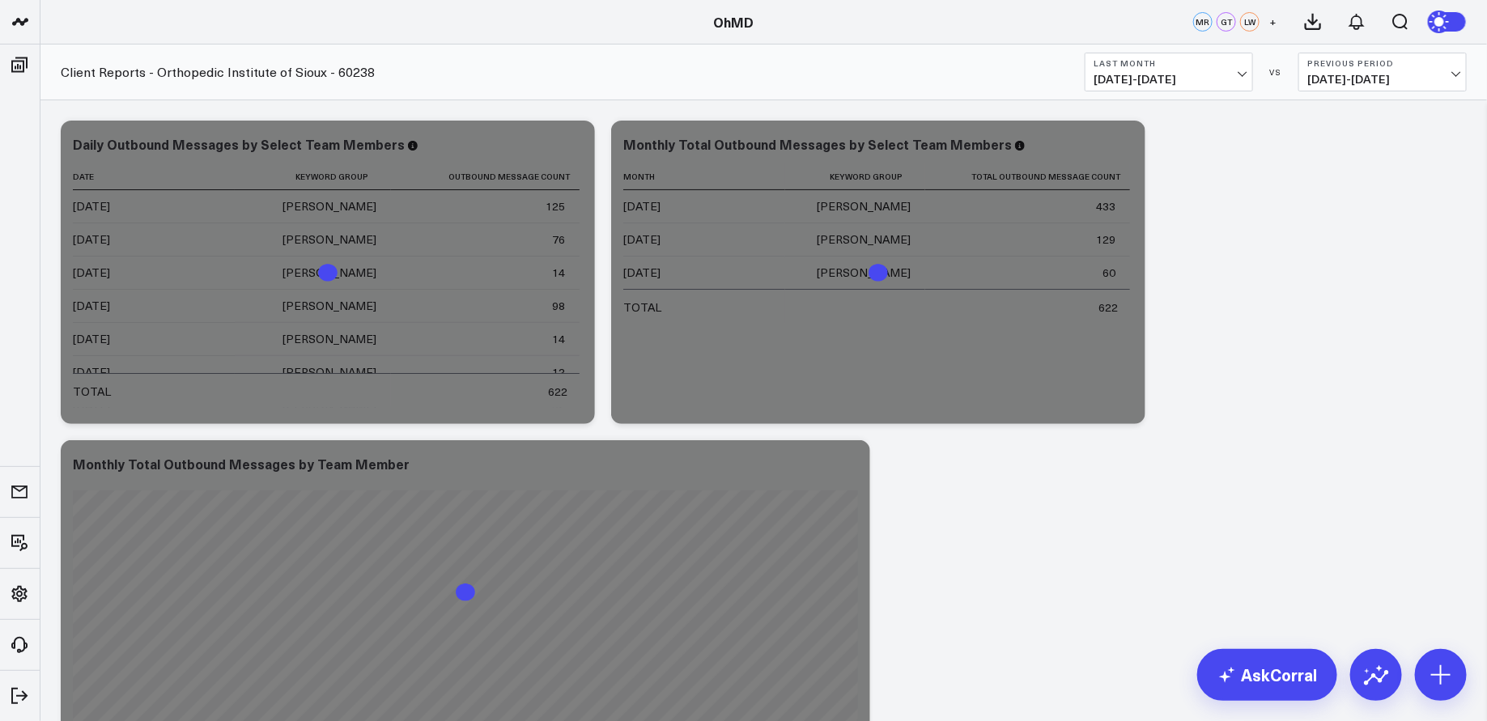
scroll to position [70, 0]
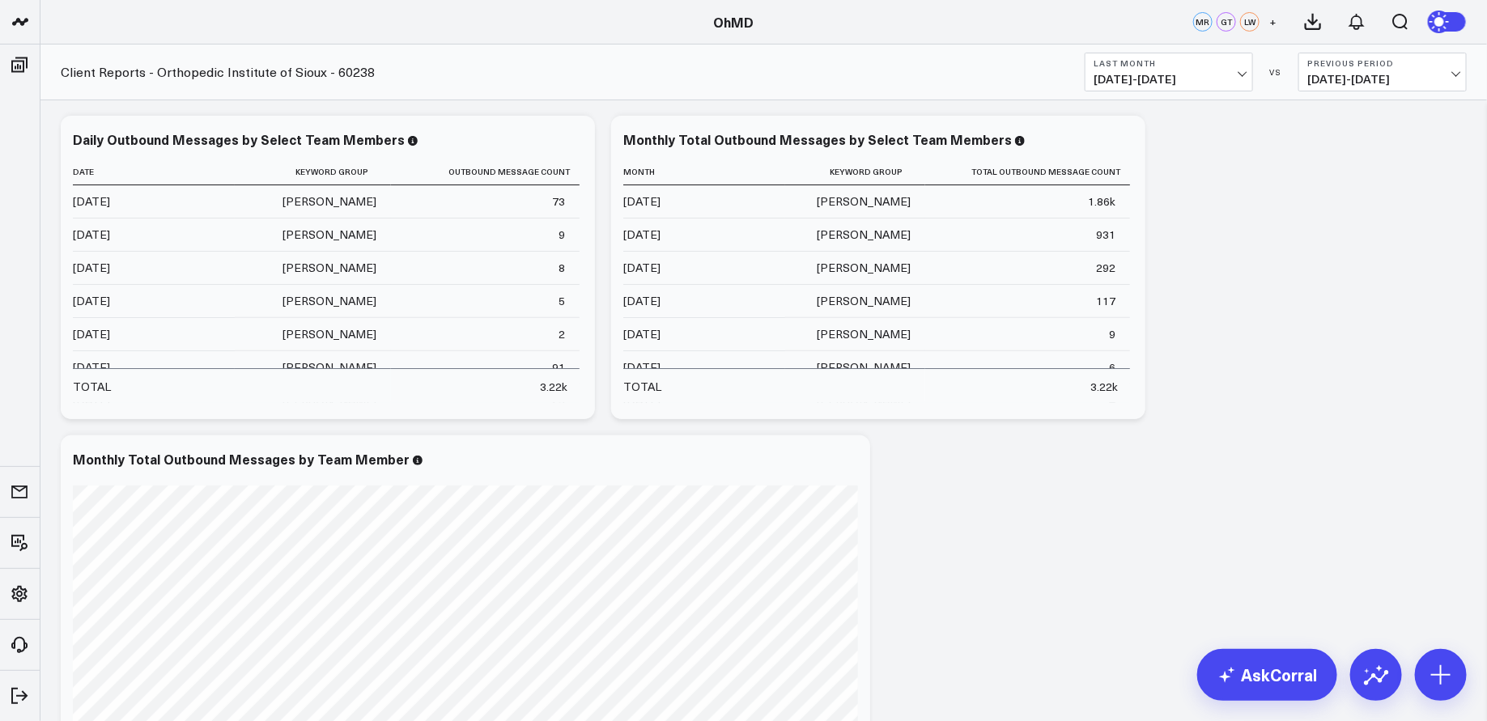
click at [1243, 66] on b "Last Month" at bounding box center [1169, 63] width 151 height 10
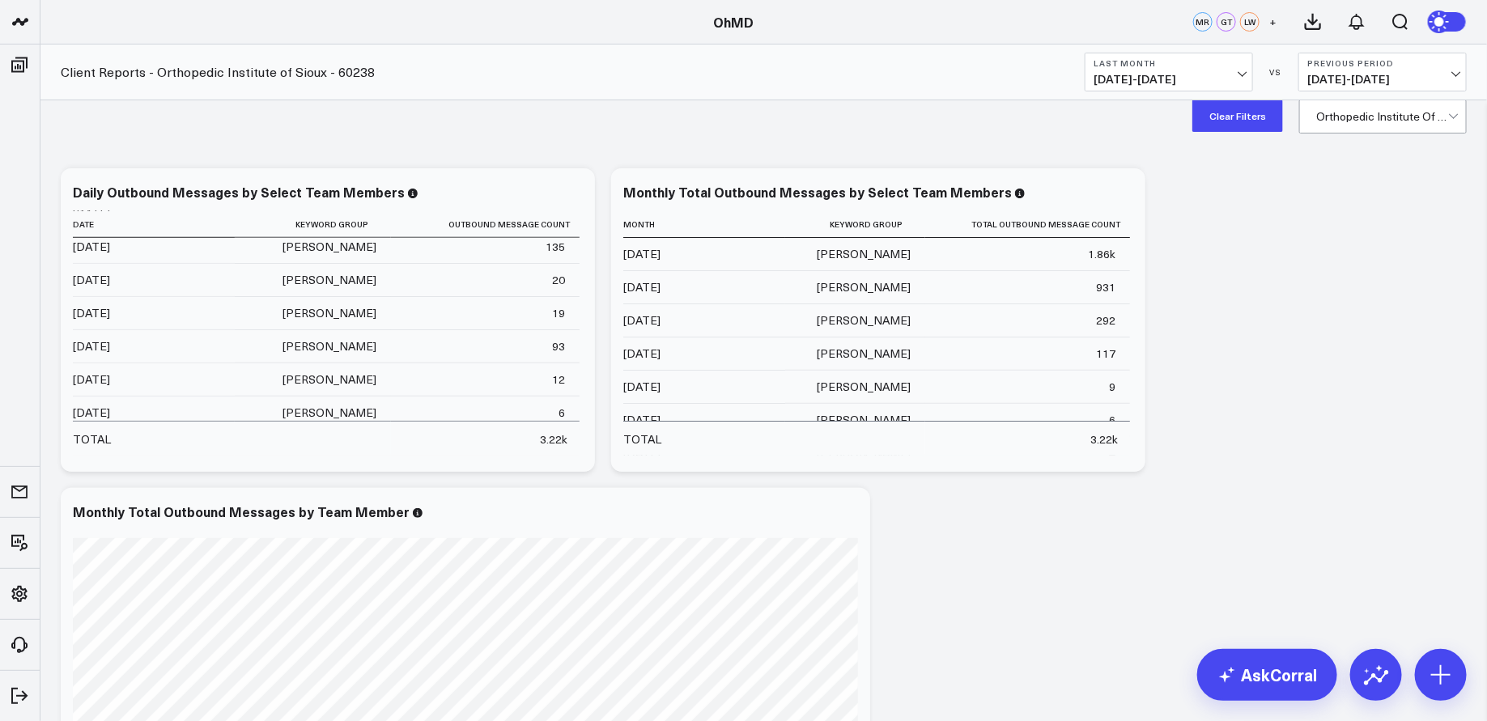
scroll to position [0, 0]
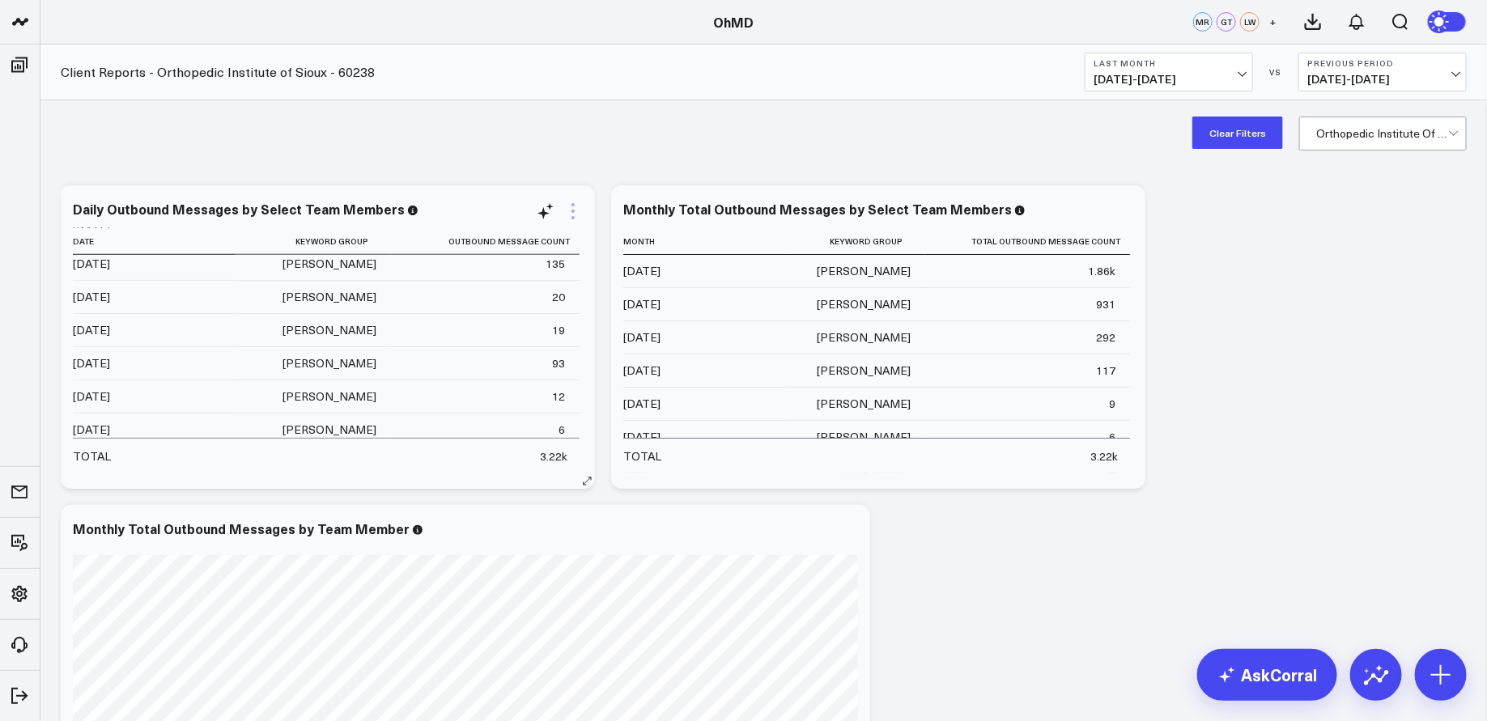
click at [572, 213] on icon at bounding box center [572, 211] width 19 height 19
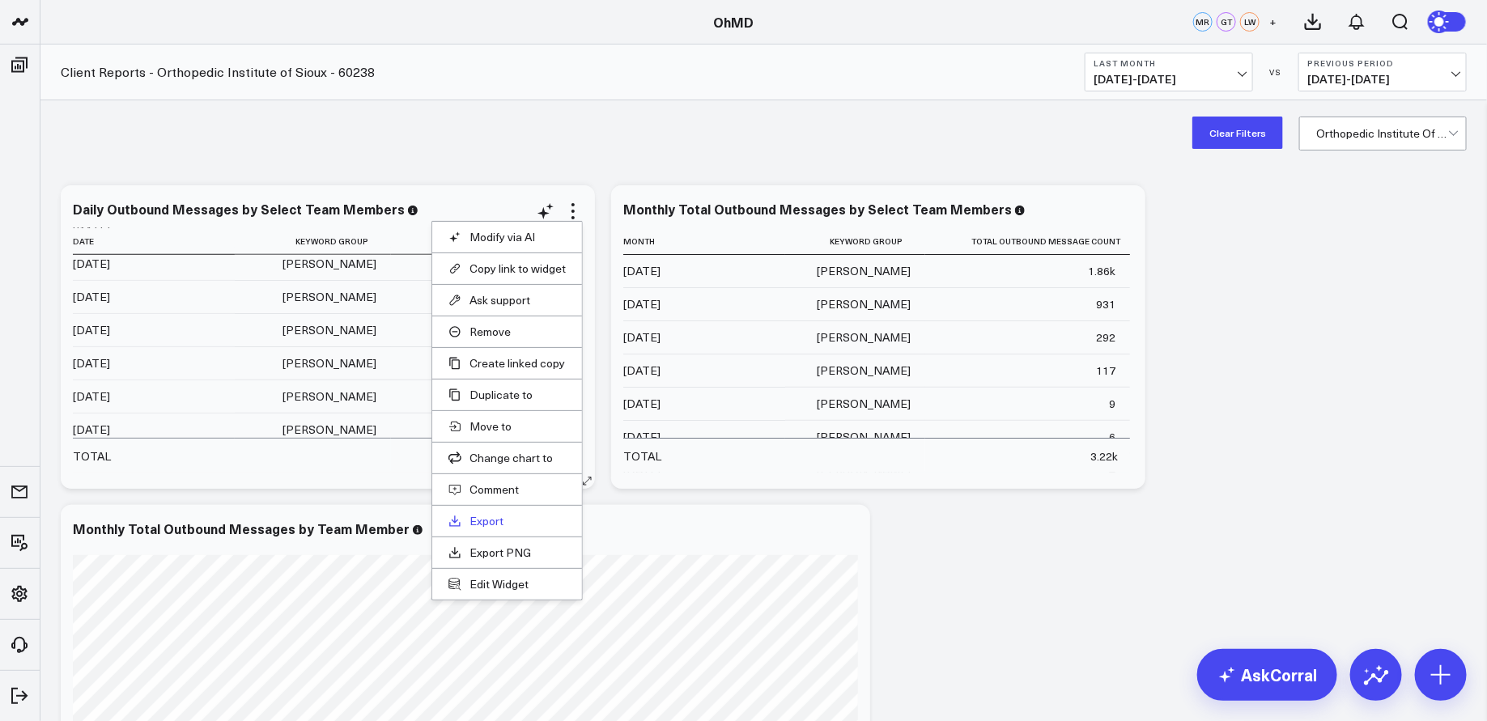
click at [488, 515] on link "Export" at bounding box center [506, 521] width 117 height 15
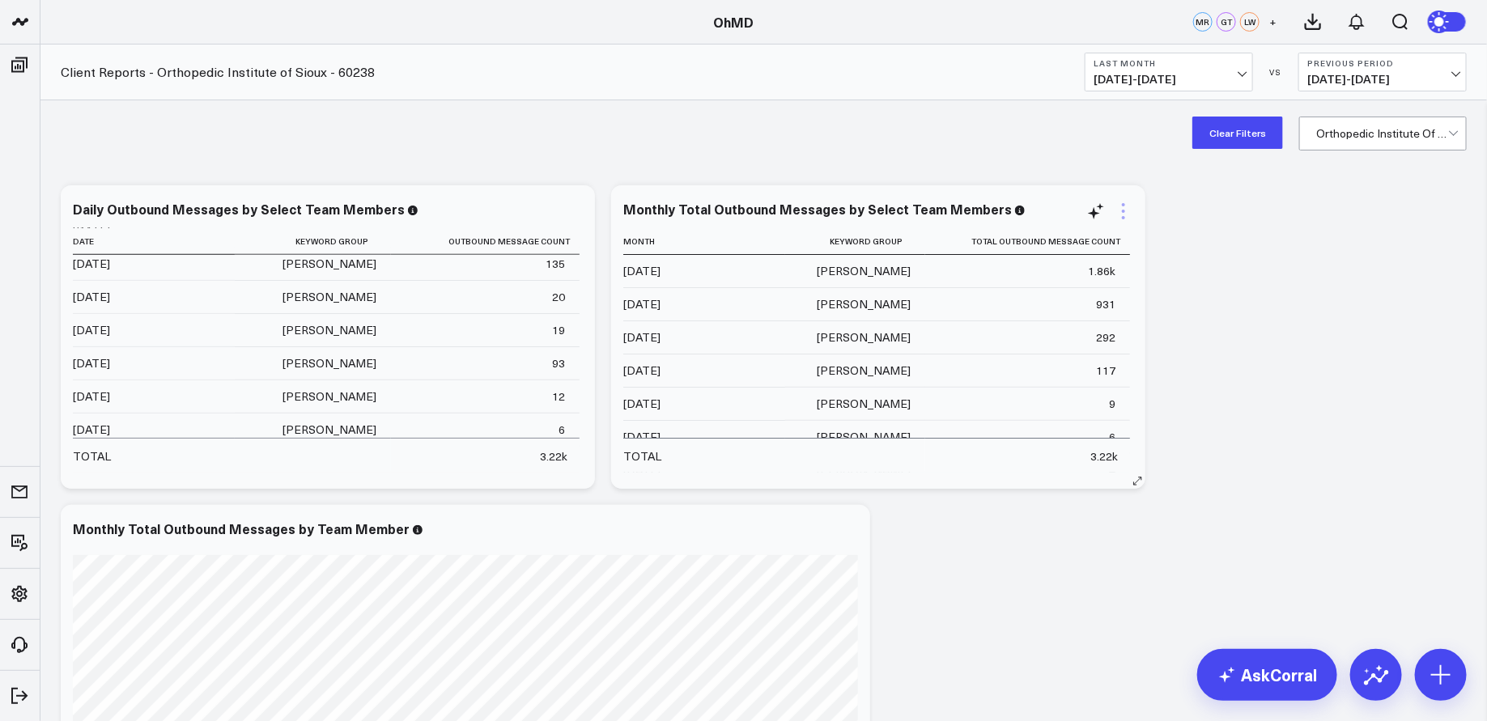
click at [1124, 211] on icon at bounding box center [1123, 211] width 3 height 3
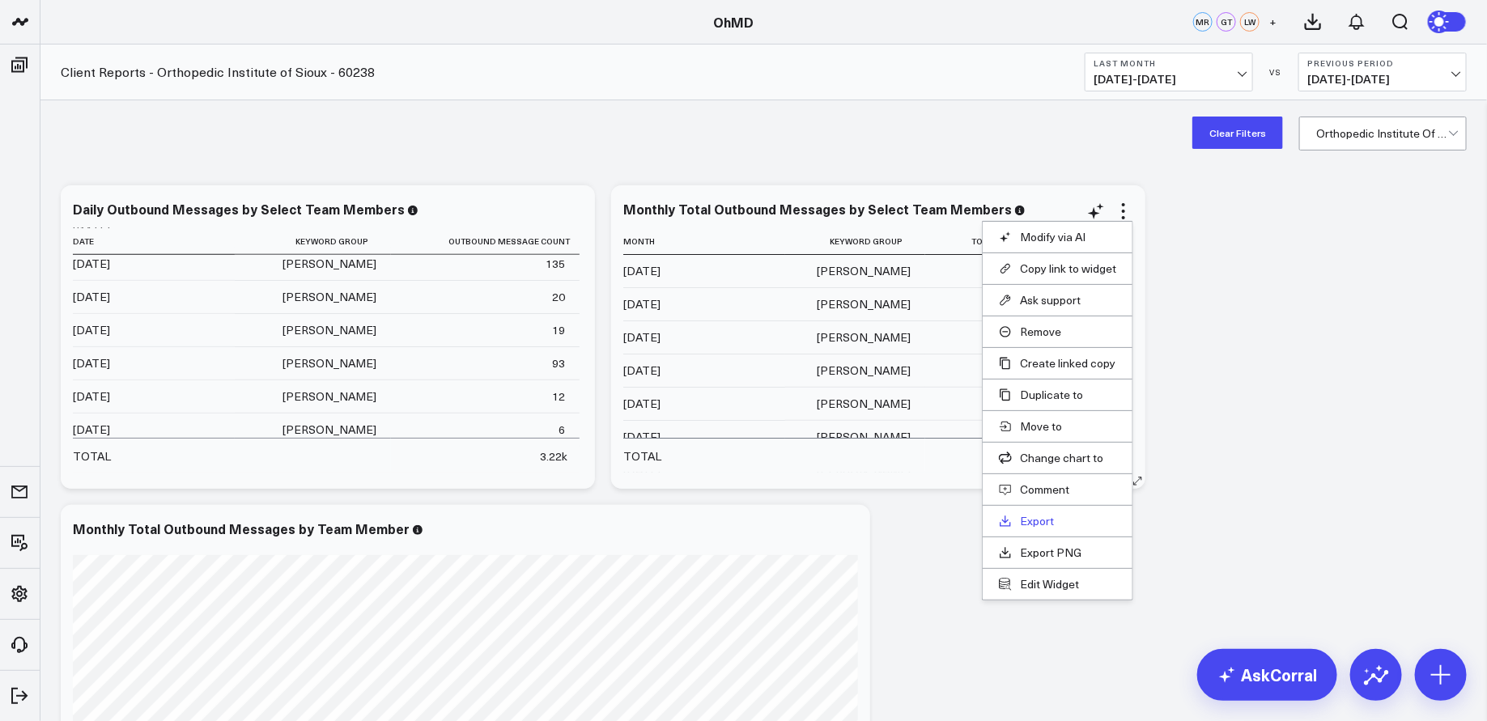
click at [1045, 516] on link "Export" at bounding box center [1057, 521] width 117 height 15
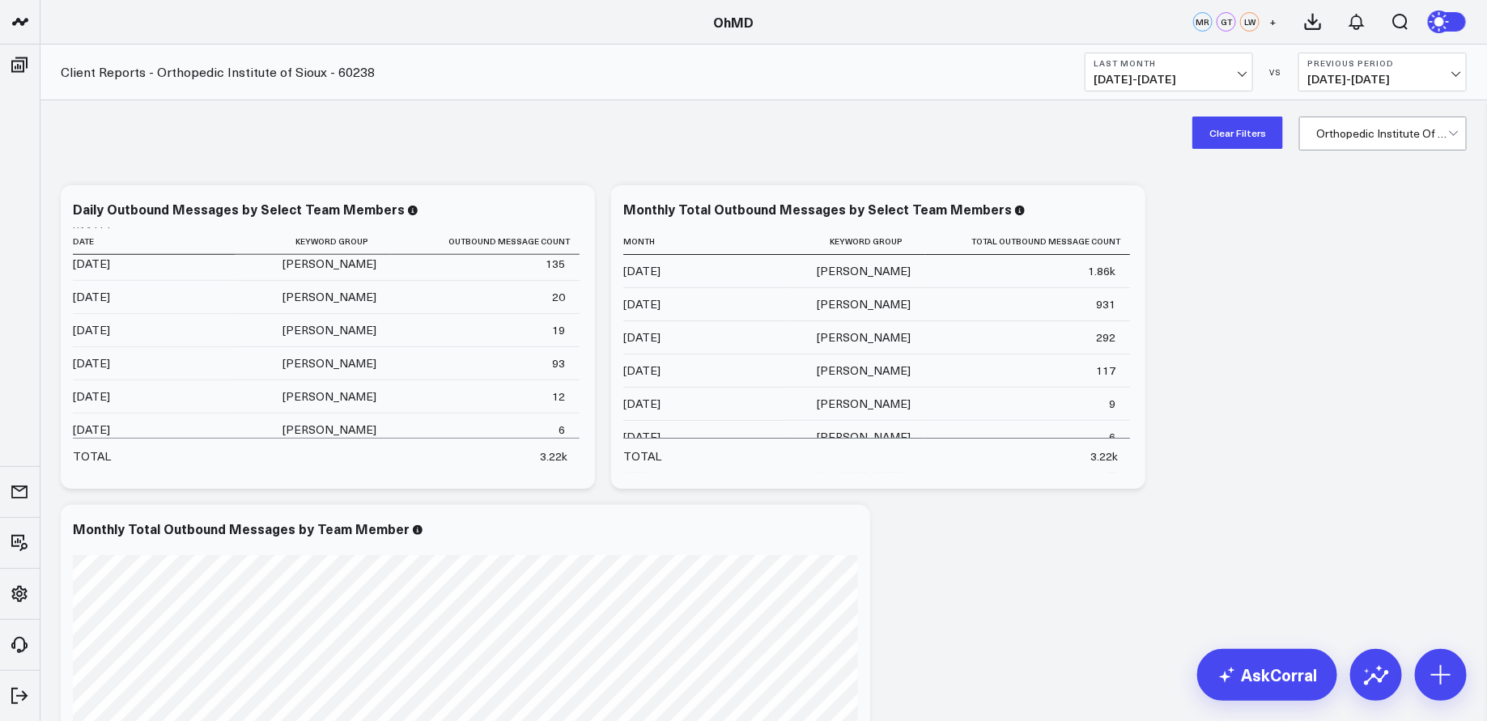
click at [674, 128] on div "Clear Filters Orthopedic Institute Of Sioux - 60238" at bounding box center [763, 132] width 1447 height 65
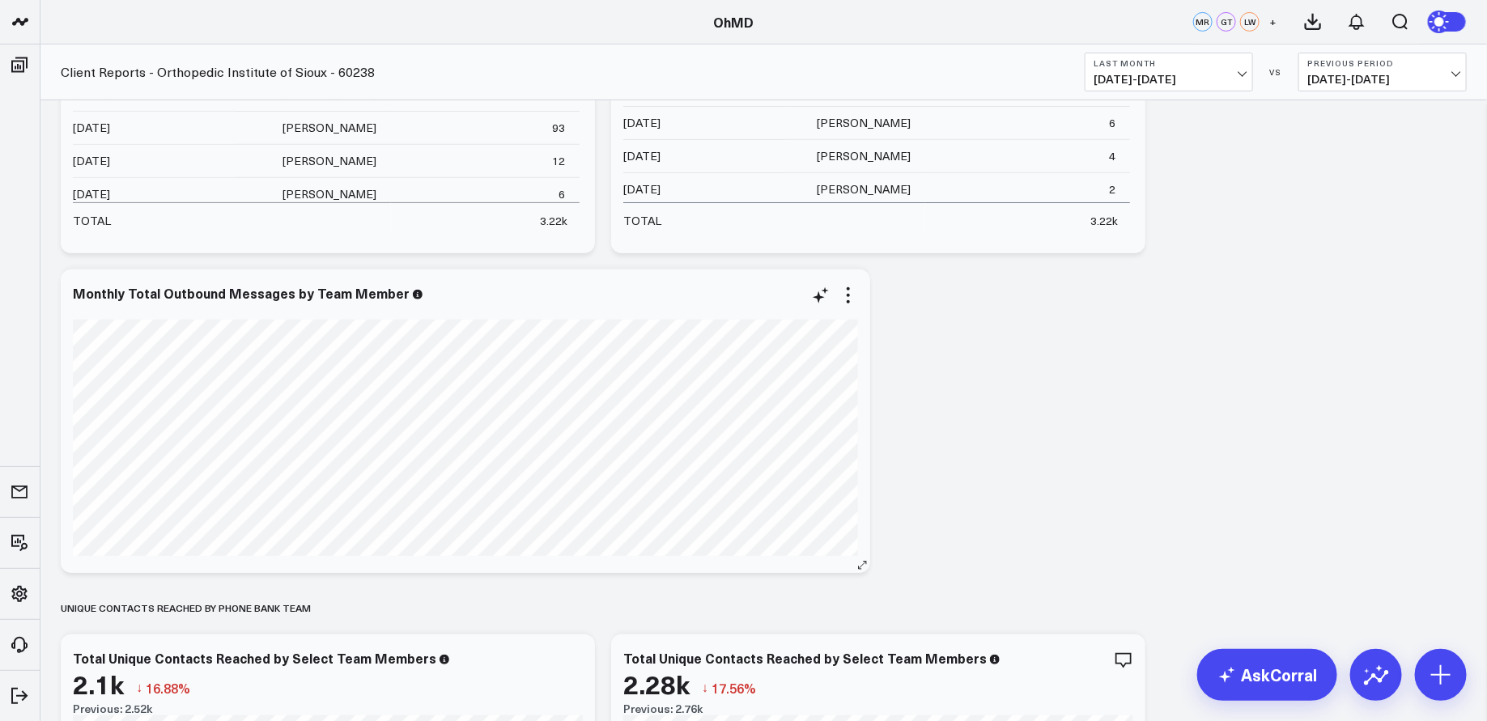
scroll to position [236, 0]
click at [401, 290] on div "Monthly Total Outbound Messages by Team Member" at bounding box center [248, 292] width 351 height 18
click at [387, 288] on div "Monthly Total Outbound Messages by Team Member" at bounding box center [248, 292] width 351 height 18
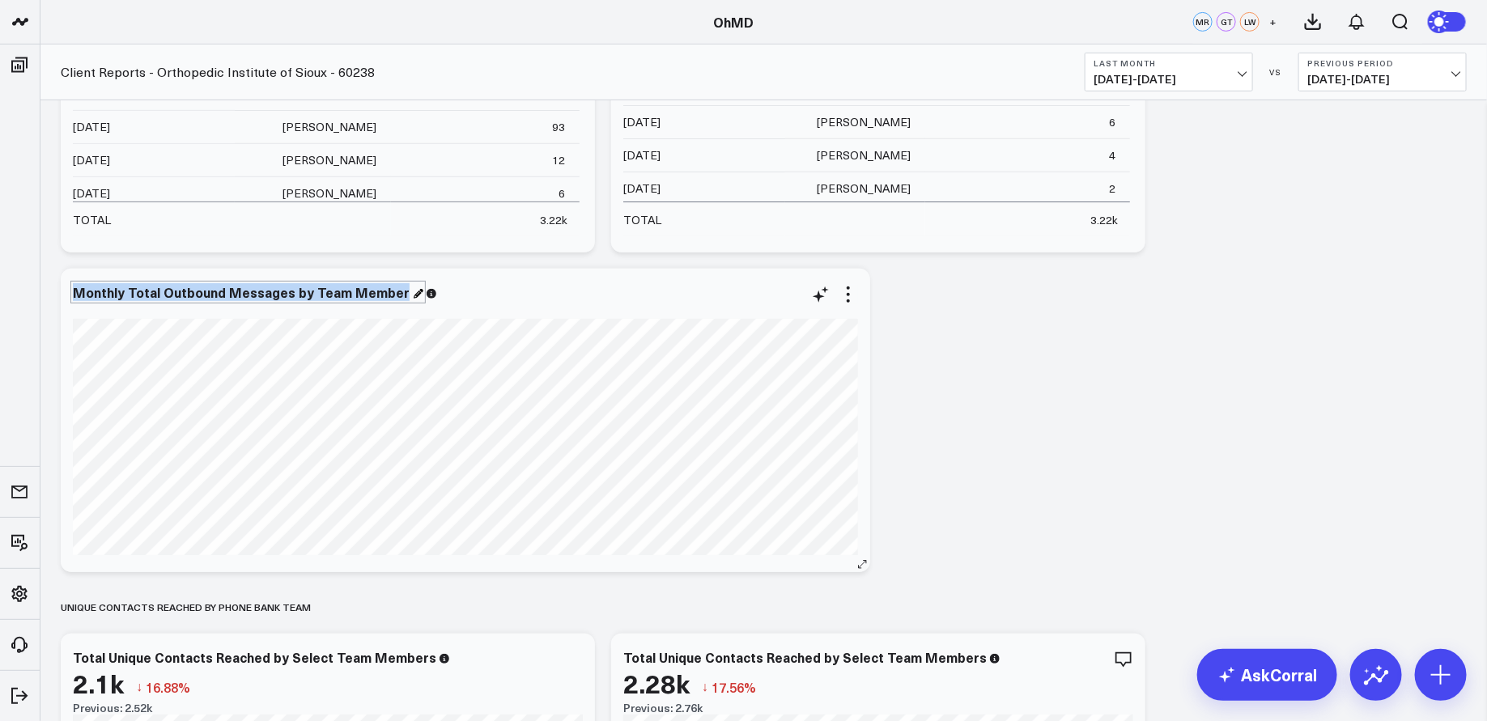
copy div "Monthly Total Outbound Messages by Team Member"
click at [846, 287] on icon at bounding box center [848, 294] width 19 height 19
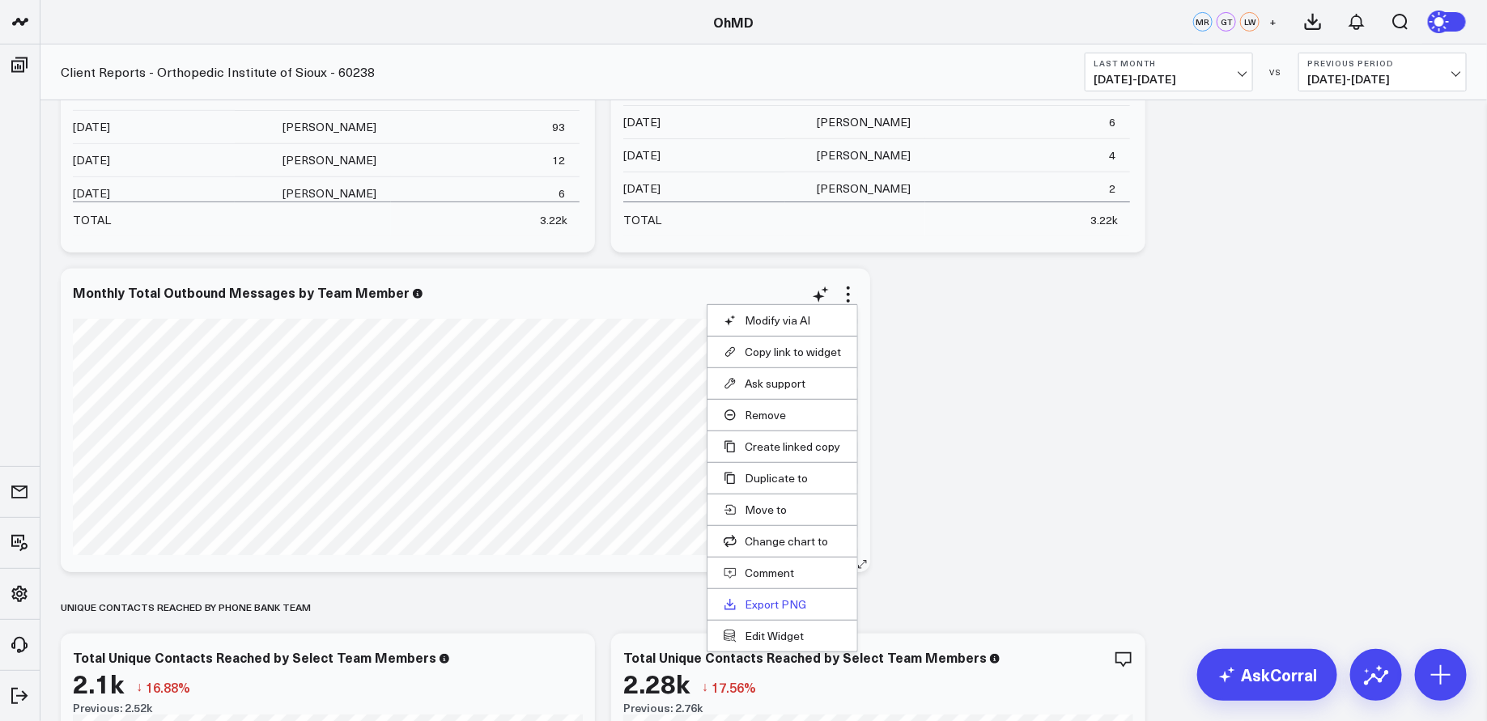
click at [797, 602] on link "Export PNG" at bounding box center [782, 604] width 117 height 15
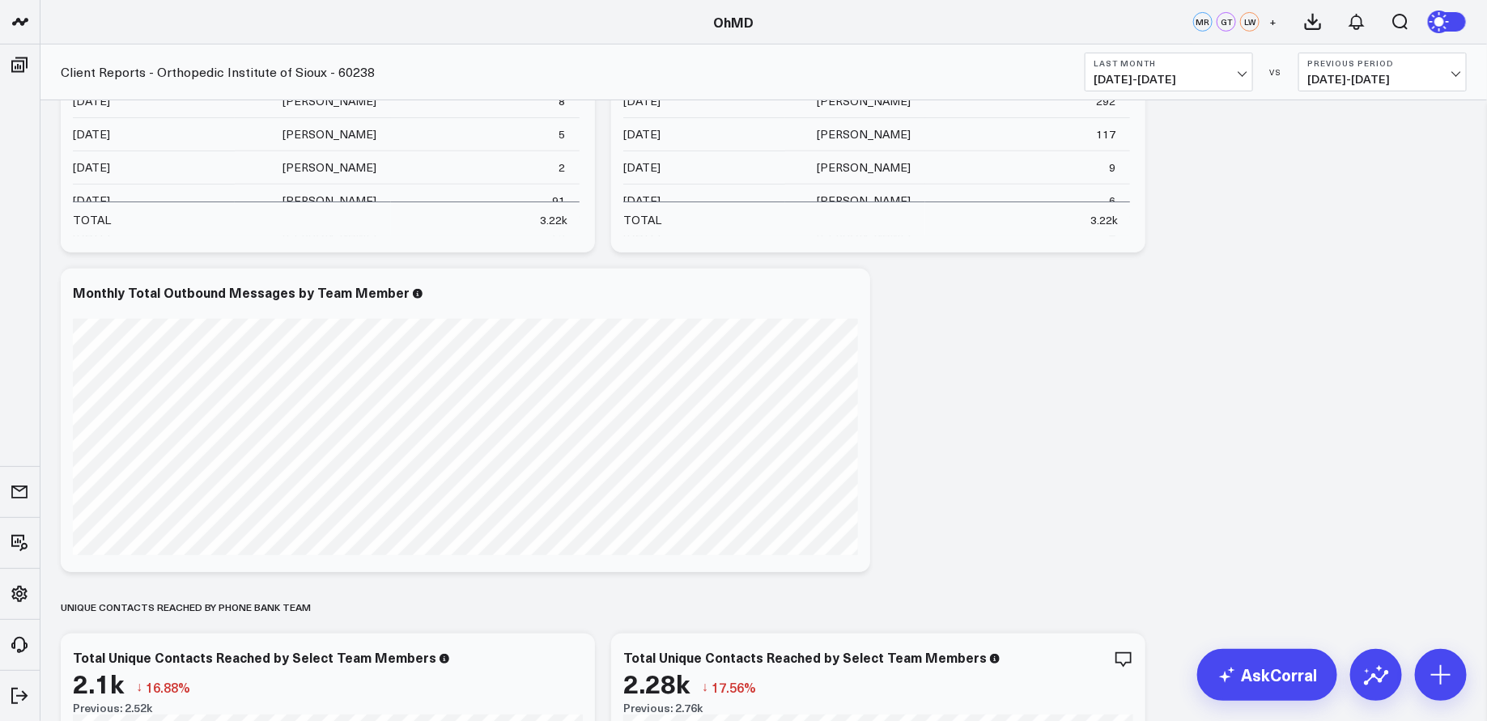
scroll to position [0, 0]
